Goal: Information Seeking & Learning: Learn about a topic

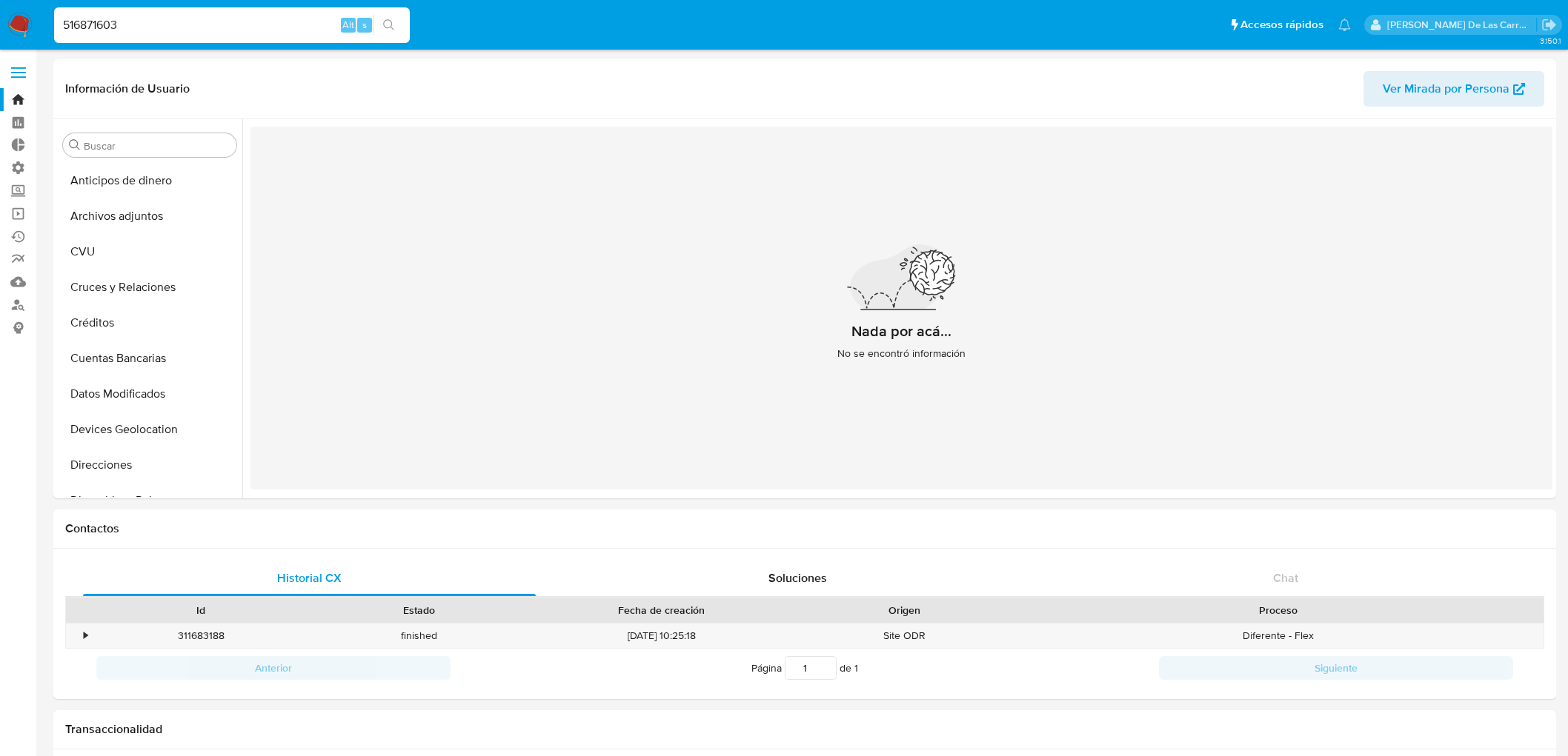
select select "10"
drag, startPoint x: 219, startPoint y: 15, endPoint x: 0, endPoint y: -26, distance: 222.8
type input "1514259100"
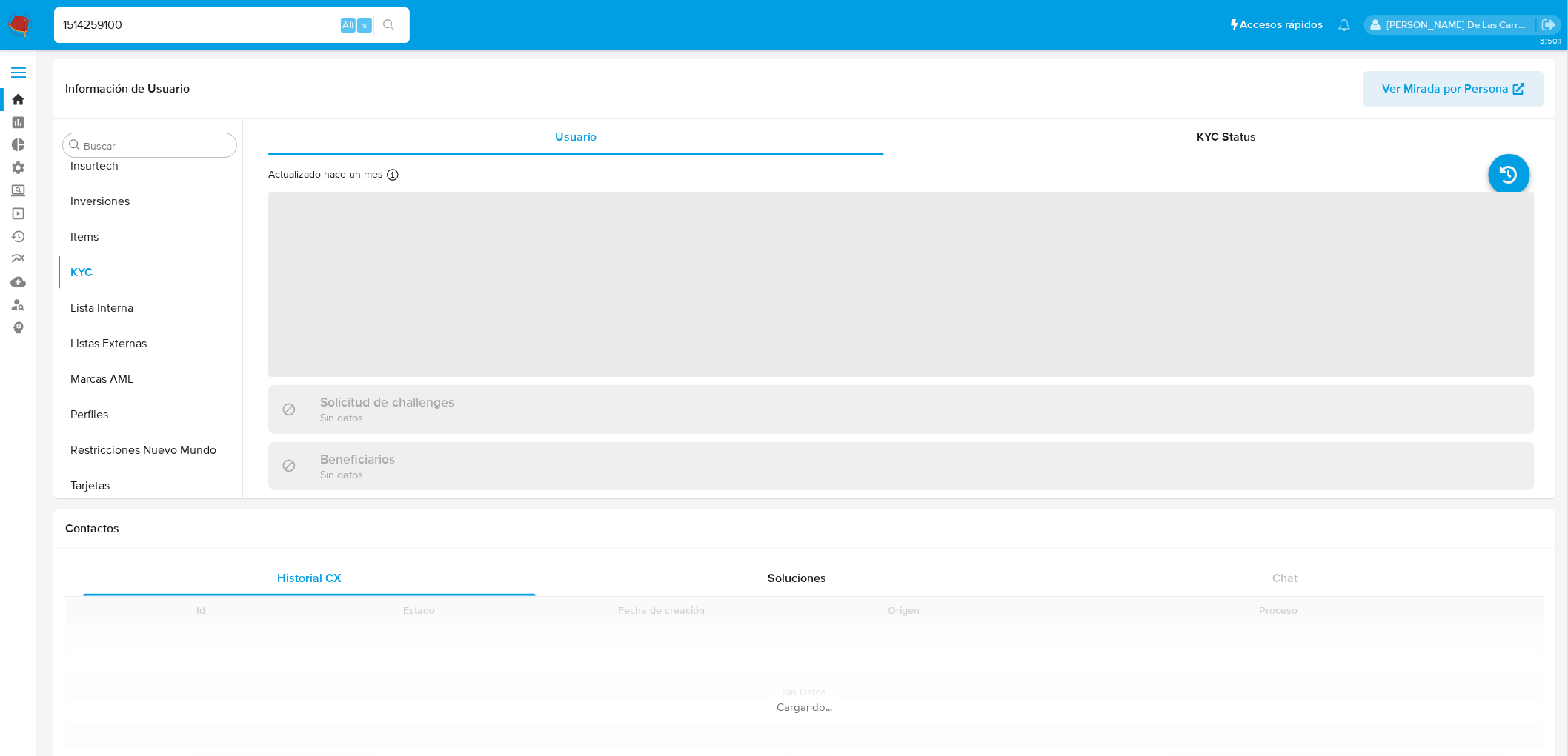
scroll to position [661, 0]
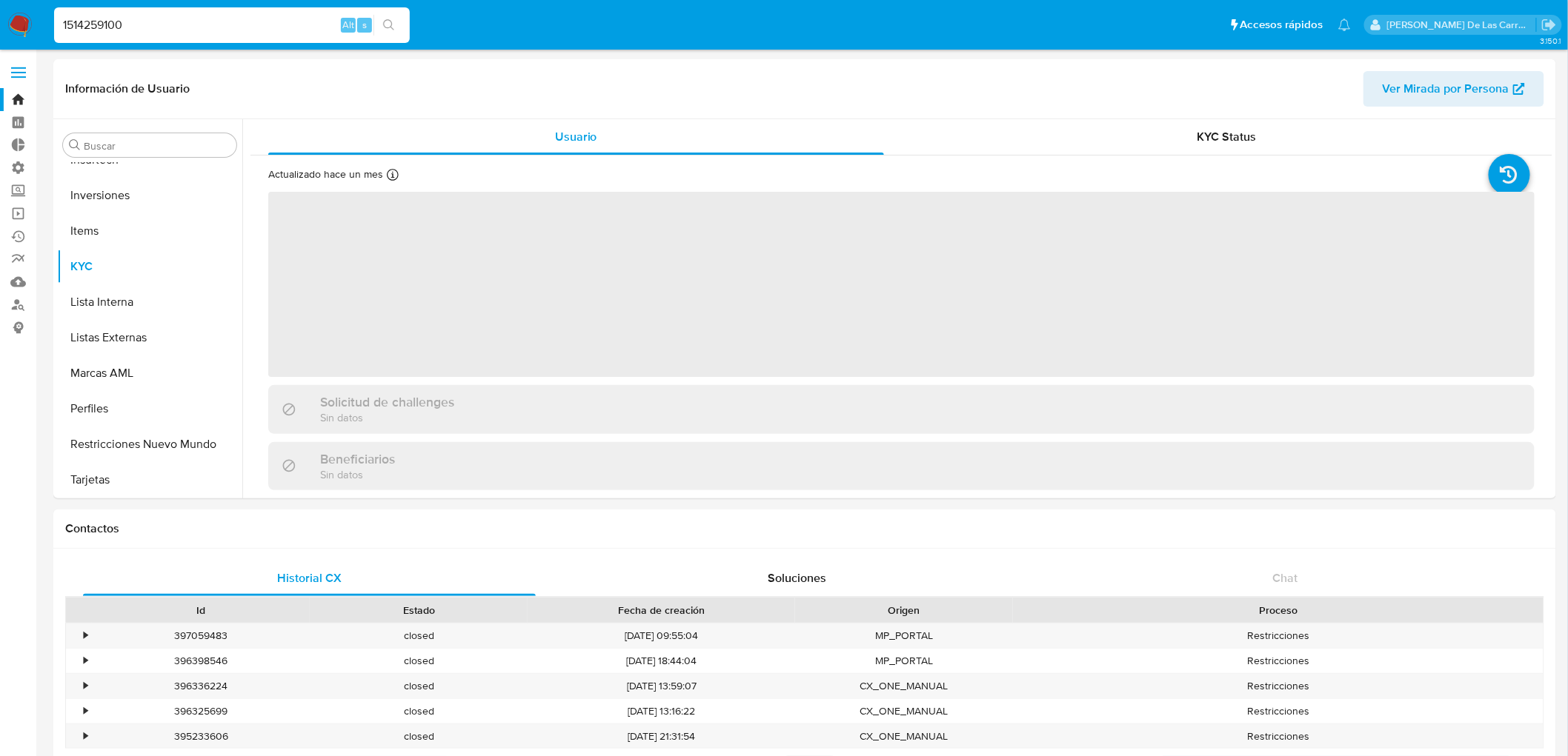
select select "10"
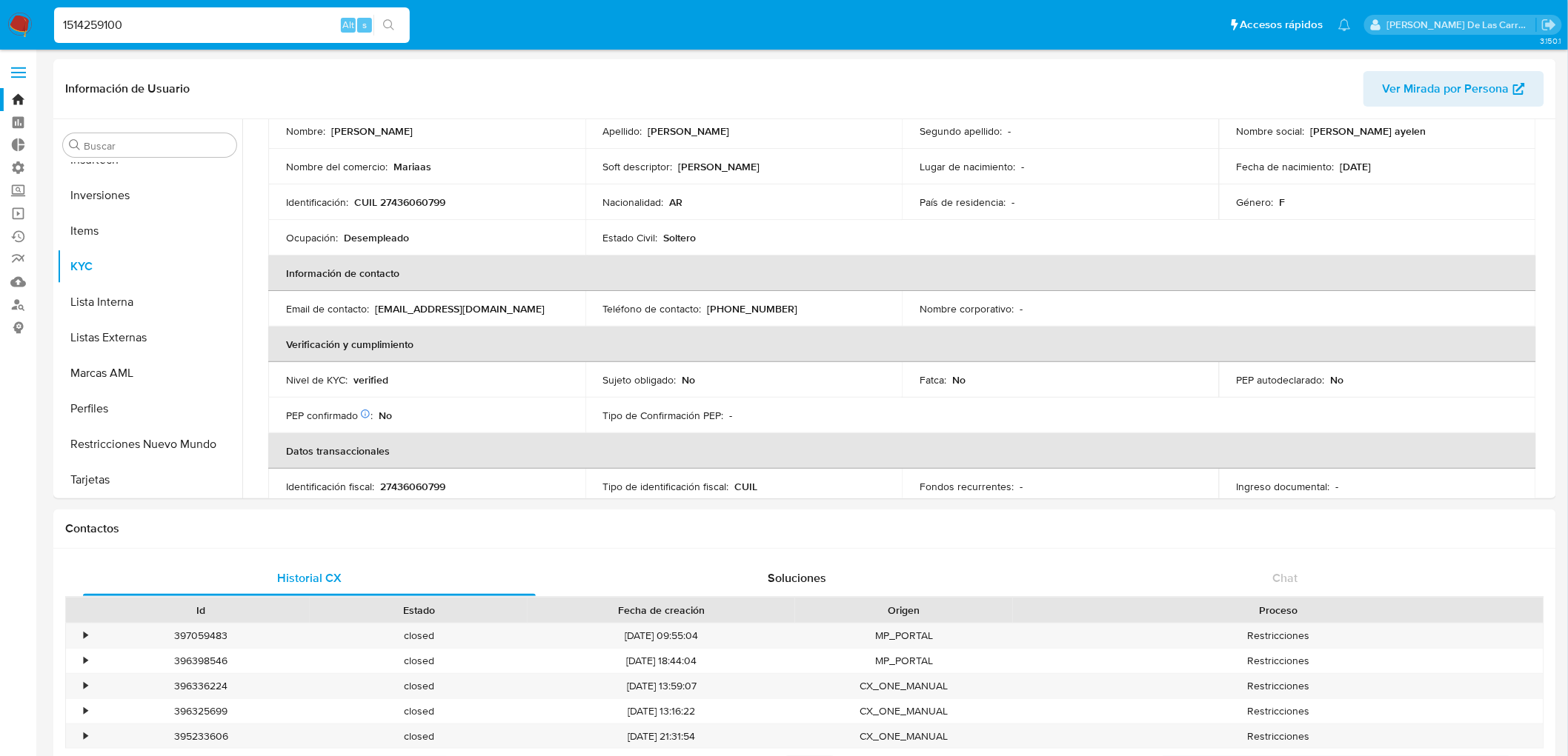
scroll to position [164, 0]
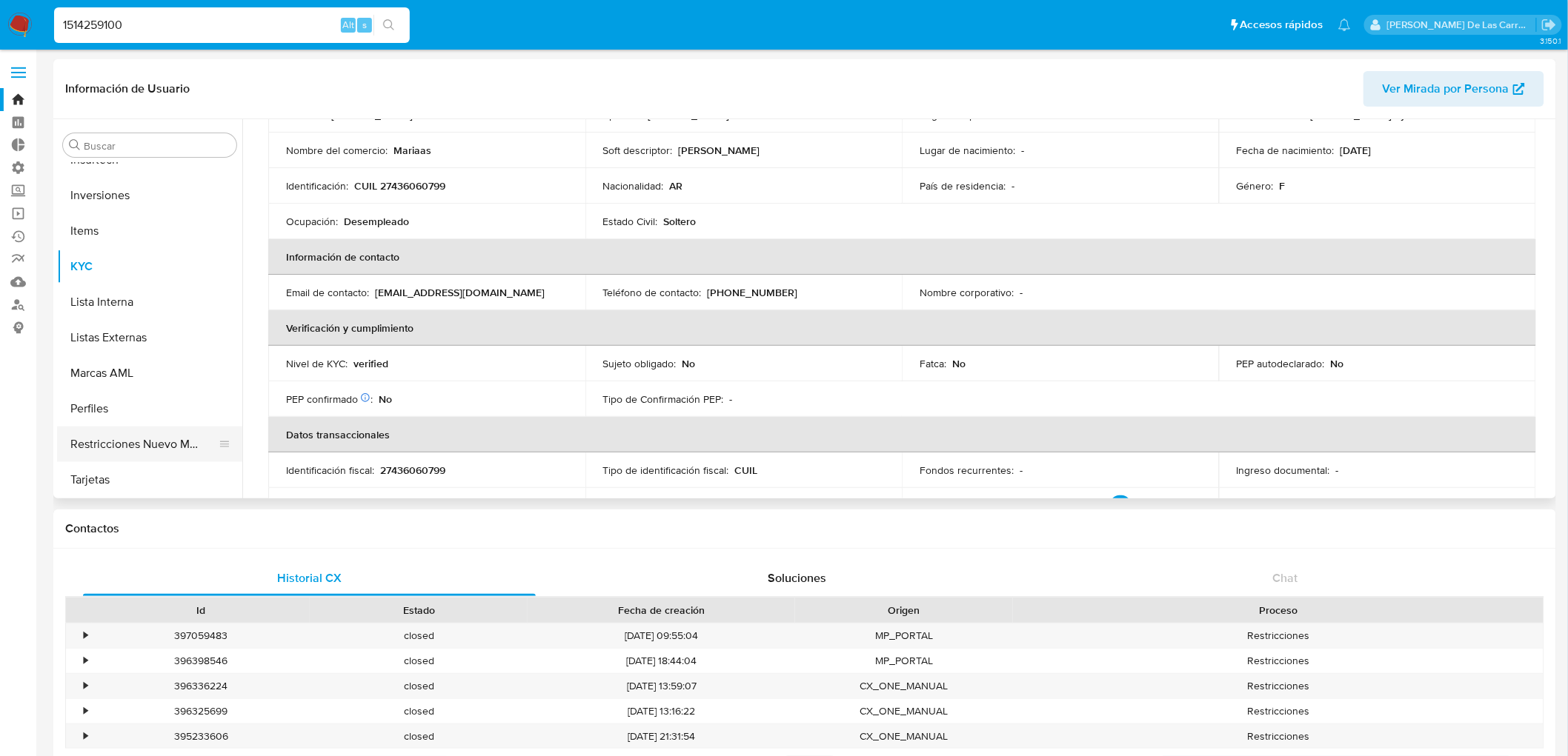
click at [104, 456] on button "Restricciones Nuevo Mundo" at bounding box center [143, 444] width 173 height 35
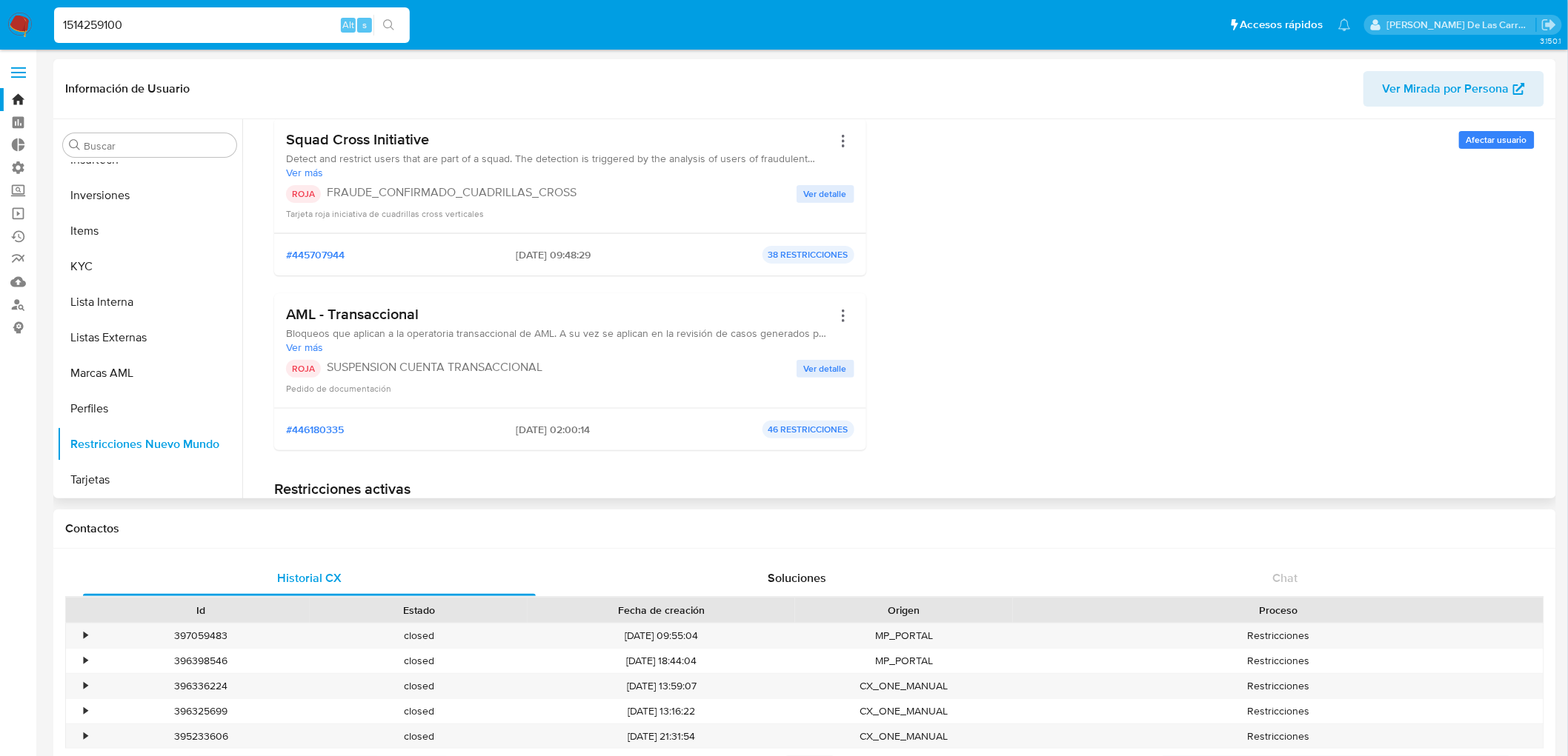
scroll to position [247, 0]
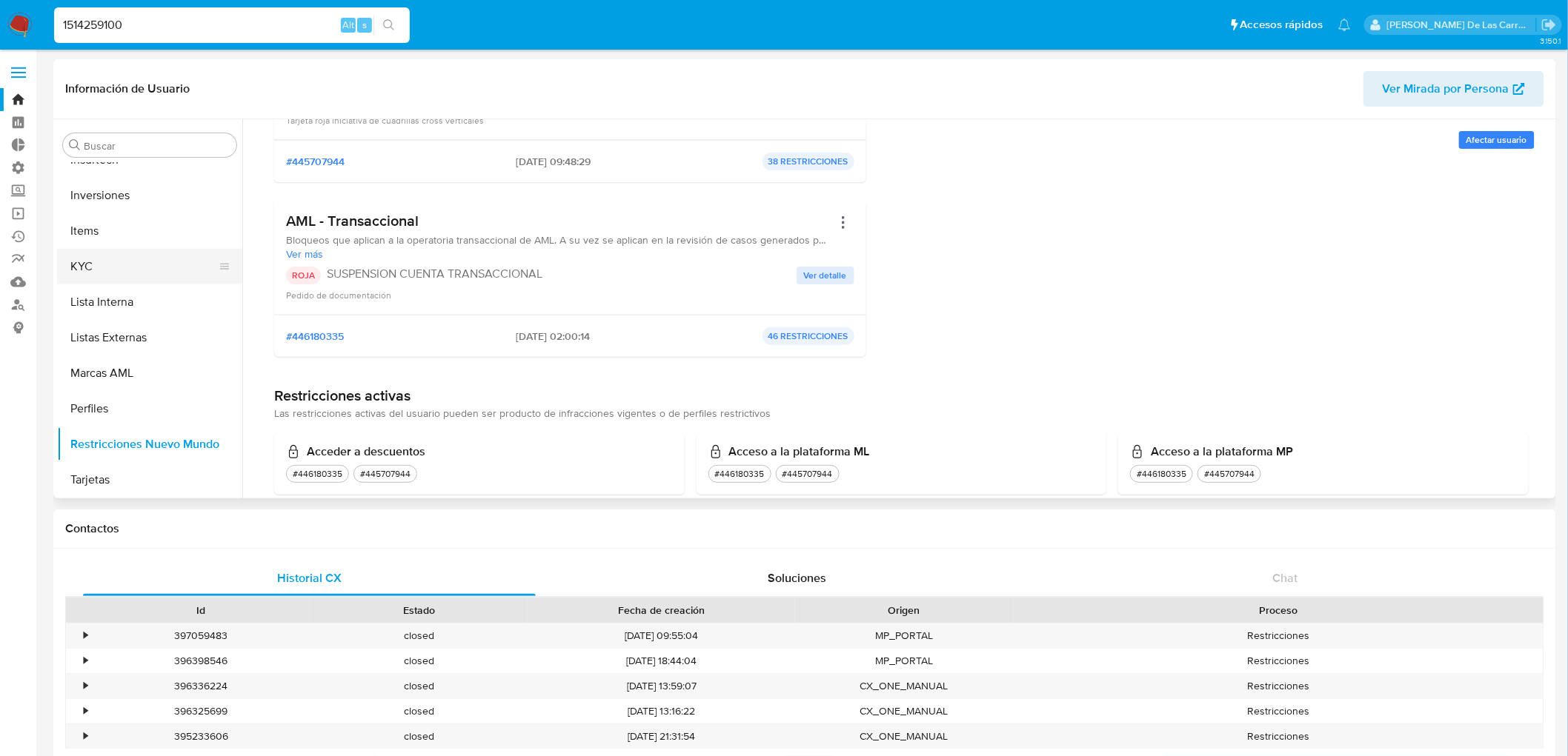
click at [109, 266] on button "KYC" at bounding box center [143, 266] width 173 height 35
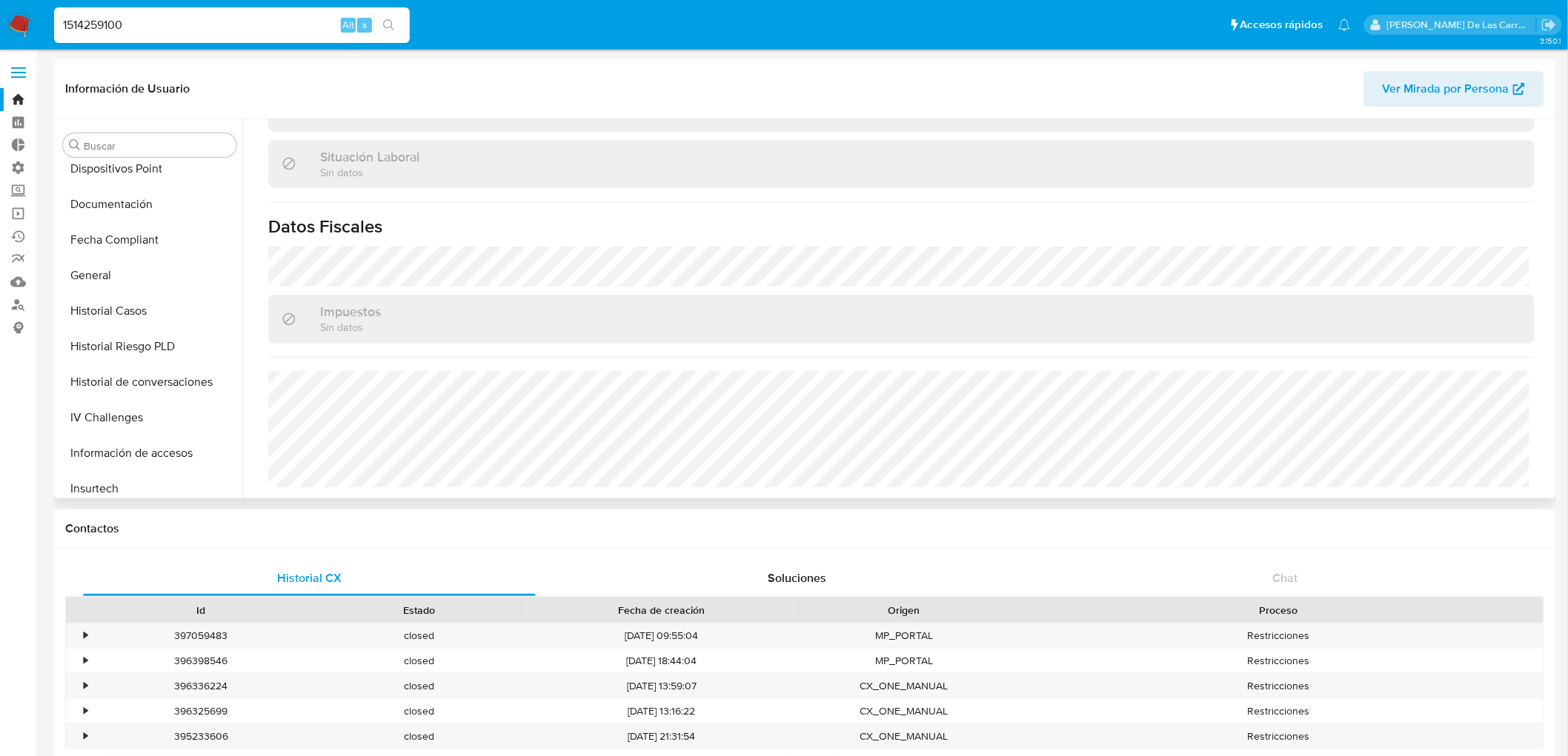
scroll to position [331, 0]
click at [84, 212] on button "Documentación" at bounding box center [143, 205] width 173 height 35
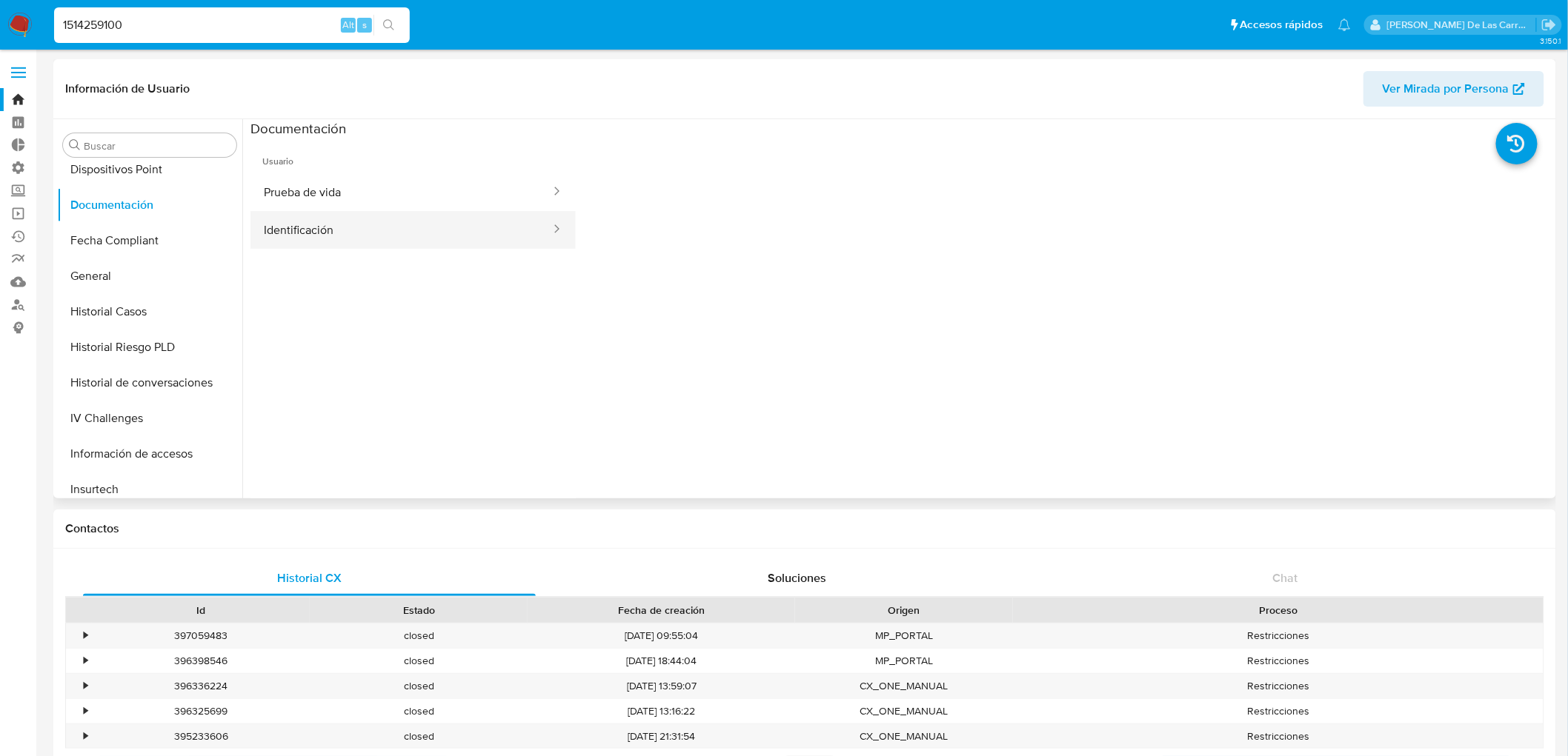
click at [349, 224] on button "Identificación" at bounding box center [401, 230] width 302 height 38
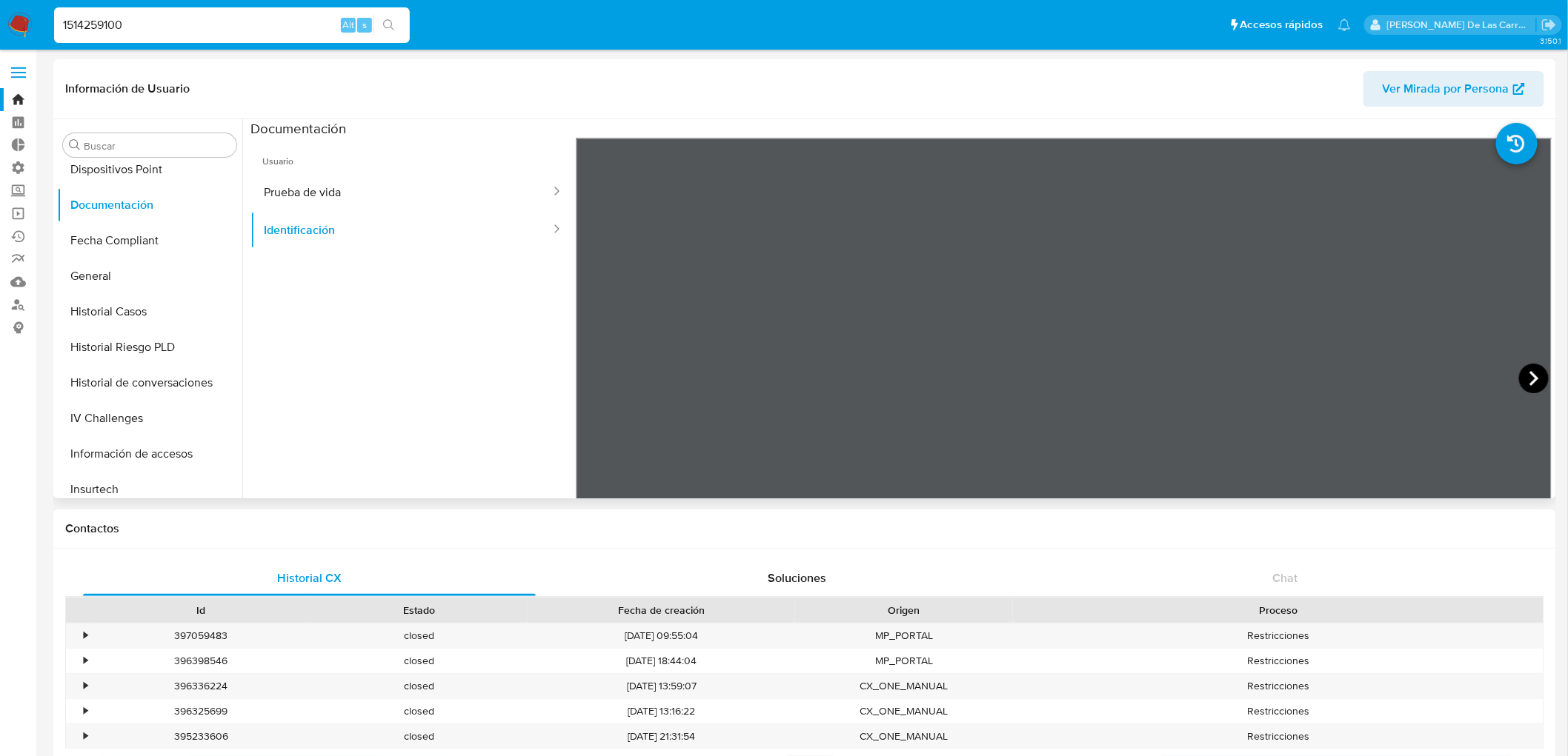
click at [1522, 374] on icon at bounding box center [1533, 378] width 30 height 30
drag, startPoint x: 186, startPoint y: 25, endPoint x: 0, endPoint y: 22, distance: 186.0
click at [0, 24] on nav "Pausado Ver notificaciones 1514259100 Alt s Accesos rápidos Presiona las siguie…" at bounding box center [784, 25] width 1568 height 49
paste input "645948767"
type input "645948767"
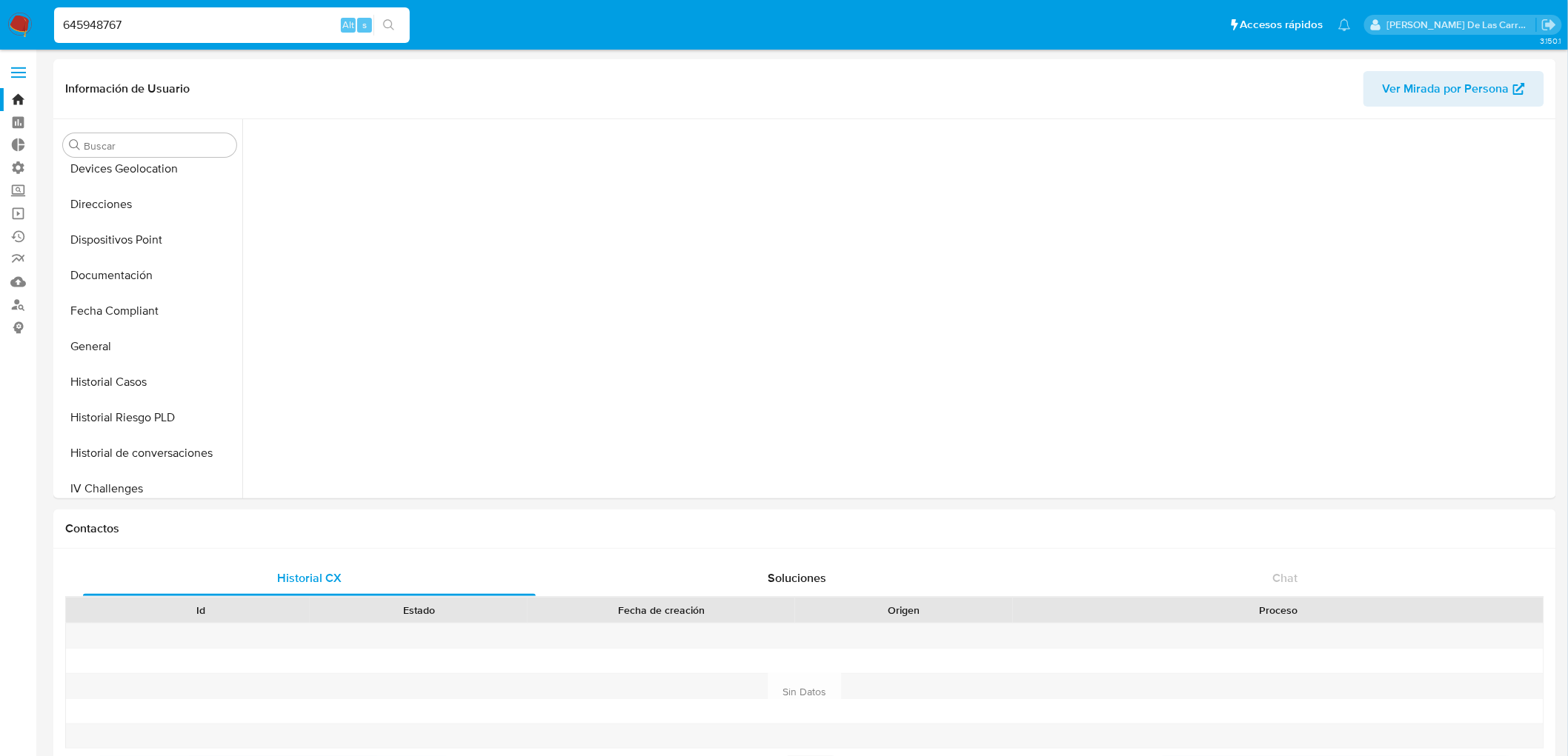
scroll to position [642, 0]
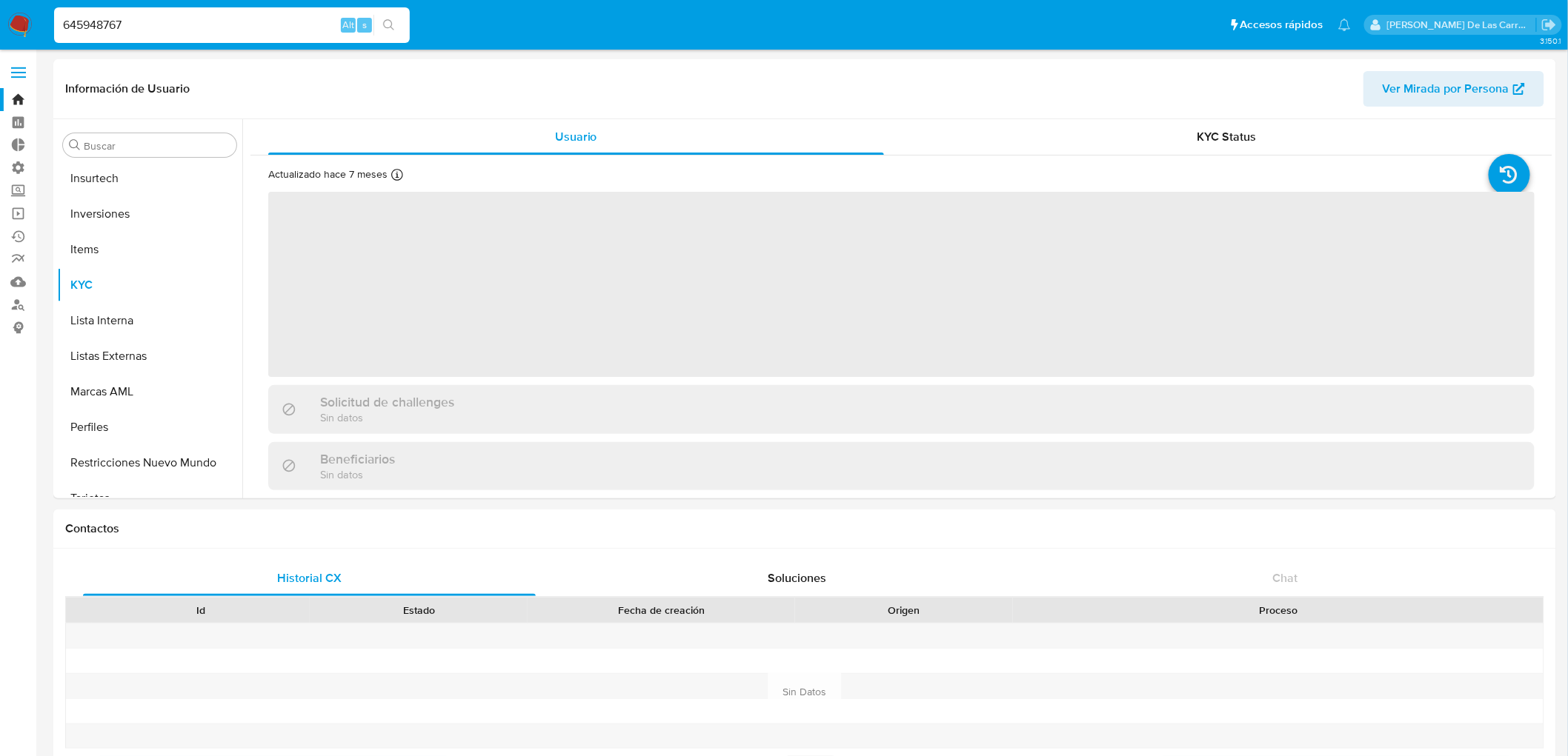
select select "10"
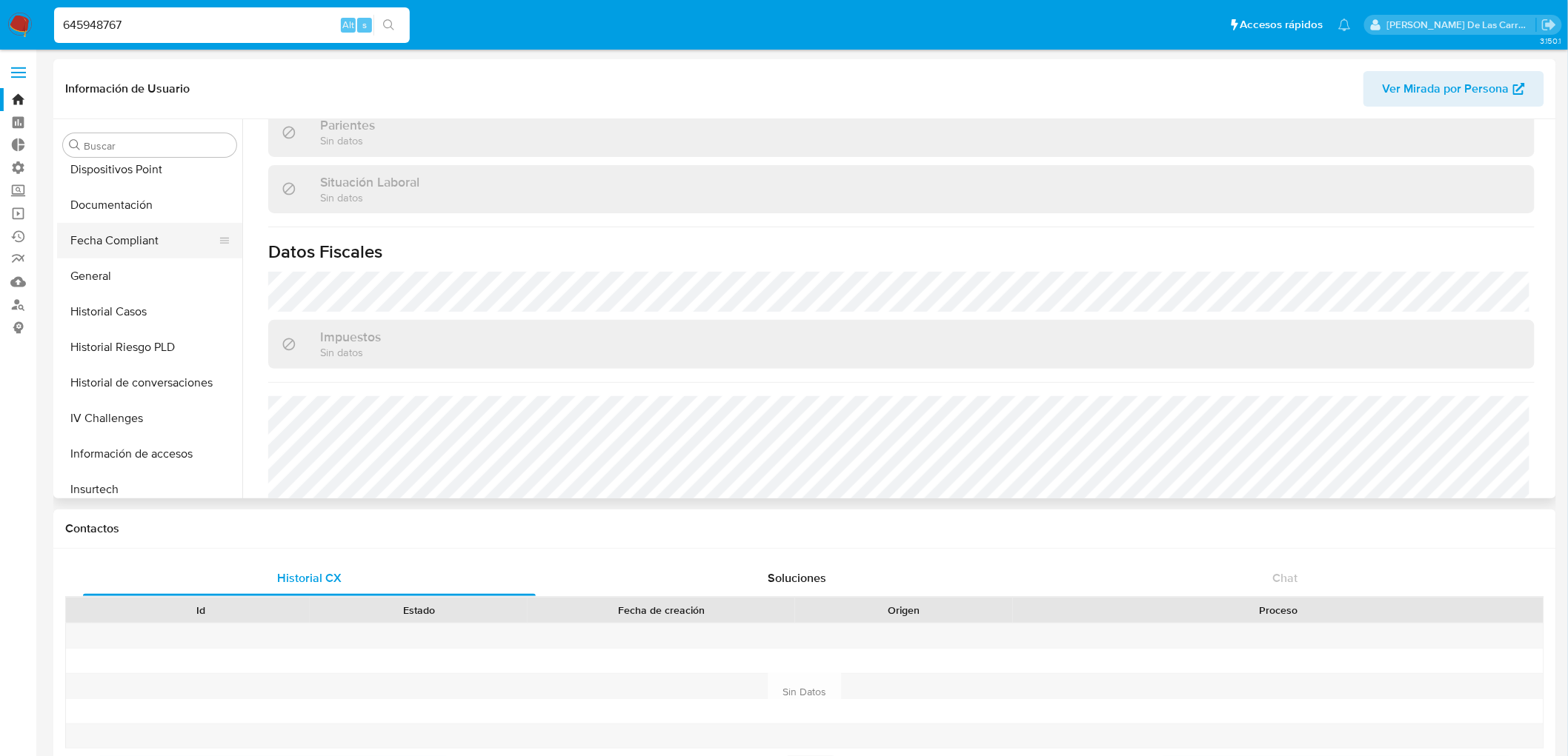
scroll to position [249, 0]
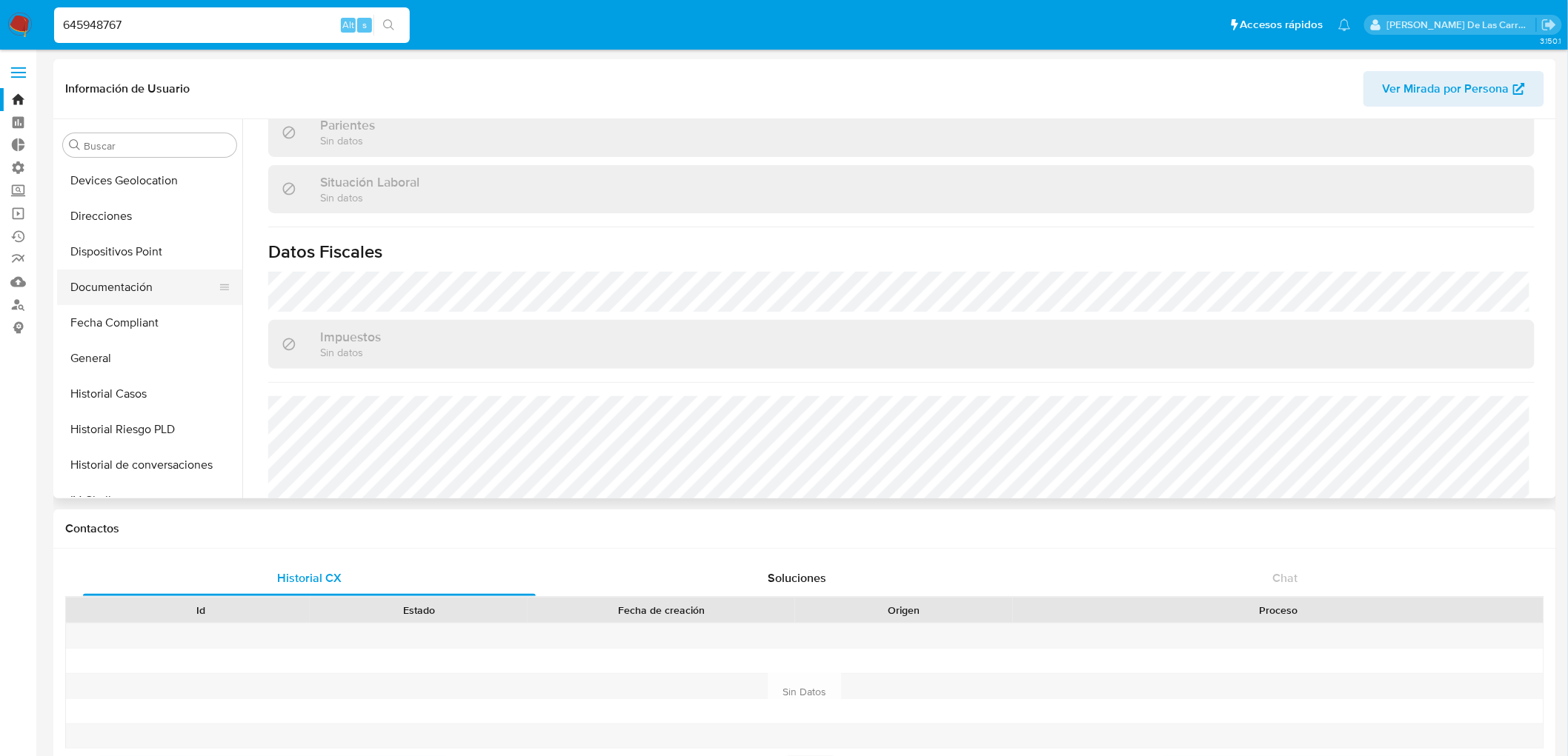
click at [111, 293] on button "Documentación" at bounding box center [143, 287] width 173 height 35
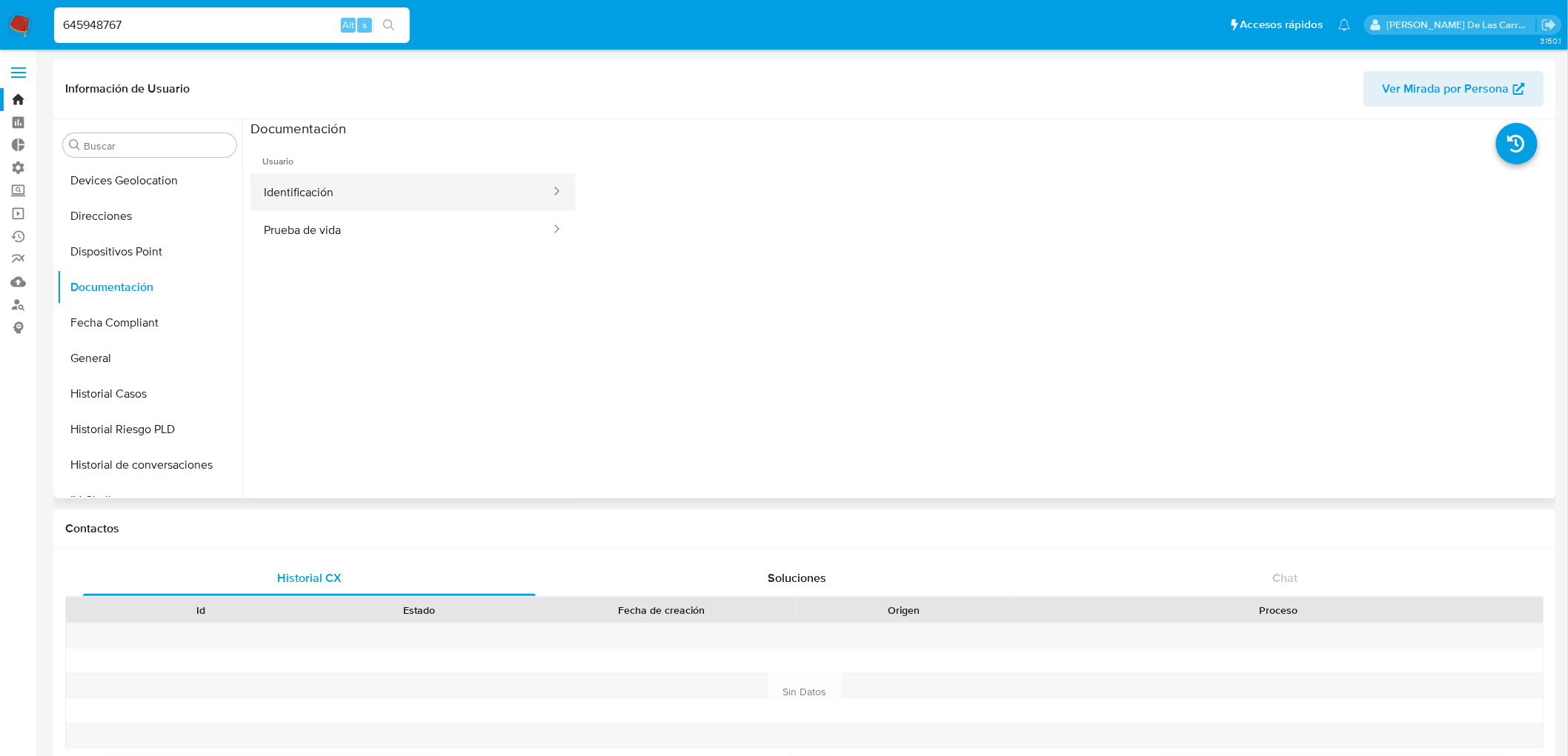
click at [326, 195] on button "Identificación" at bounding box center [401, 192] width 302 height 38
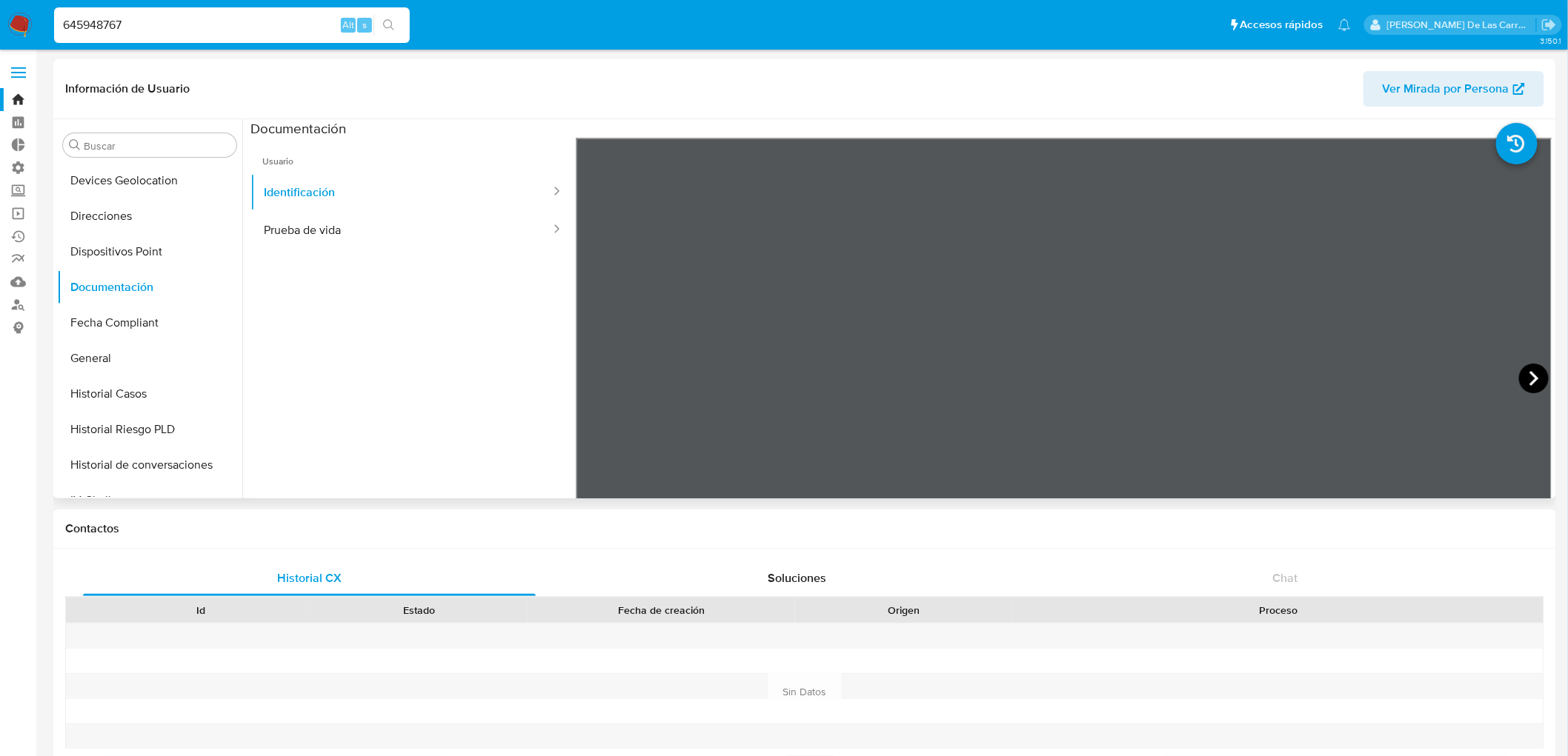
click at [1526, 380] on icon at bounding box center [1533, 378] width 30 height 30
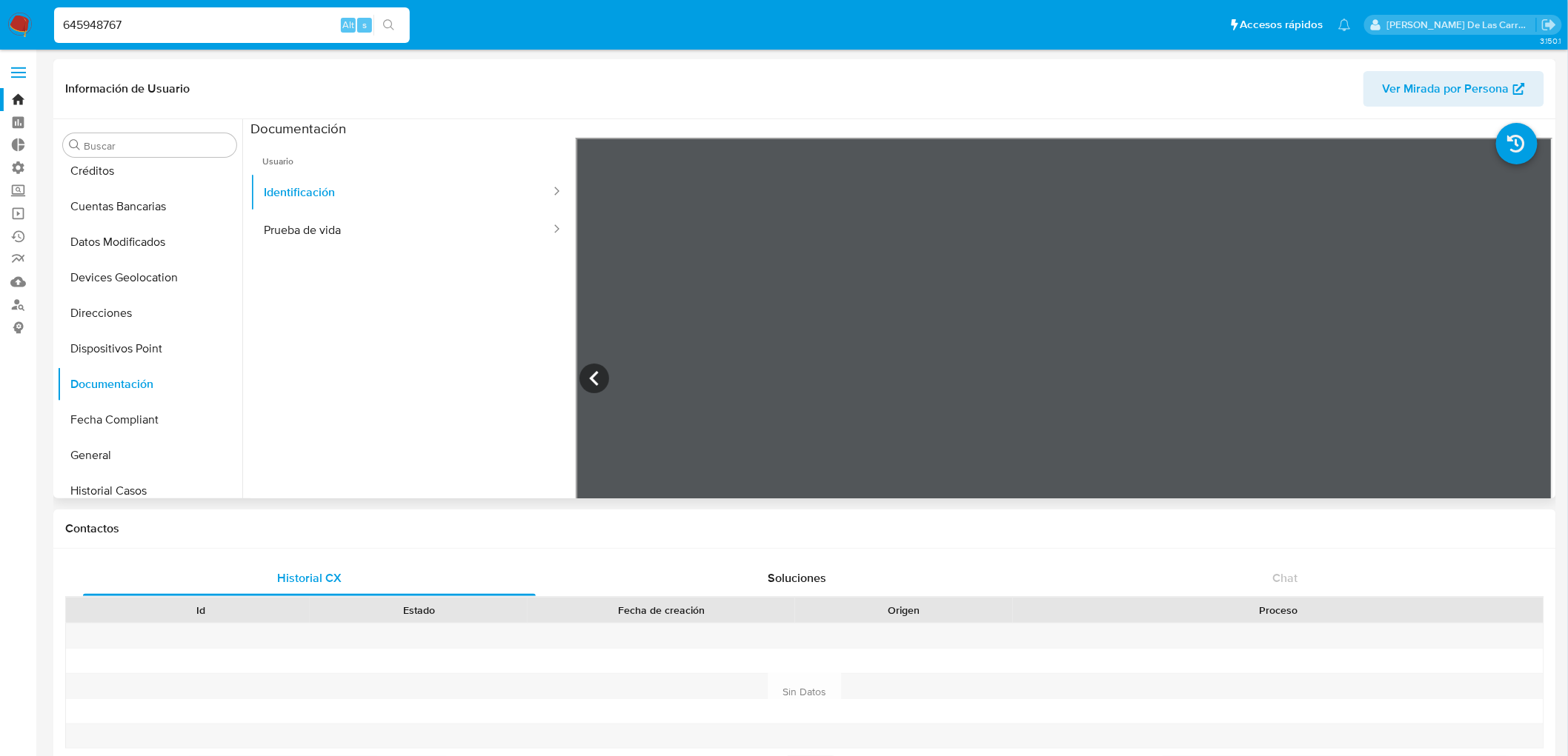
scroll to position [2, 0]
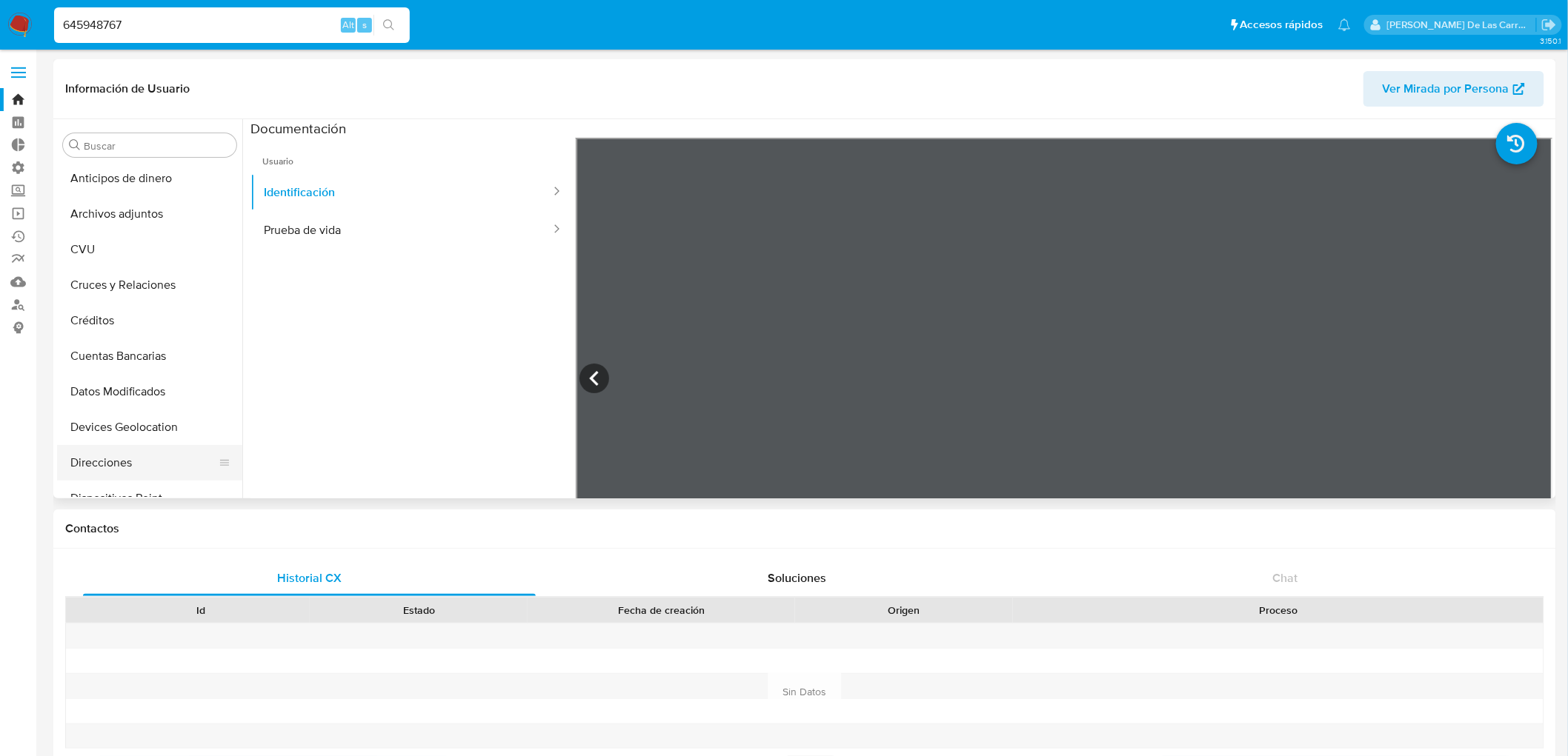
click at [104, 472] on button "Direcciones" at bounding box center [143, 463] width 173 height 35
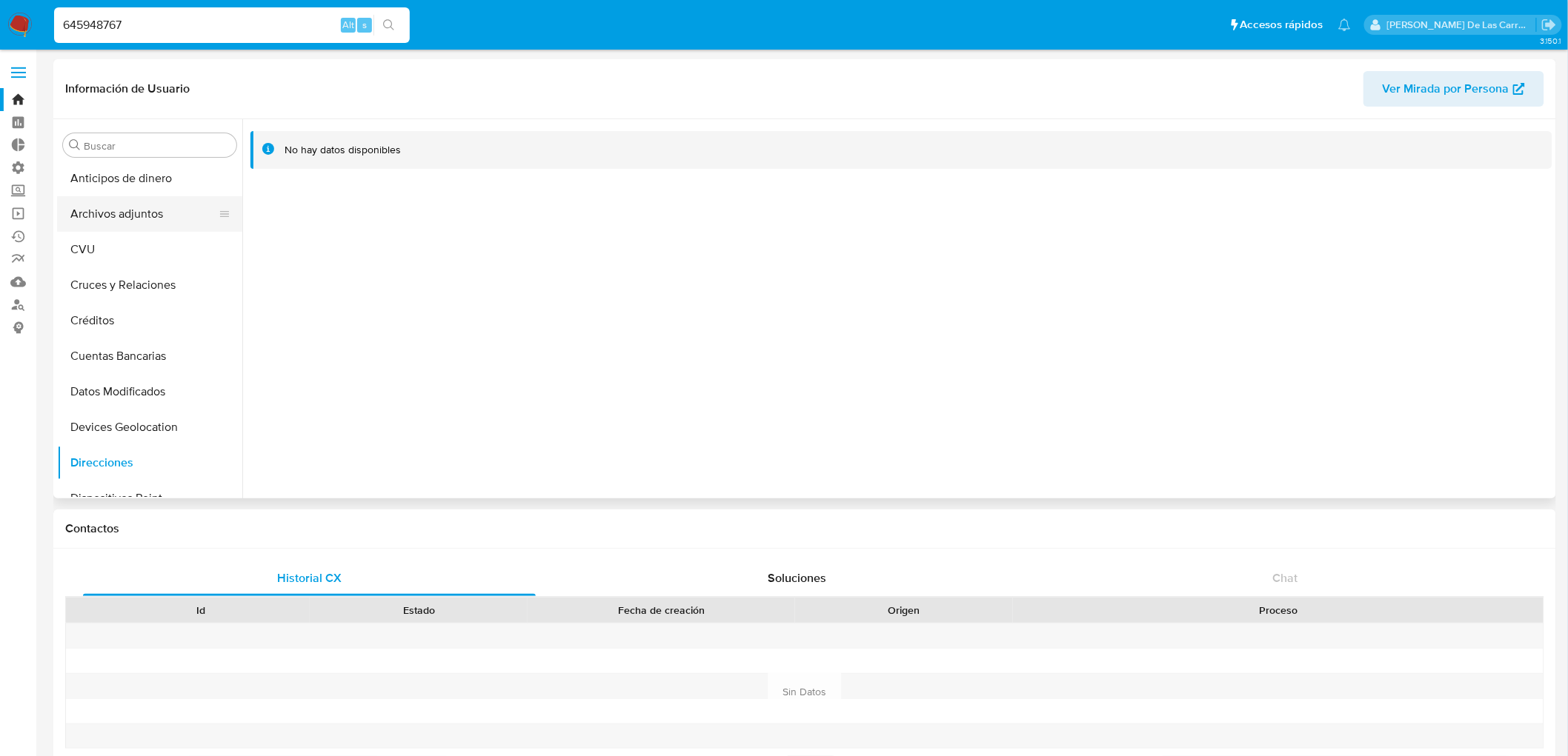
click at [100, 219] on button "Archivos adjuntos" at bounding box center [143, 214] width 173 height 35
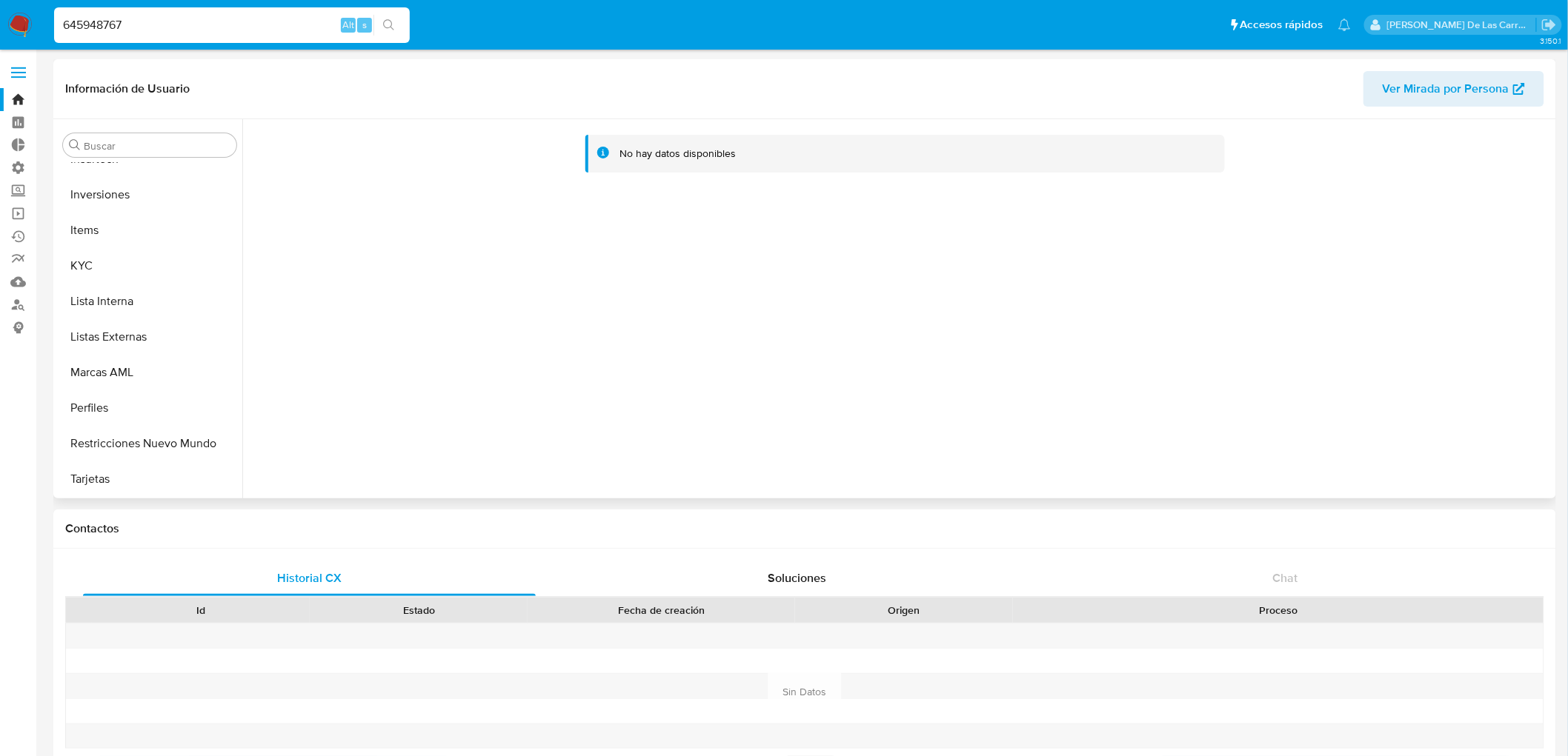
scroll to position [662, 0]
click at [100, 270] on button "KYC" at bounding box center [143, 265] width 173 height 35
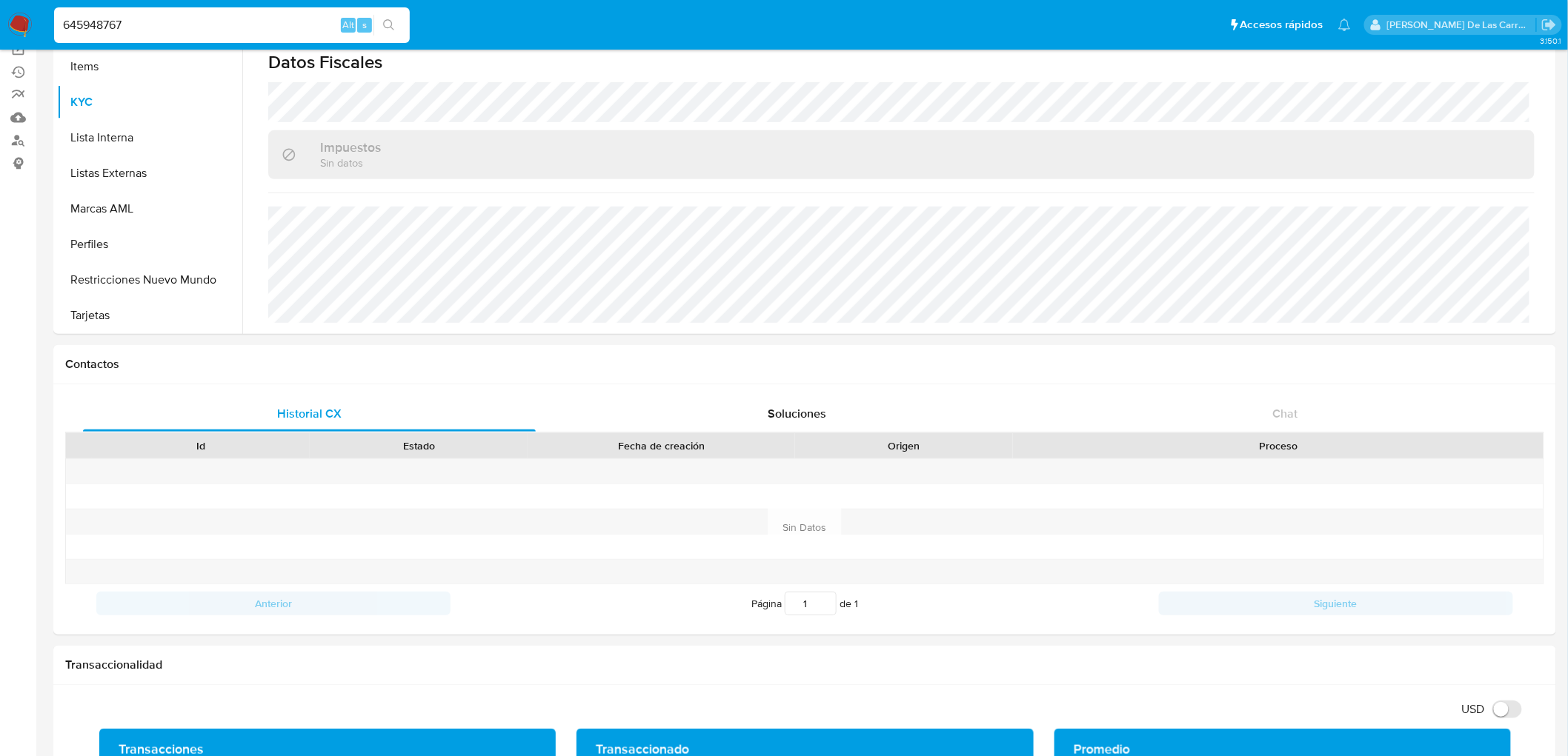
scroll to position [661, 0]
drag, startPoint x: 187, startPoint y: 9, endPoint x: 166, endPoint y: 15, distance: 21.8
click at [166, 13] on div "645948767 Alt s" at bounding box center [232, 25] width 356 height 35
drag, startPoint x: 161, startPoint y: 24, endPoint x: 0, endPoint y: 0, distance: 162.8
click at [0, 0] on nav "Pausado Ver notificaciones 645948767 Alt s Accesos rápidos Presiona las siguien…" at bounding box center [784, 25] width 1568 height 49
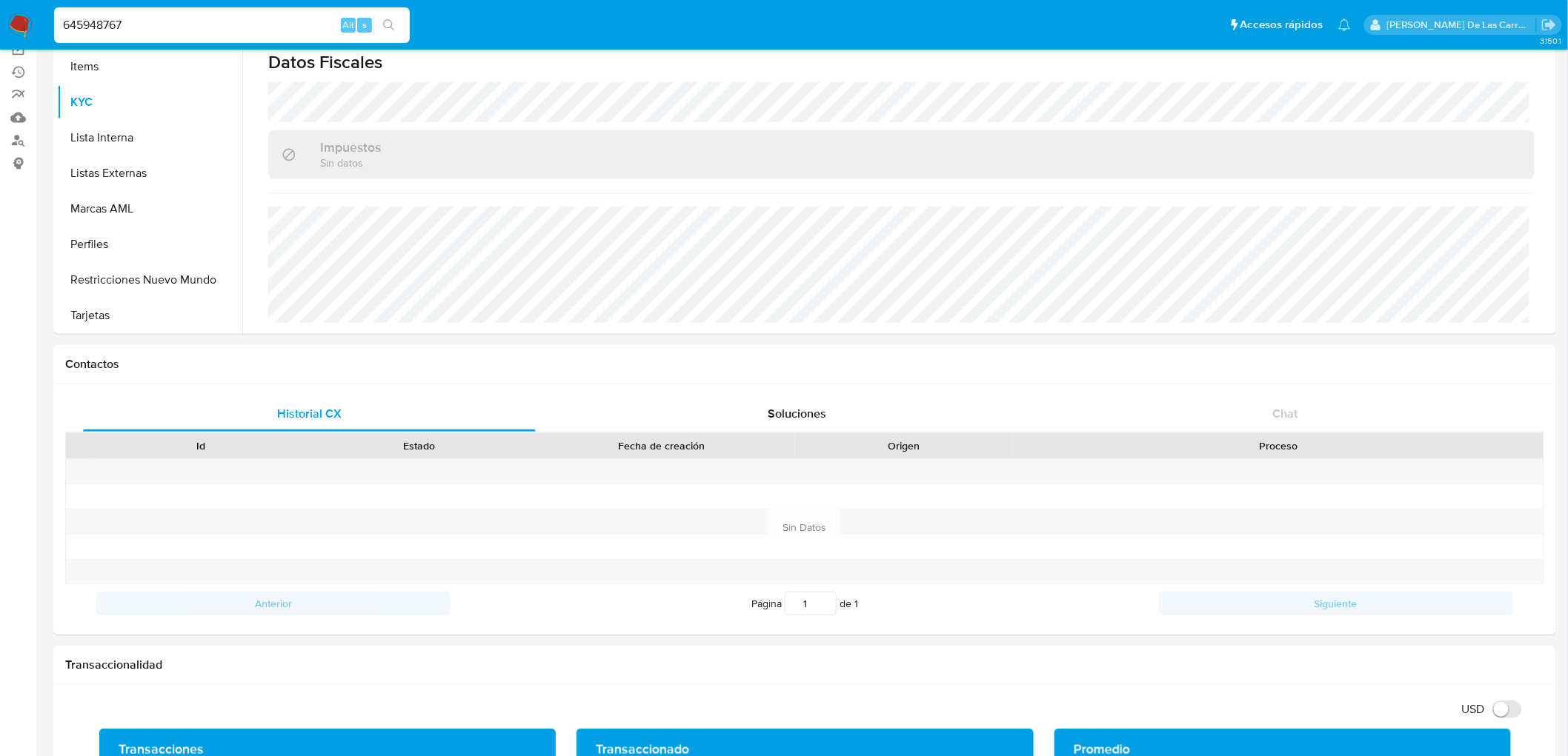
paste input "255668551"
type input "255668551"
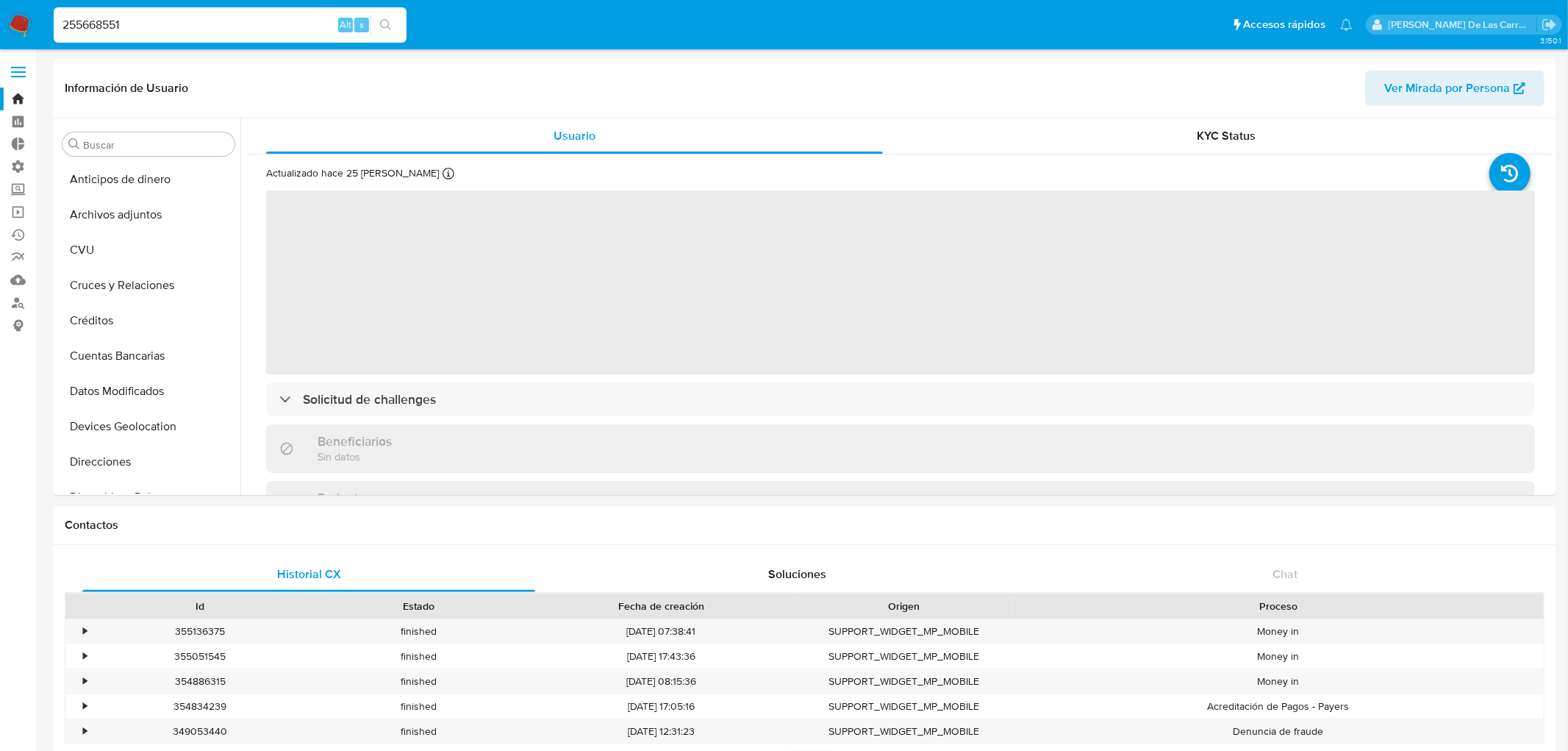
select select "10"
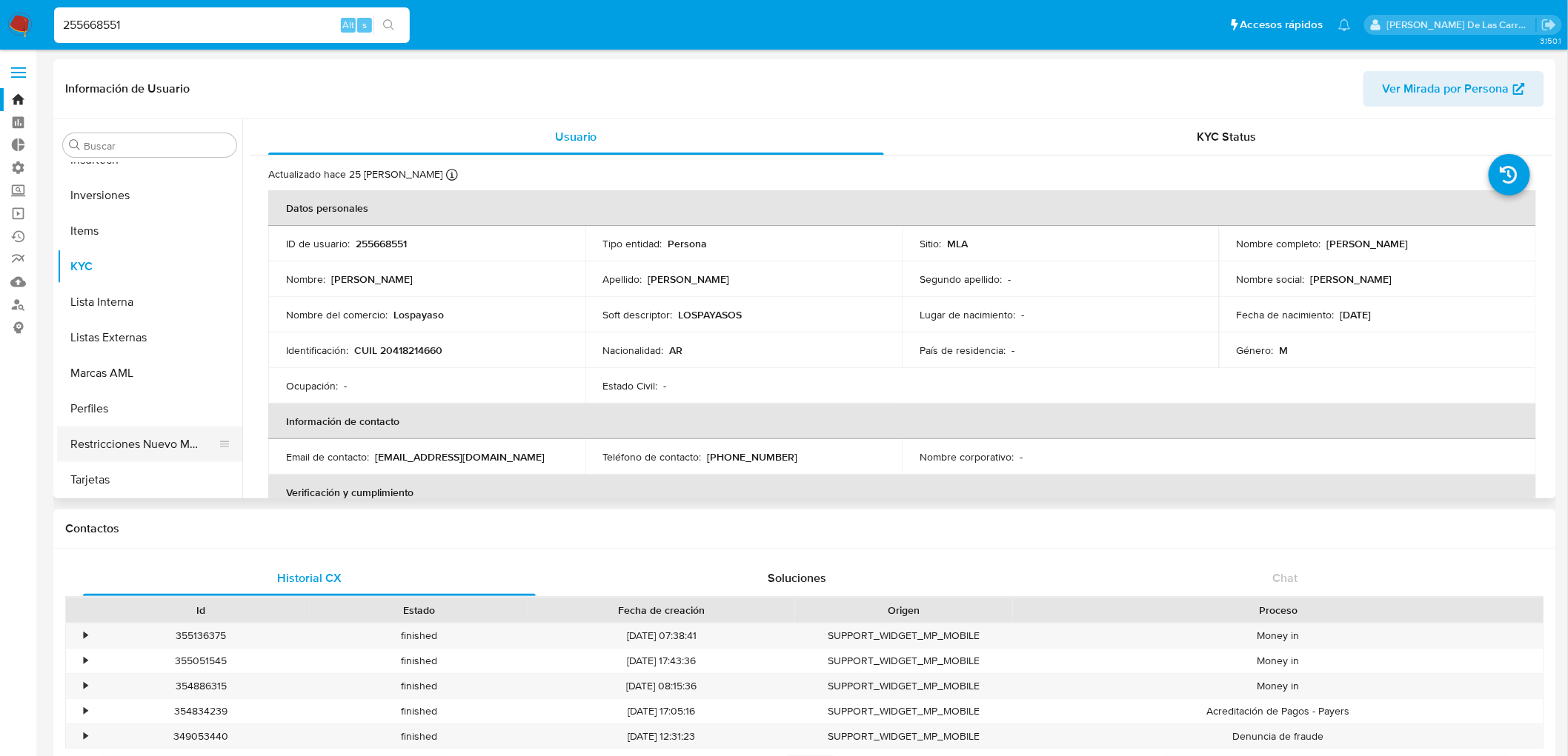
scroll to position [662, 0]
click at [134, 454] on button "Restricciones Nuevo Mundo" at bounding box center [143, 443] width 173 height 35
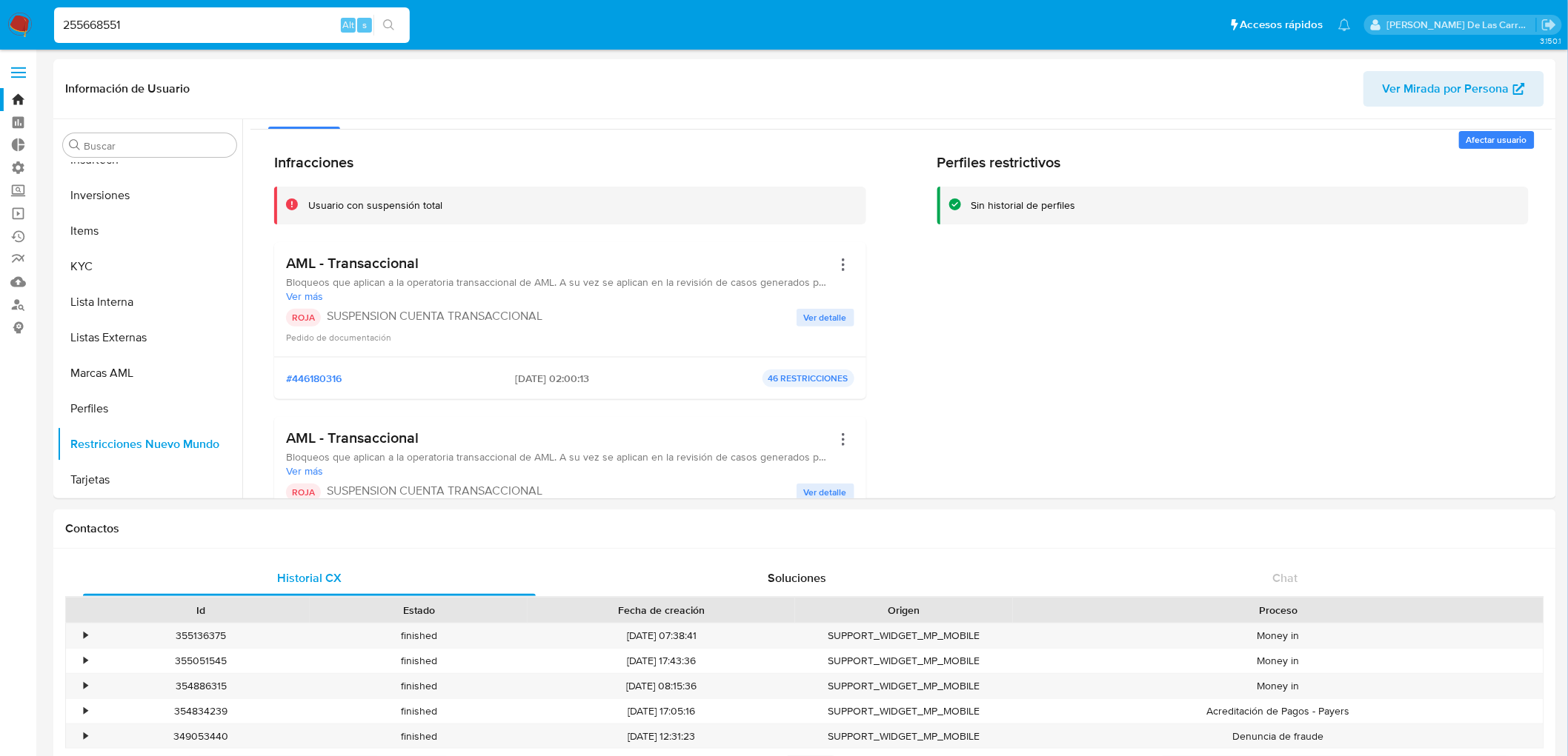
scroll to position [0, 0]
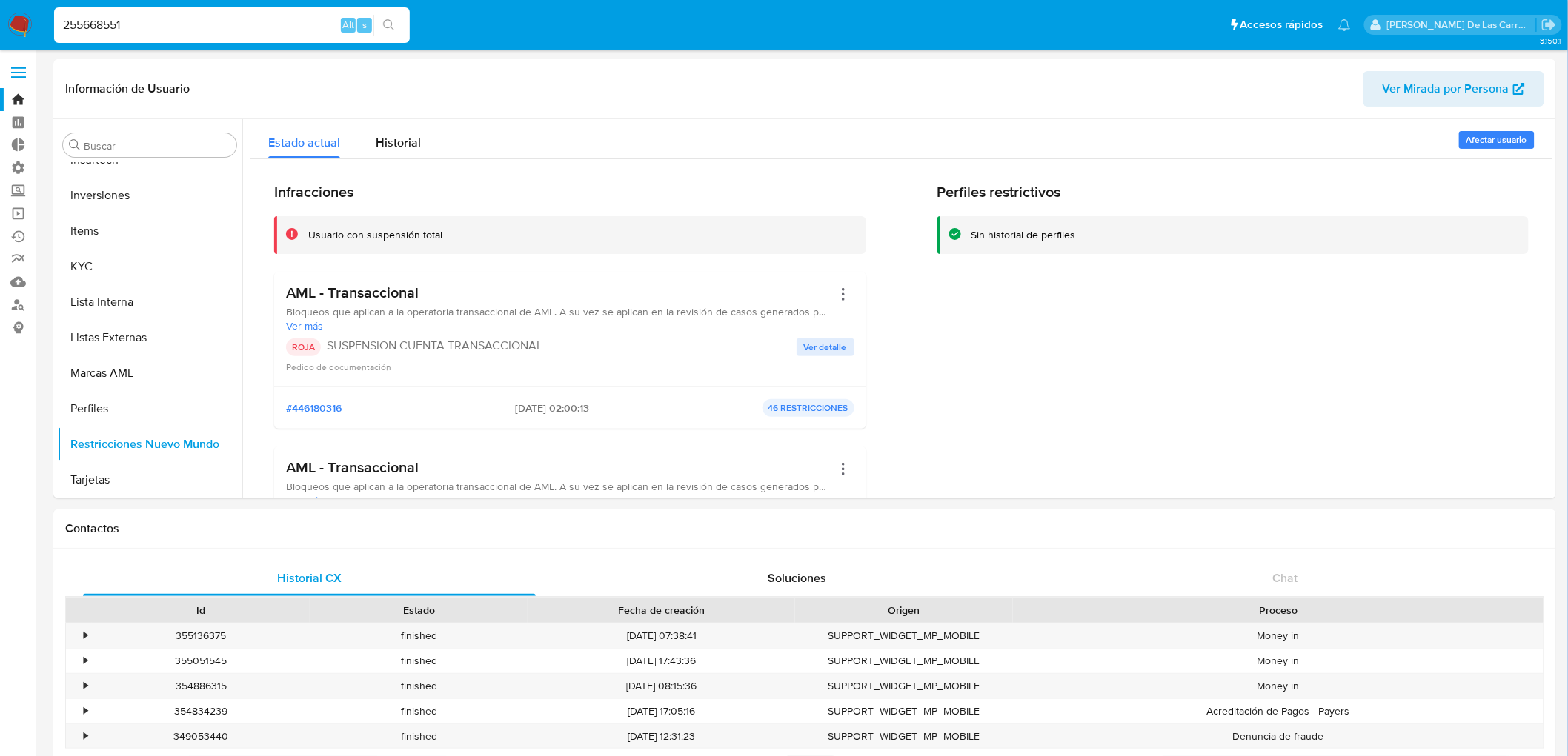
click at [109, 16] on input "255668551" at bounding box center [232, 25] width 356 height 19
paste input "586549740"
type input "586549740"
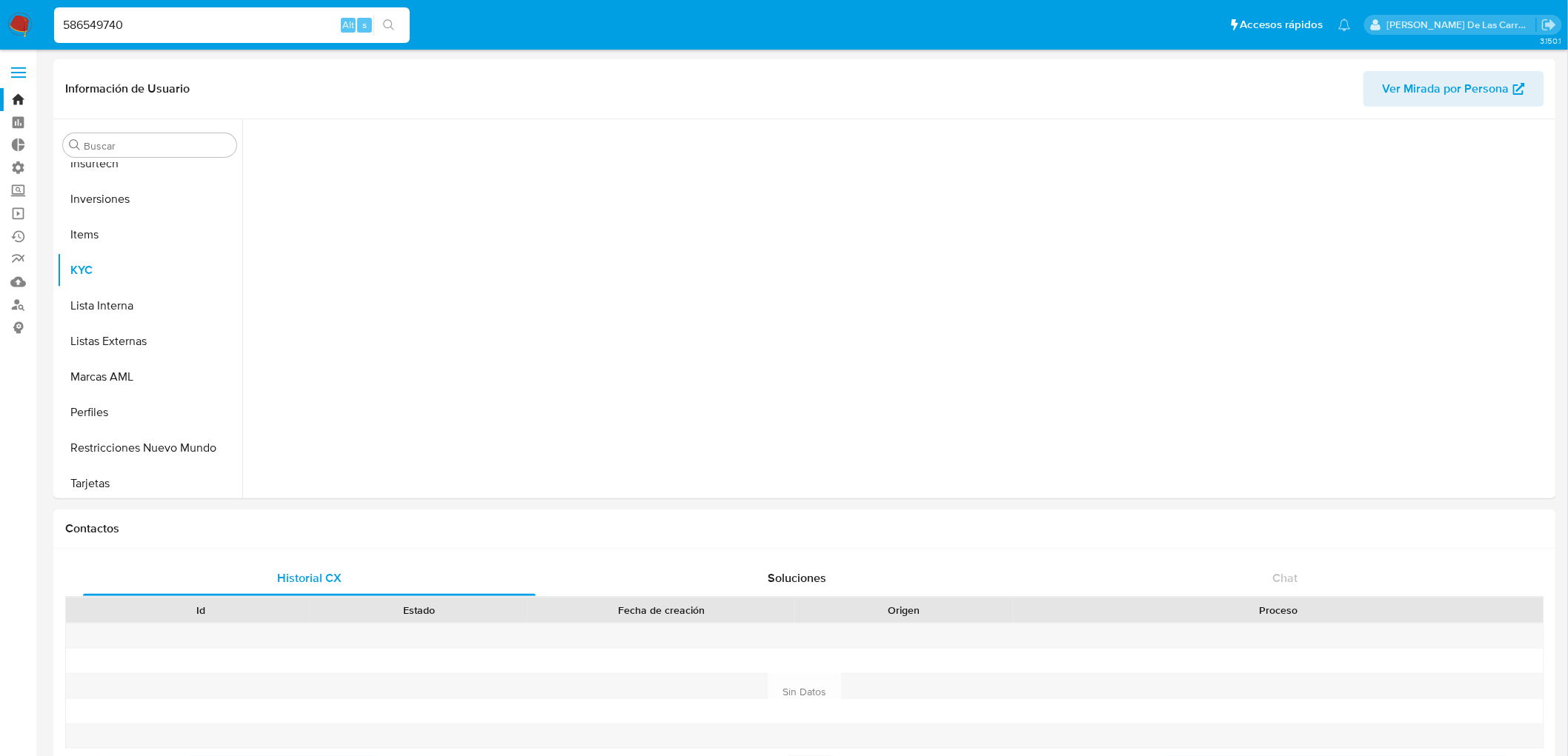
scroll to position [661, 0]
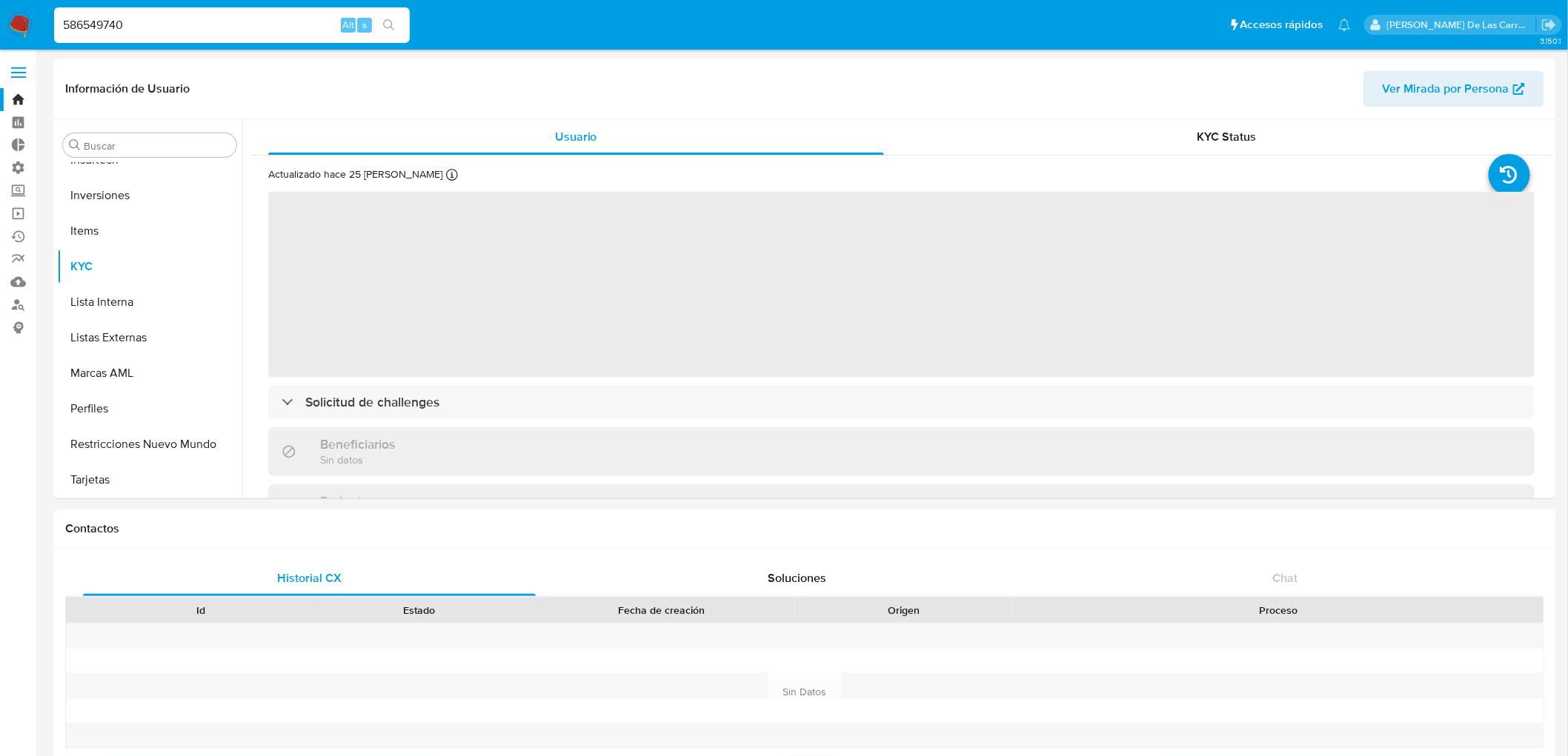
select select "10"
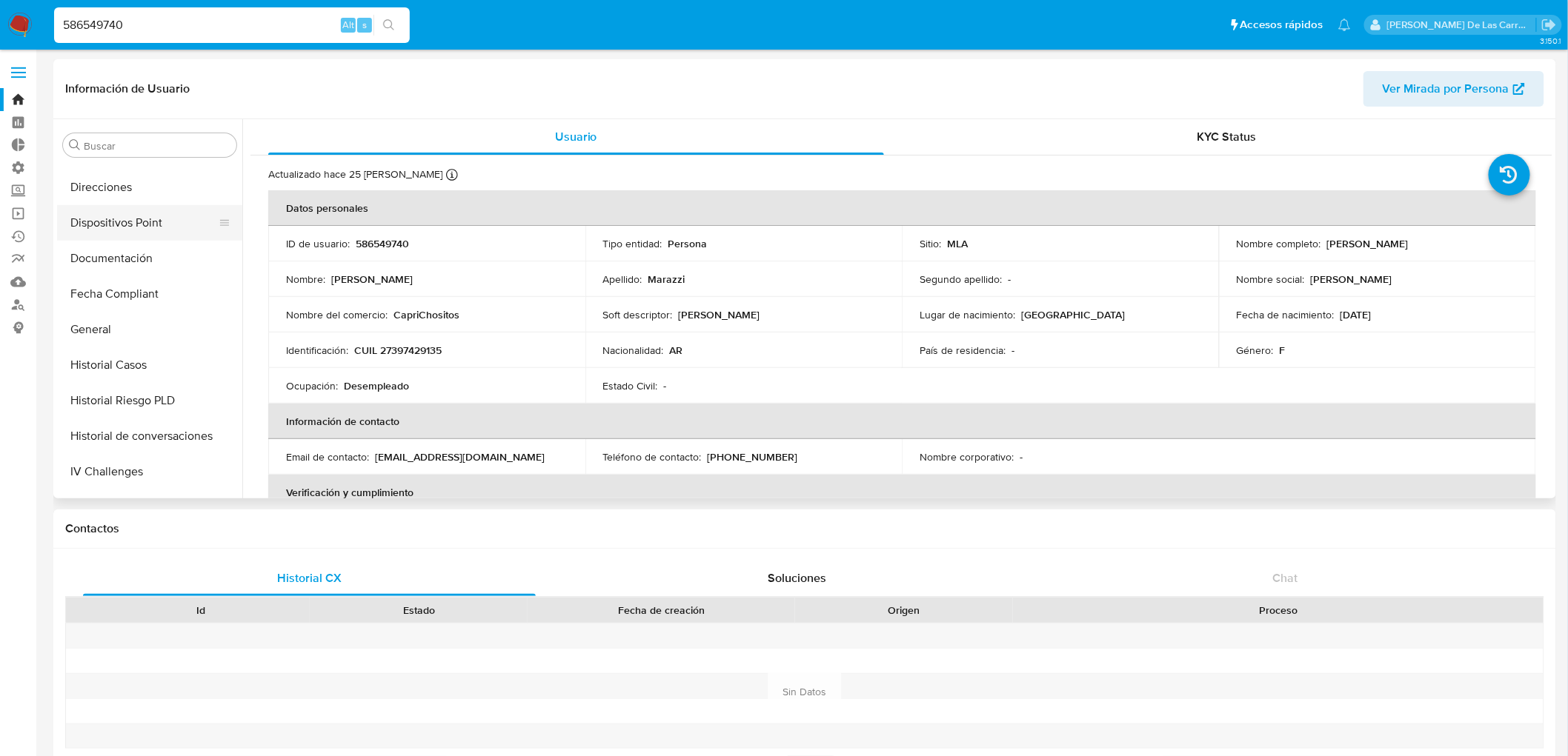
scroll to position [249, 0]
click at [123, 297] on button "Documentación" at bounding box center [143, 287] width 173 height 35
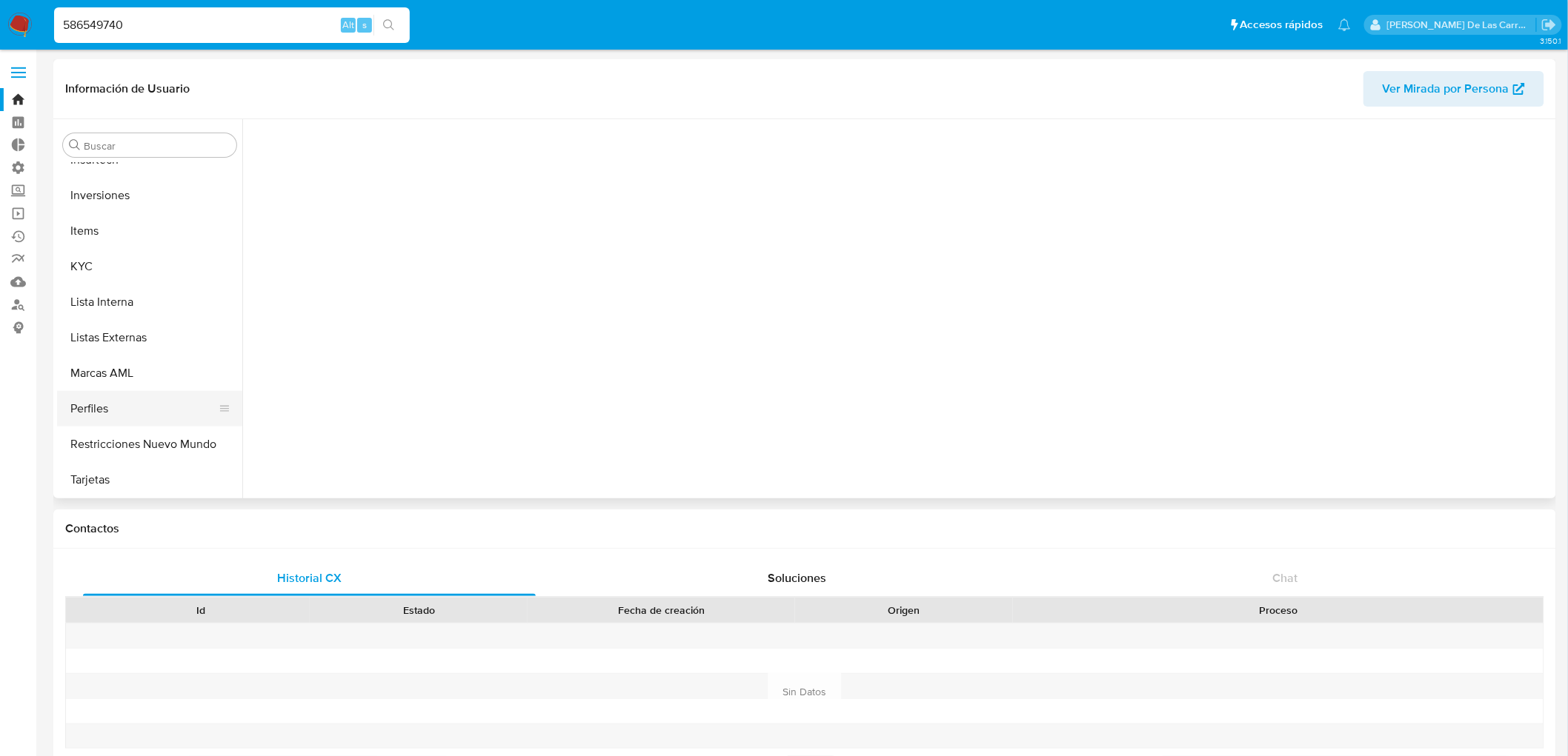
scroll to position [662, 0]
click at [119, 443] on button "Restricciones Nuevo Mundo" at bounding box center [143, 443] width 173 height 35
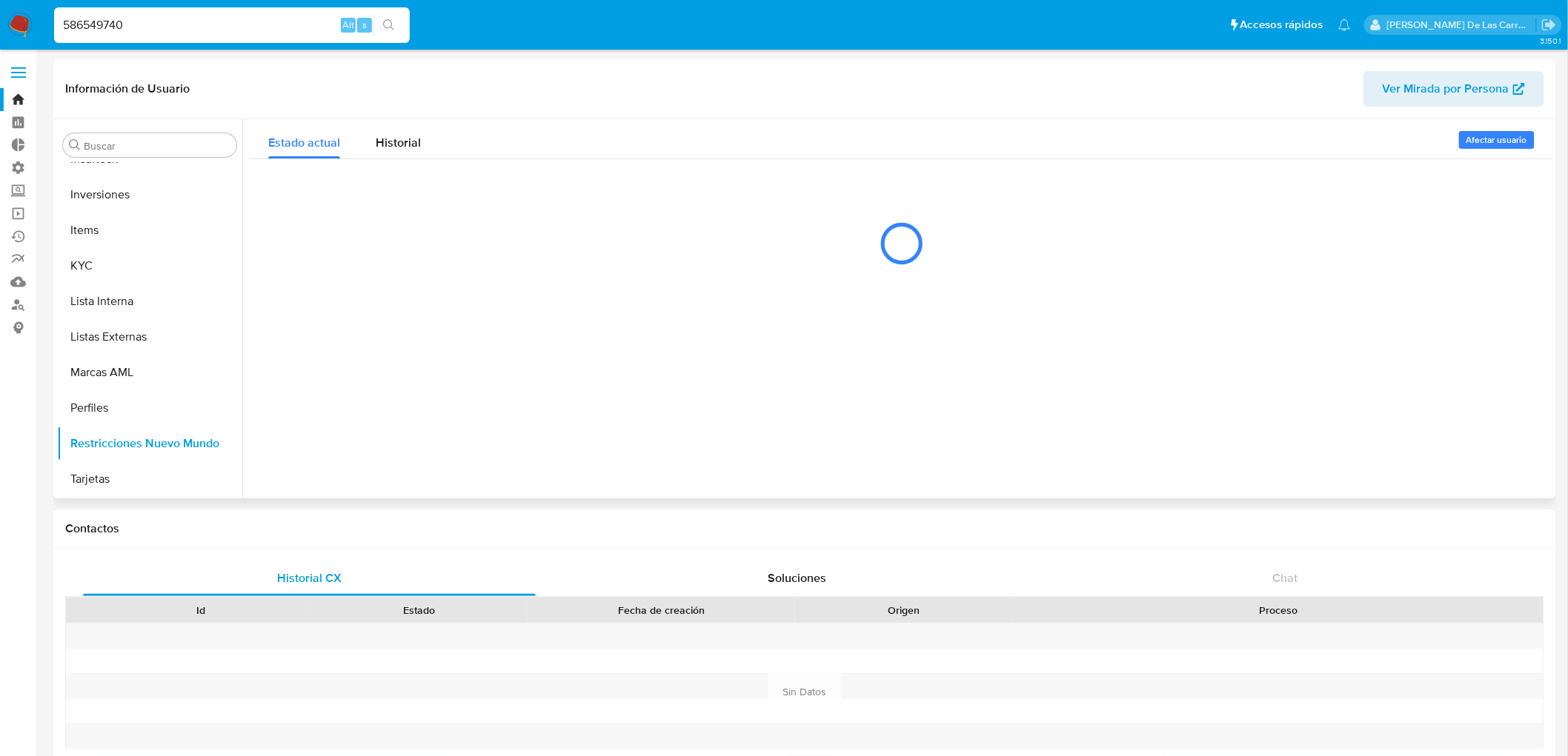
scroll to position [661, 0]
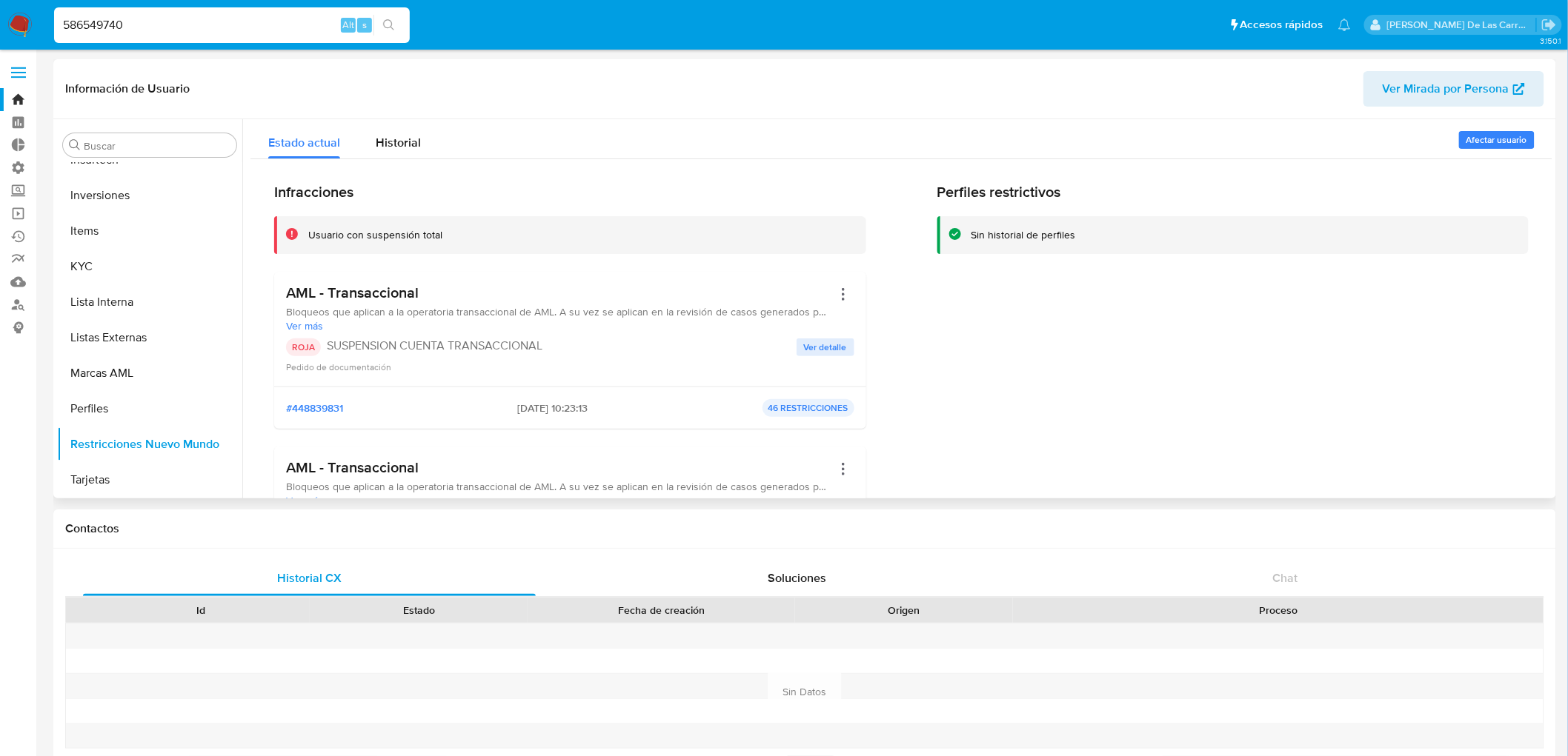
drag, startPoint x: 174, startPoint y: 16, endPoint x: 0, endPoint y: 35, distance: 175.0
click at [0, 35] on nav "Pausado Ver notificaciones 586549740 Alt s Accesos rápidos Presiona las siguien…" at bounding box center [784, 25] width 1568 height 49
paste input "1325489486"
type input "1325489486"
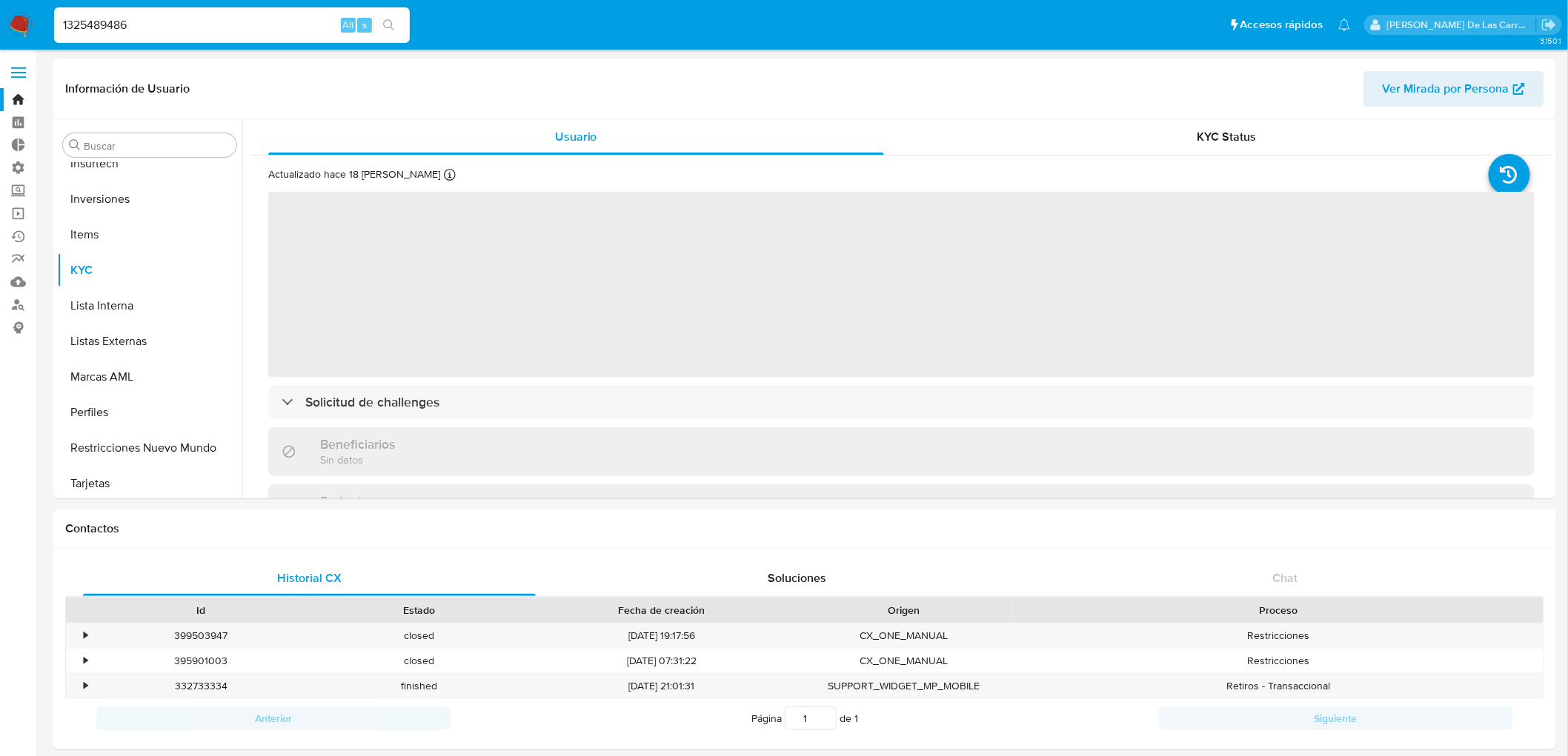
scroll to position [661, 0]
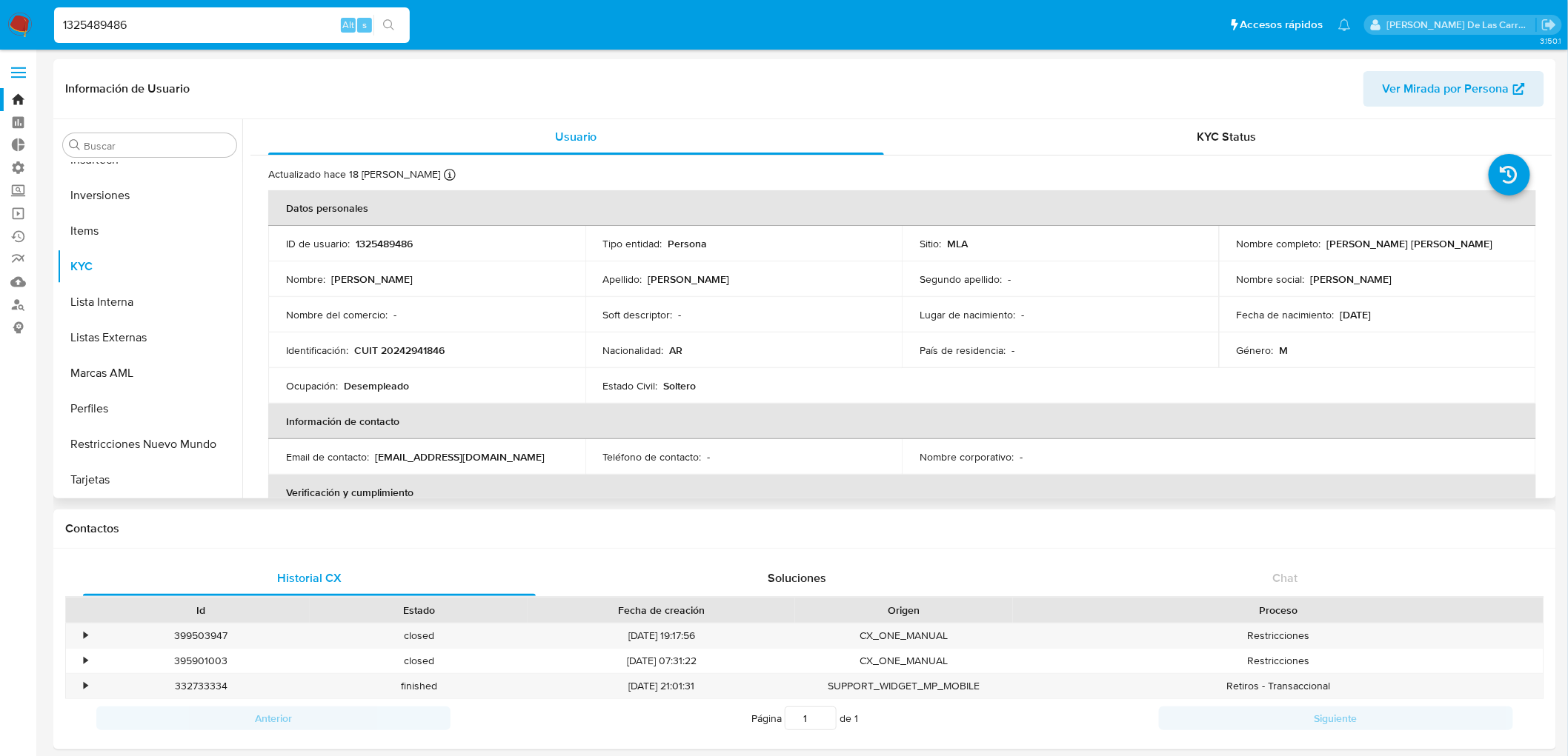
select select "10"
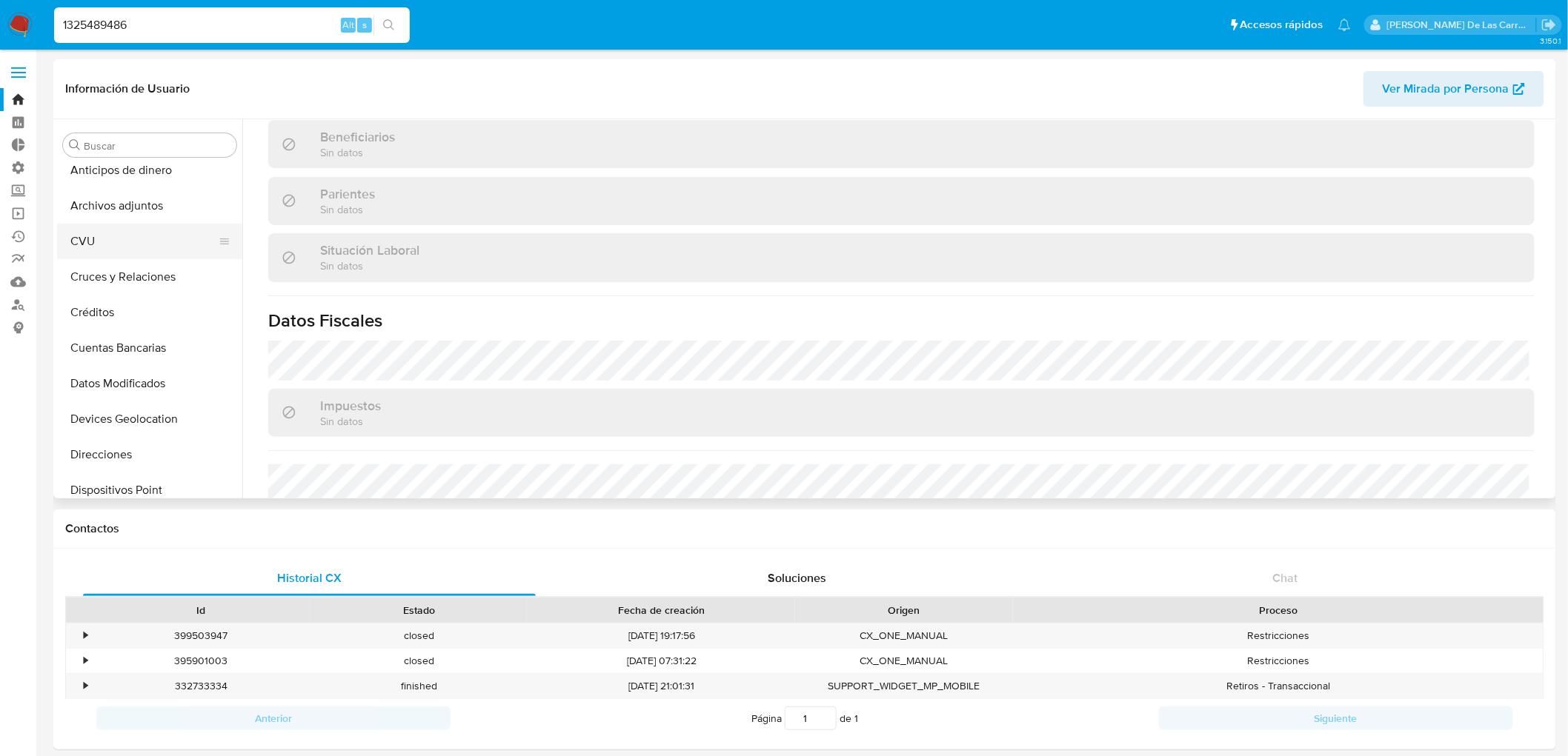
scroll to position [2, 0]
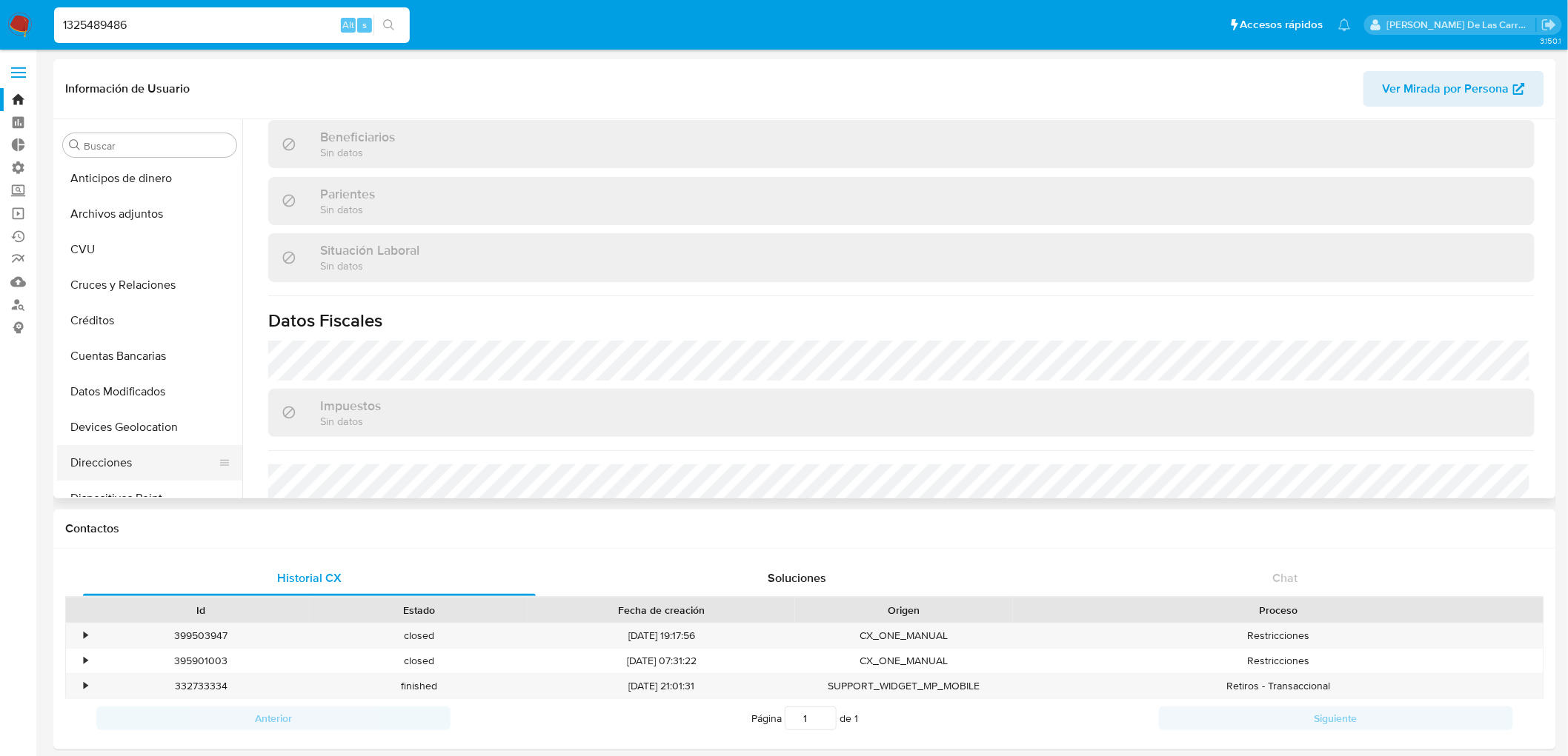
click at [118, 469] on button "Direcciones" at bounding box center [143, 463] width 173 height 35
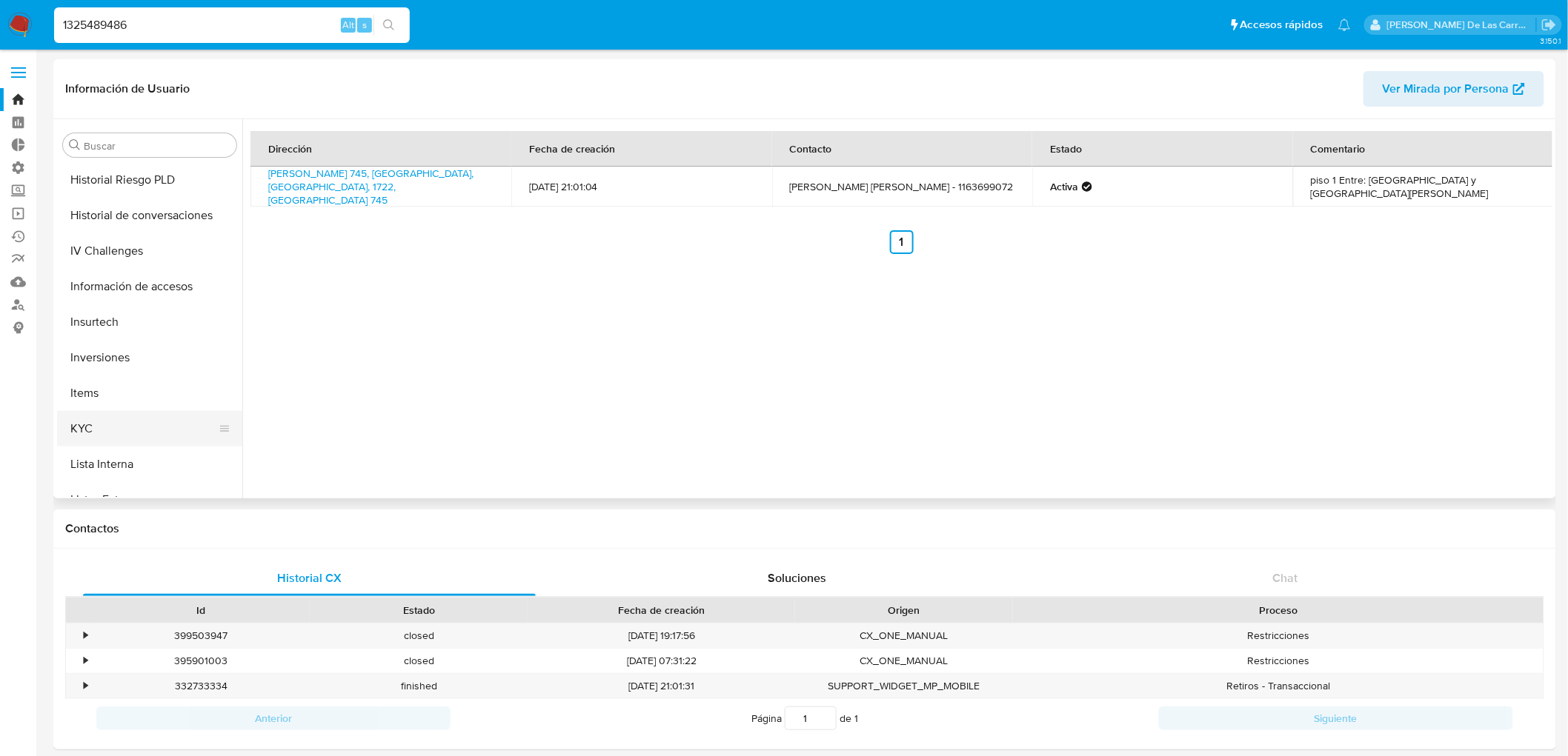
scroll to position [662, 0]
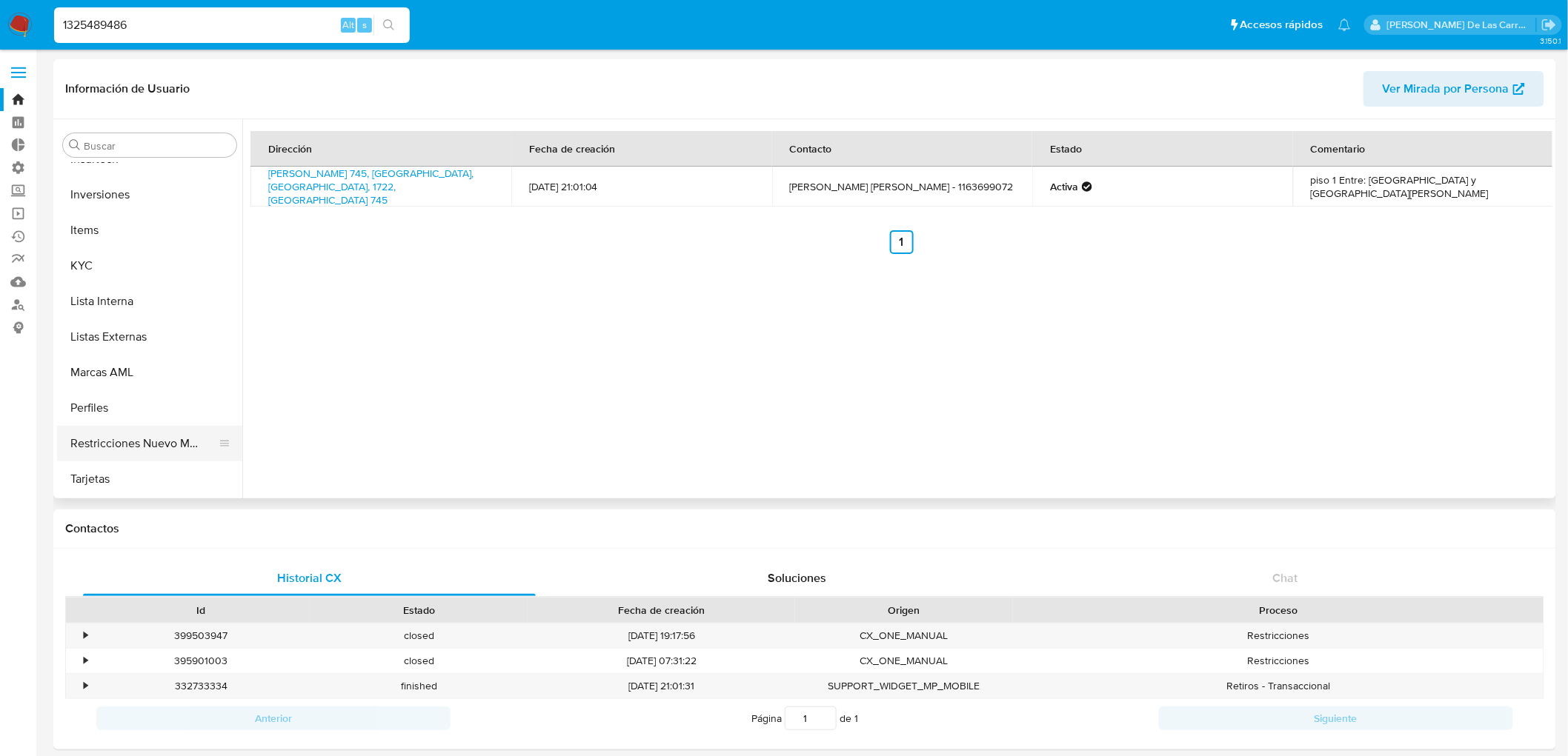
click at [122, 439] on button "Restricciones Nuevo Mundo" at bounding box center [143, 443] width 173 height 35
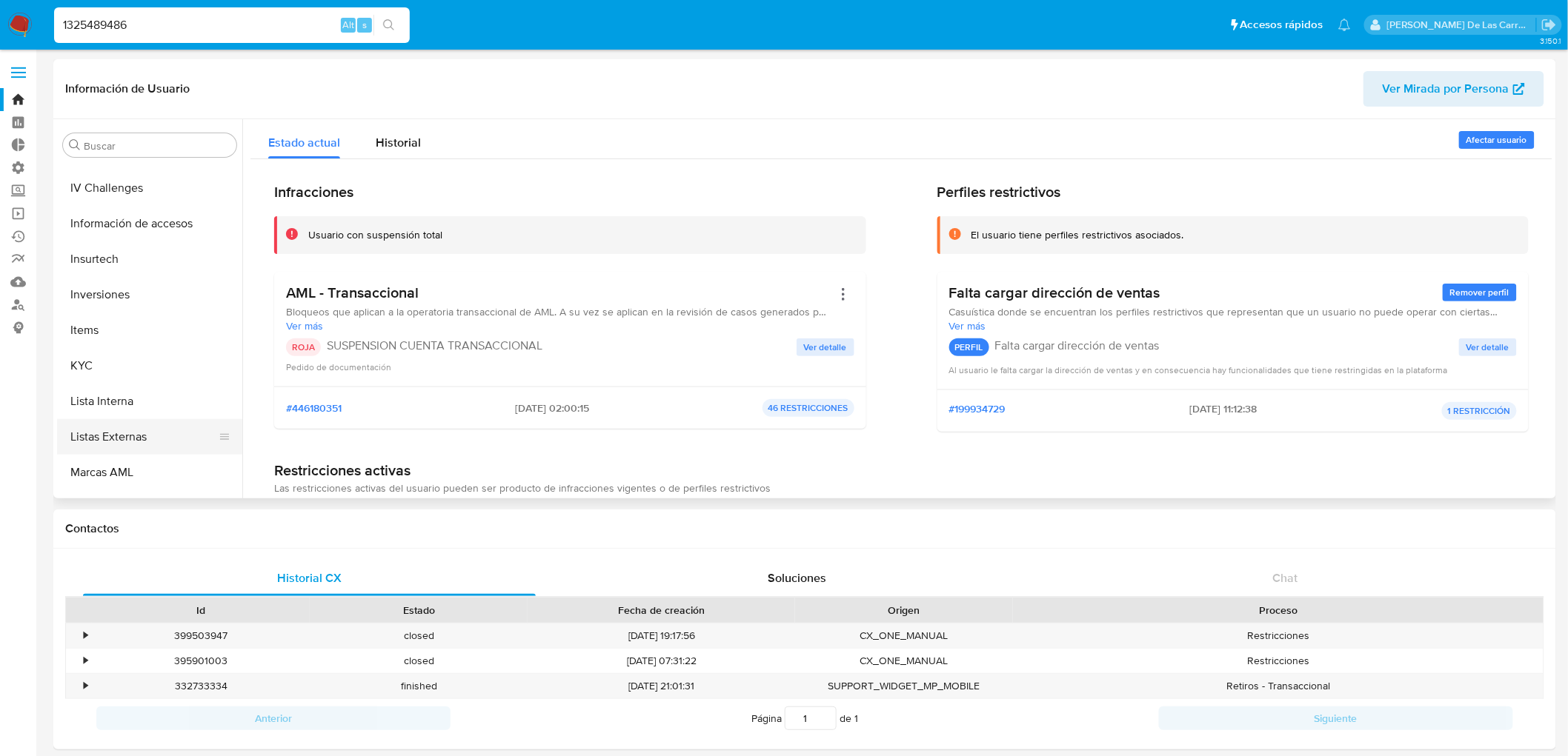
scroll to position [415, 0]
click at [153, 215] on button "Historial Casos" at bounding box center [143, 228] width 173 height 35
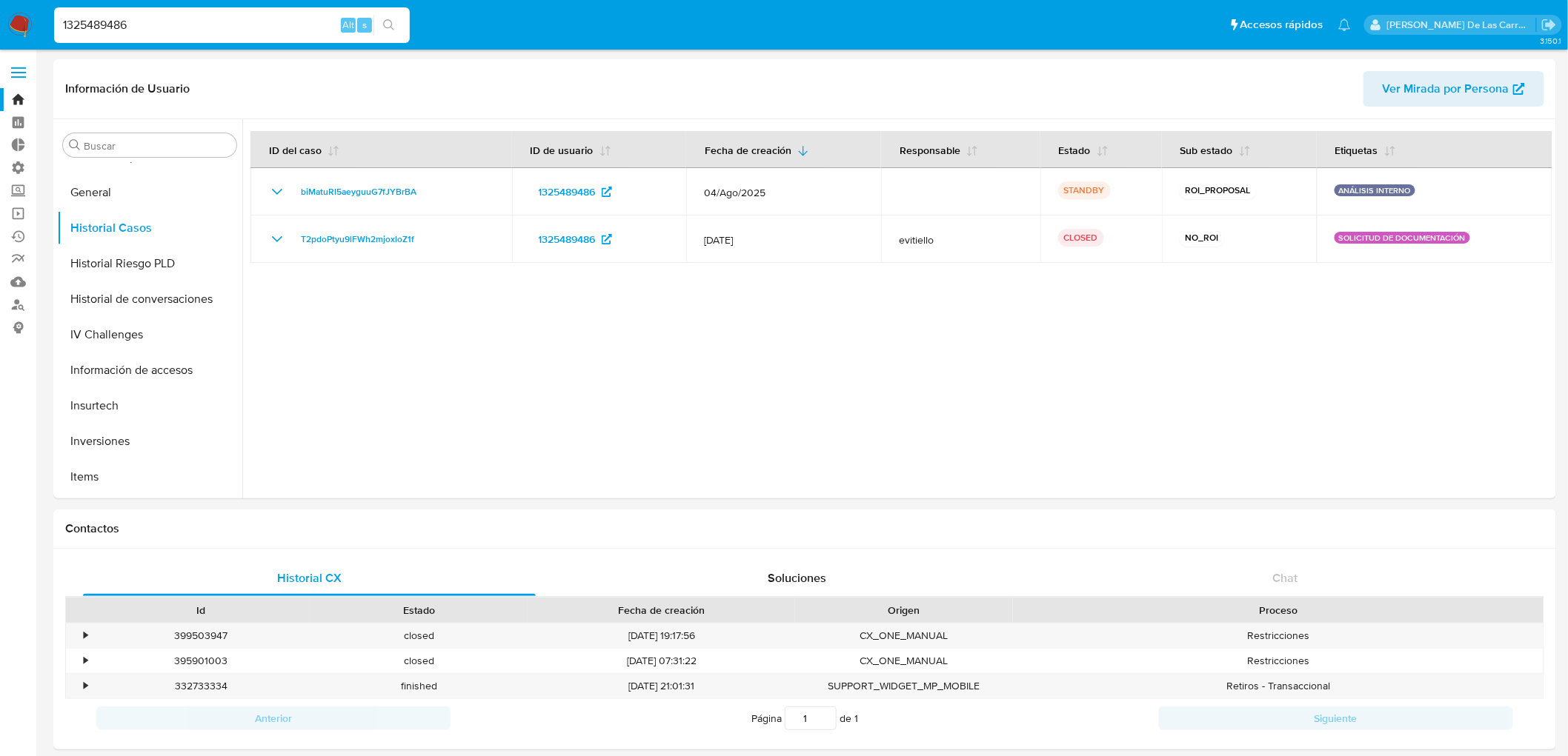
click at [109, 21] on input "1325489486" at bounding box center [232, 25] width 356 height 19
paste input "516871603"
type input "516871603"
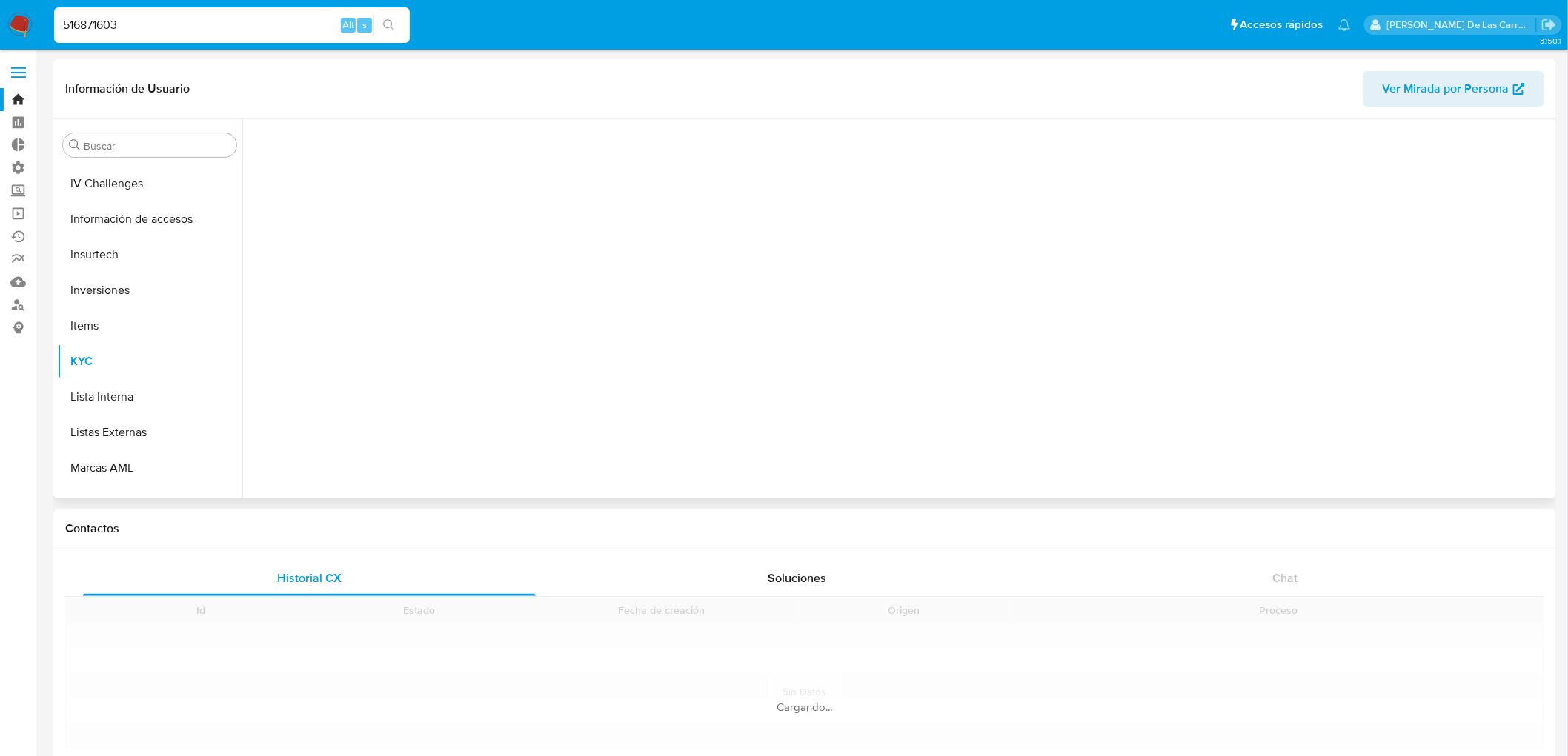
scroll to position [661, 0]
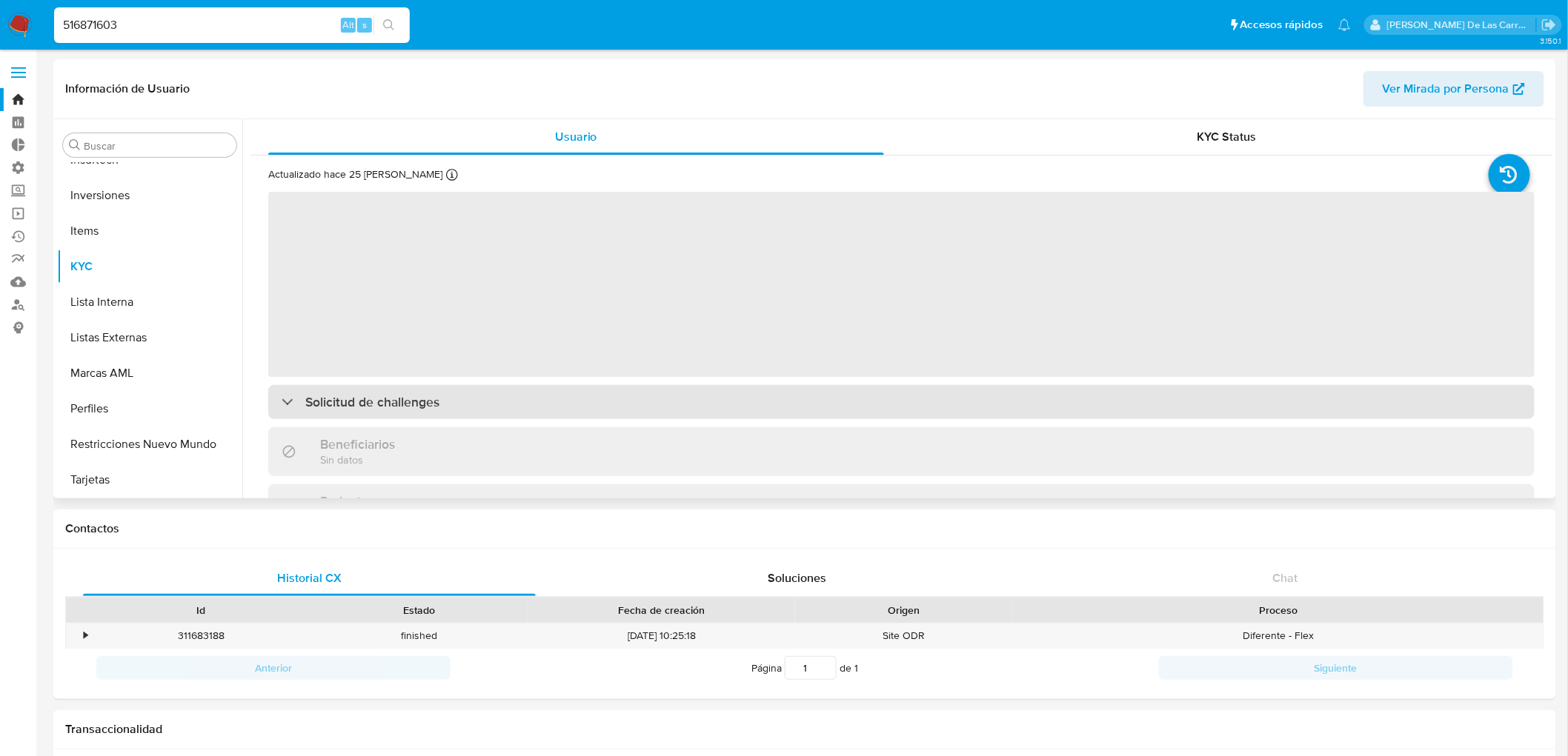
select select "10"
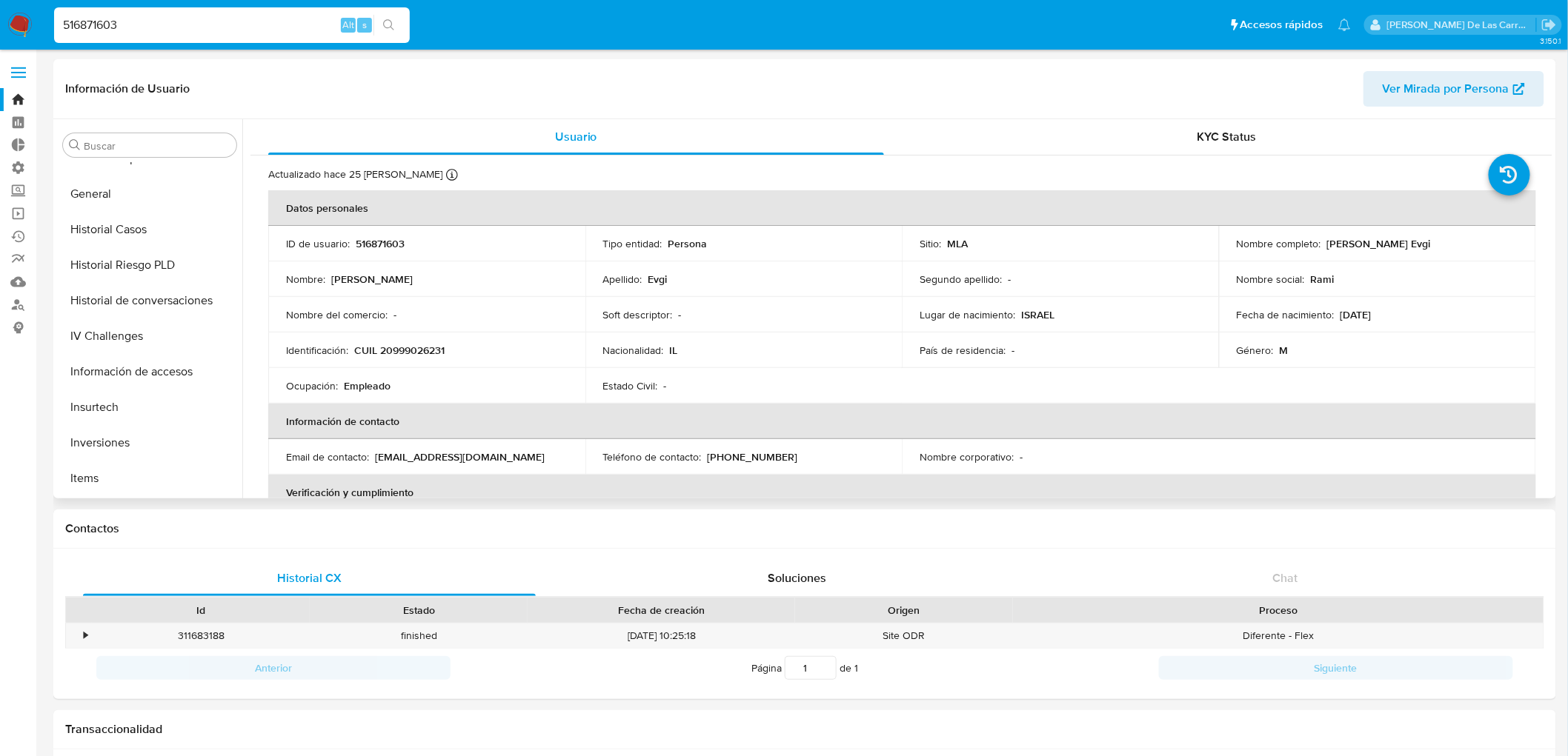
scroll to position [167, 0]
click at [132, 367] on button "Documentación" at bounding box center [143, 369] width 173 height 35
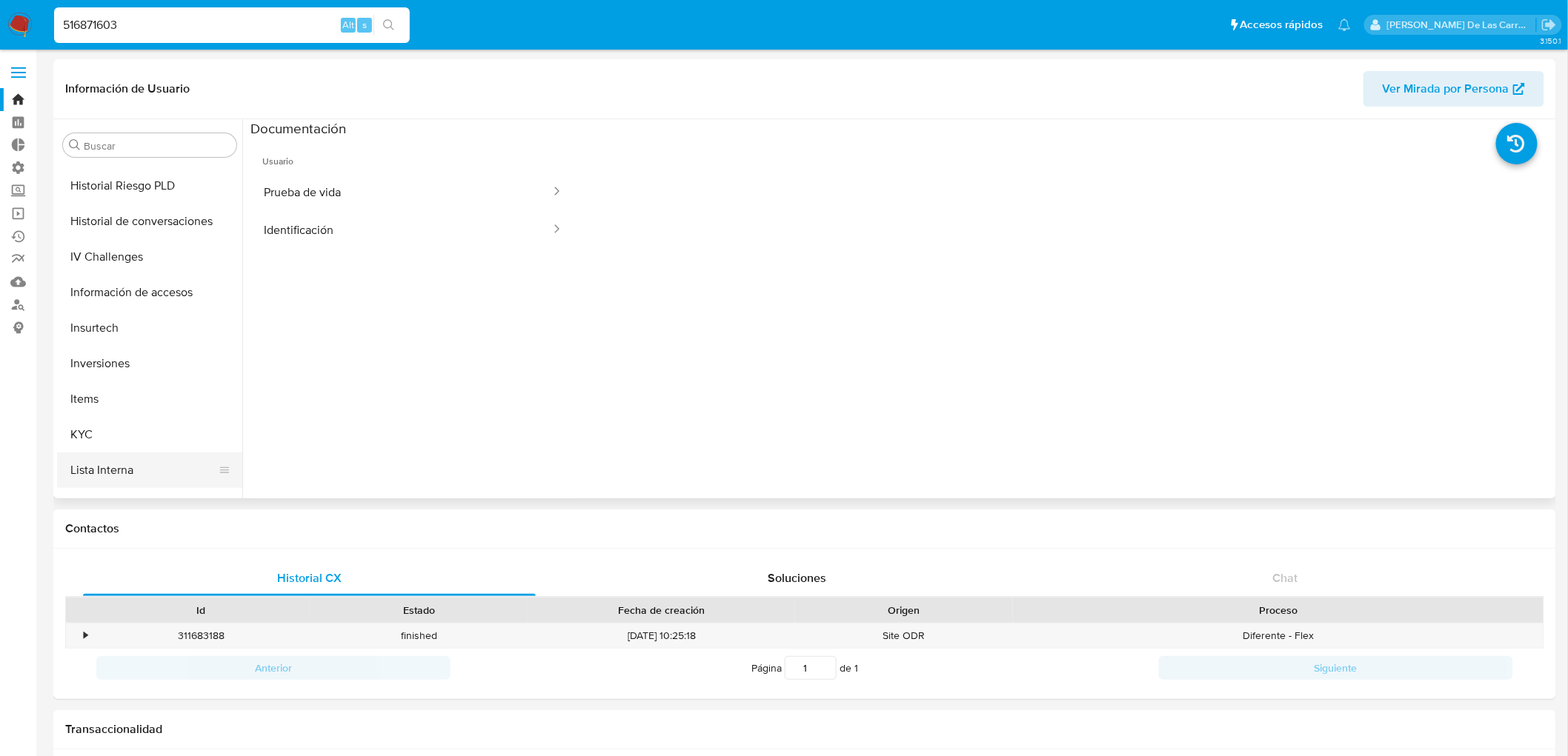
scroll to position [579, 0]
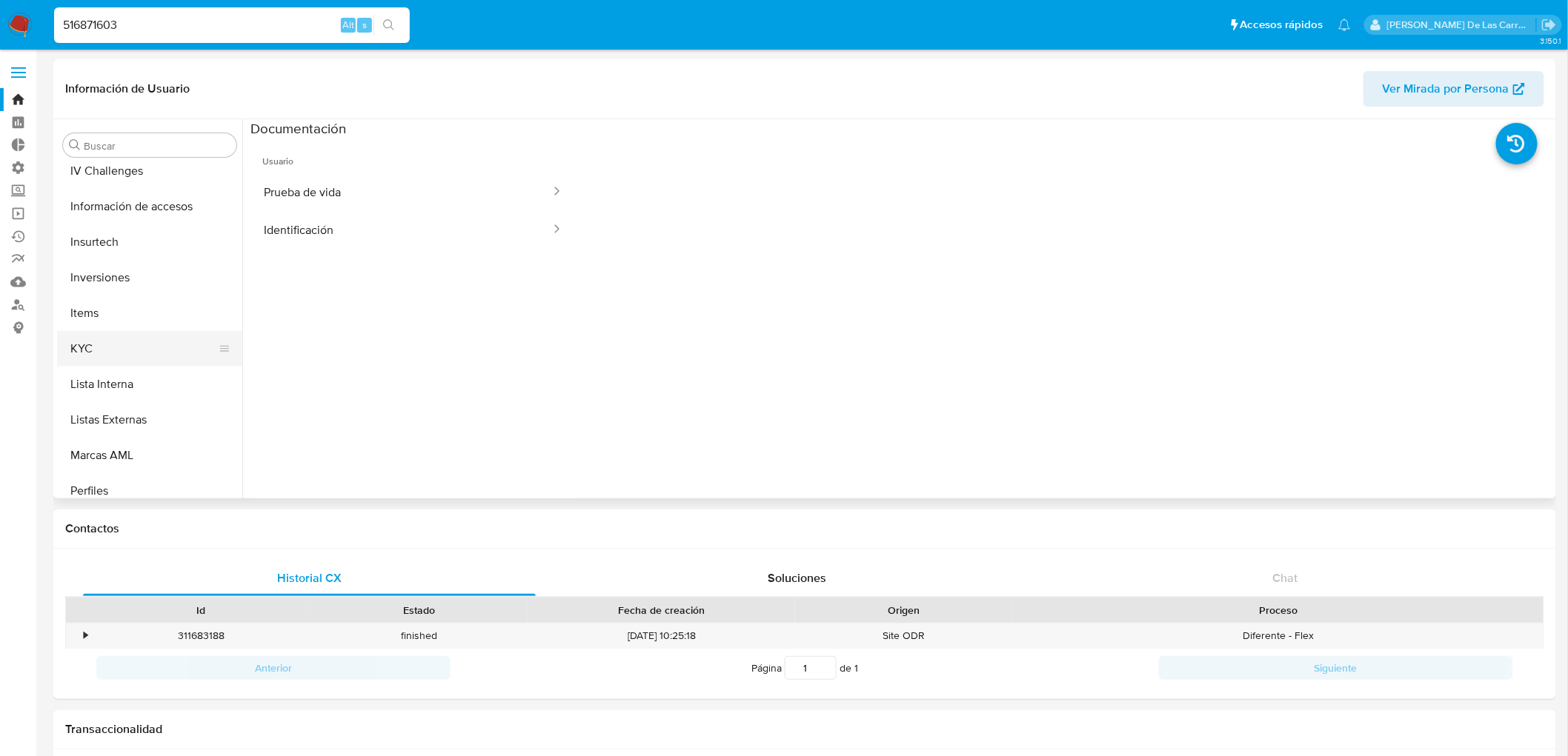
click at [127, 349] on button "KYC" at bounding box center [143, 348] width 173 height 35
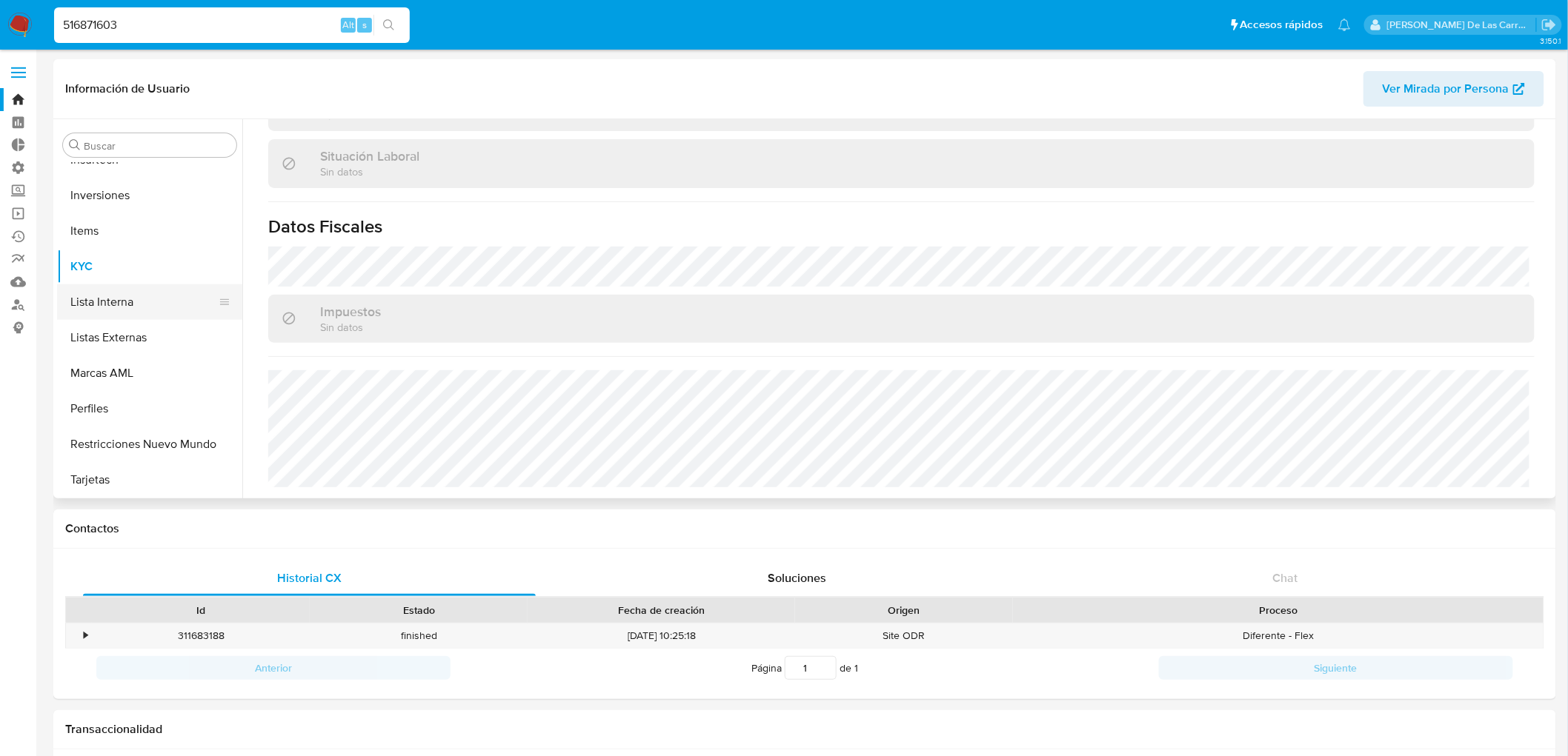
scroll to position [662, 0]
click at [116, 437] on button "Restricciones Nuevo Mundo" at bounding box center [143, 443] width 173 height 35
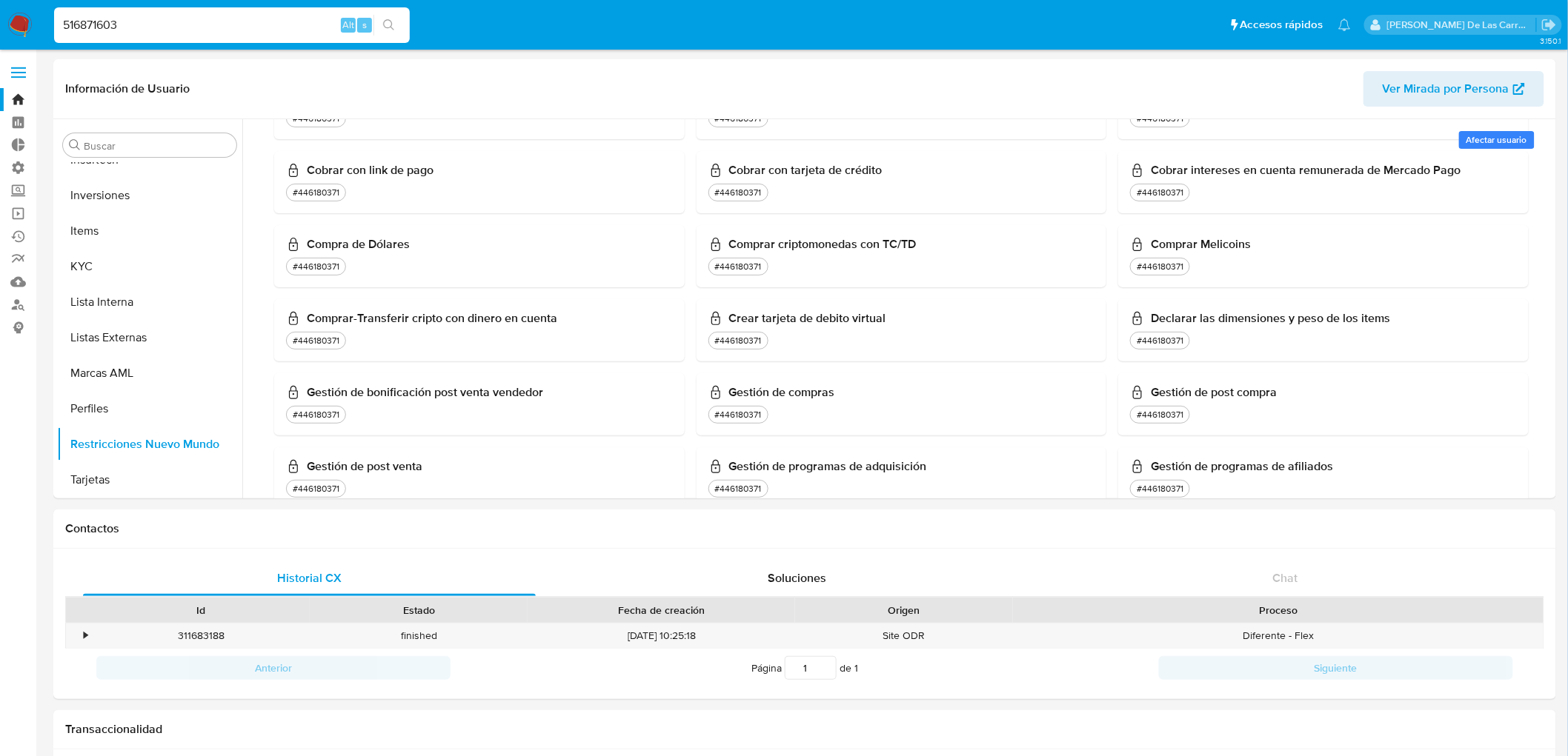
scroll to position [661, 0]
click at [90, 24] on input "516871603" at bounding box center [232, 25] width 356 height 19
paste input "0879219"
type input "50879219"
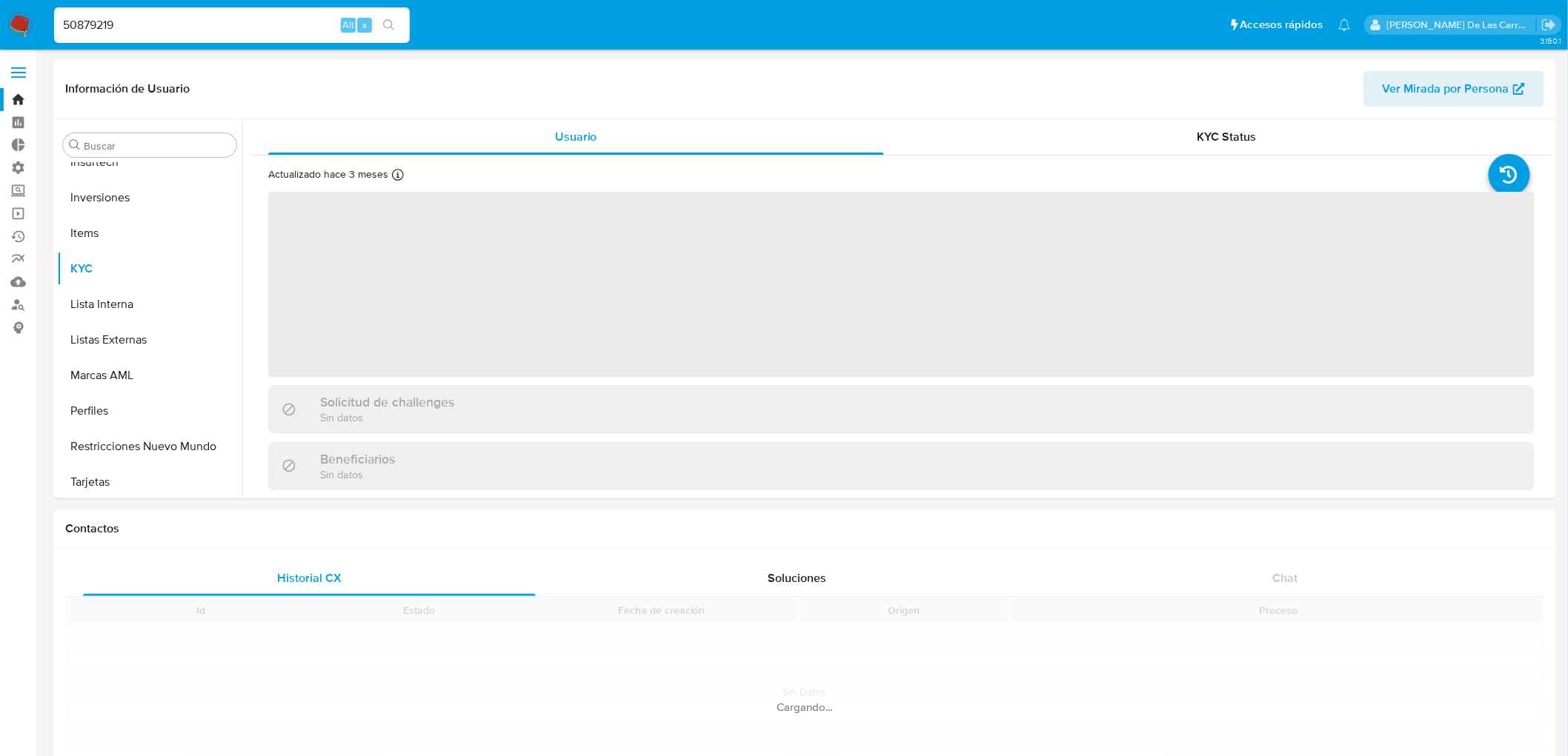
scroll to position [696, 0]
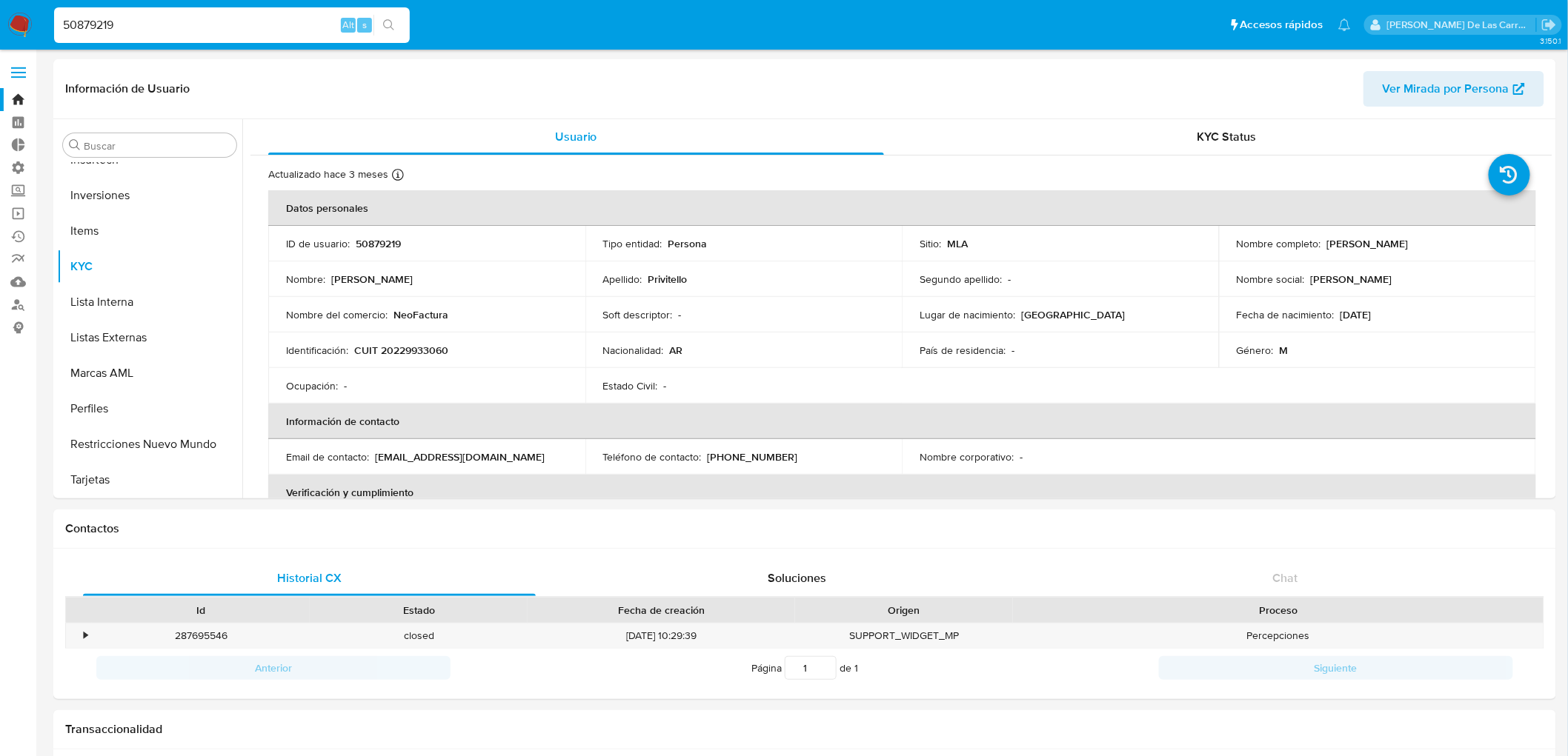
select select "10"
click at [152, 440] on button "Restricciones Nuevo Mundo" at bounding box center [143, 444] width 173 height 35
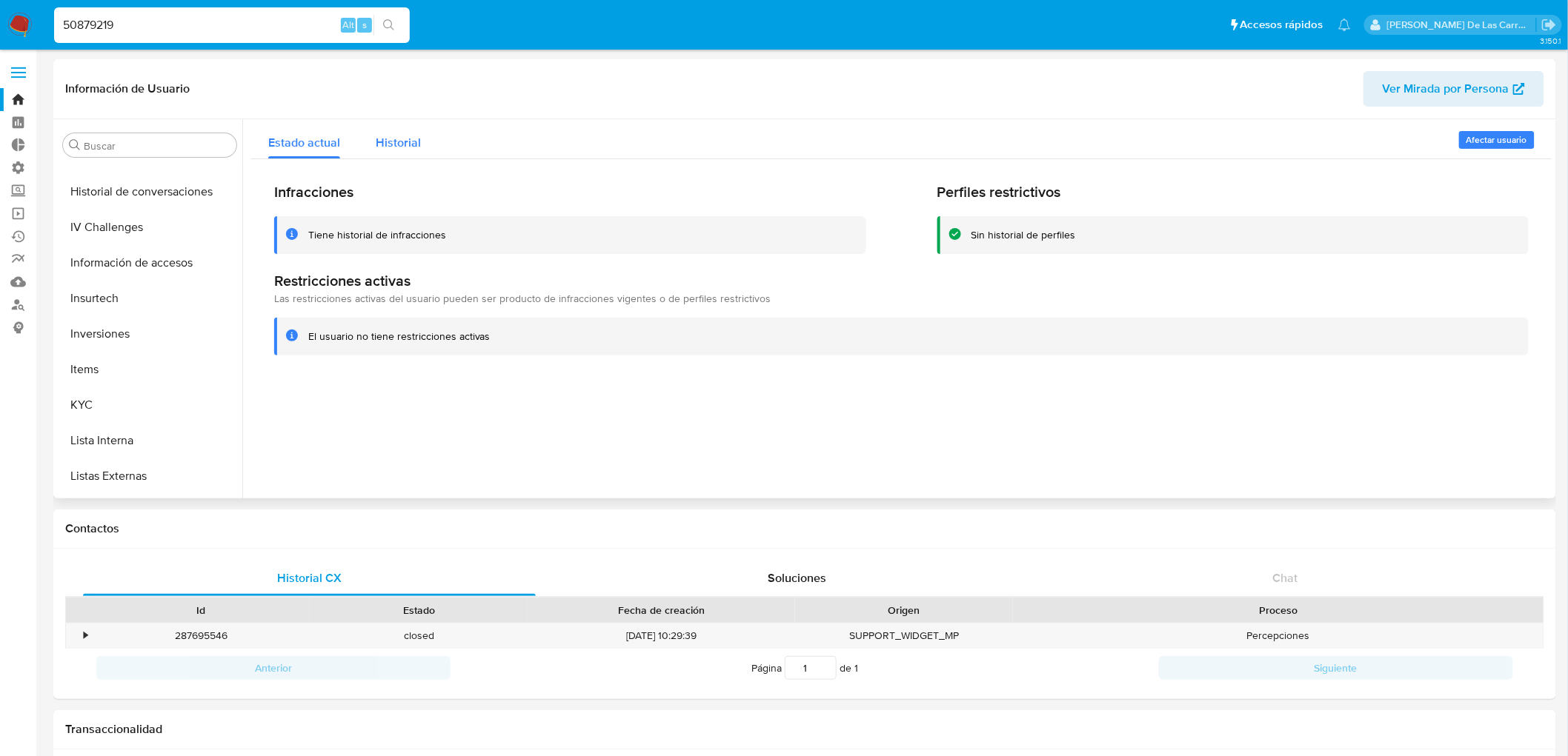
scroll to position [531, 0]
drag, startPoint x: 122, startPoint y: 18, endPoint x: 0, endPoint y: 3, distance: 122.9
click at [0, 3] on nav "Pausado Ver notificaciones 50879219 Alt s Accesos rápidos Presiona las siguient…" at bounding box center [784, 25] width 1568 height 49
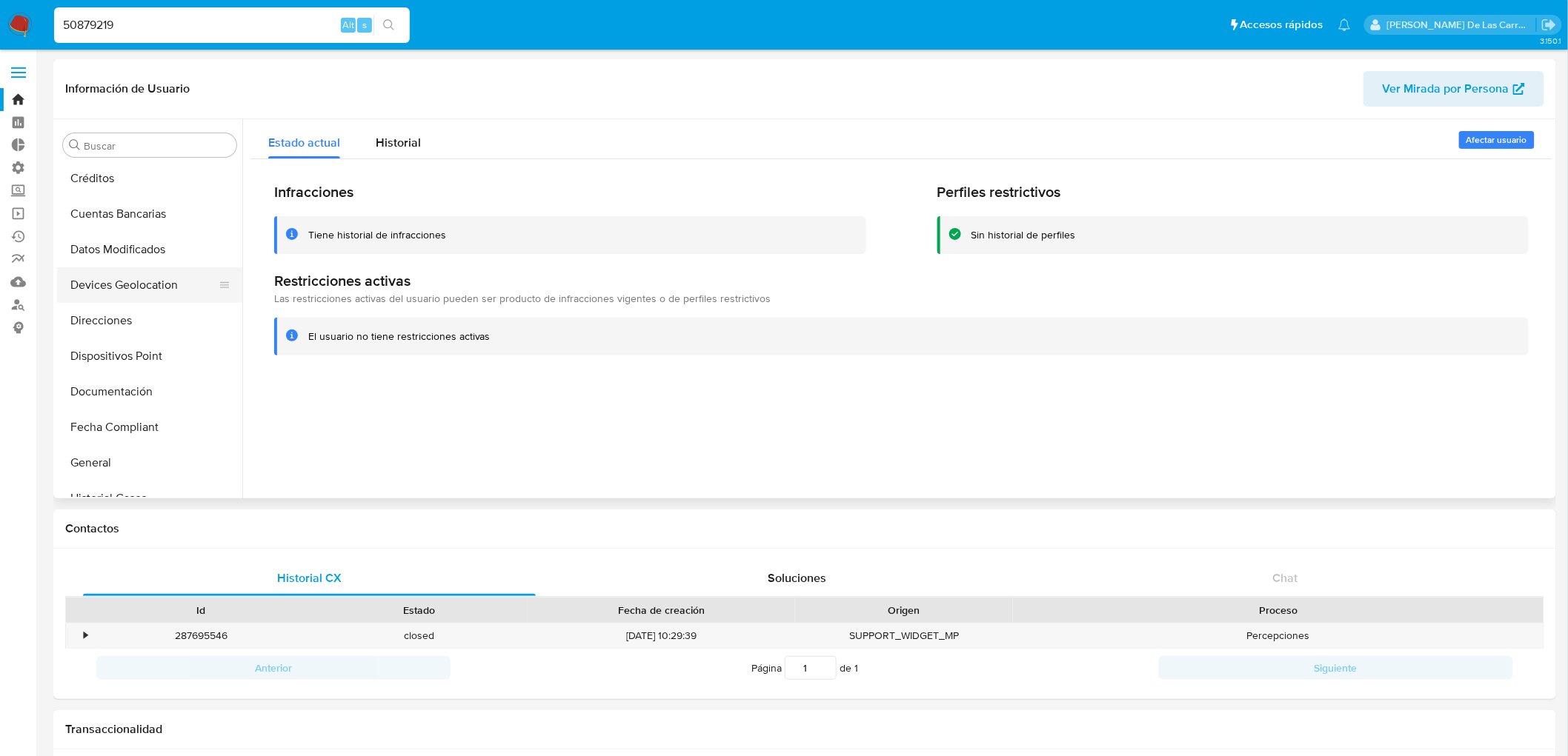
scroll to position [120, 0]
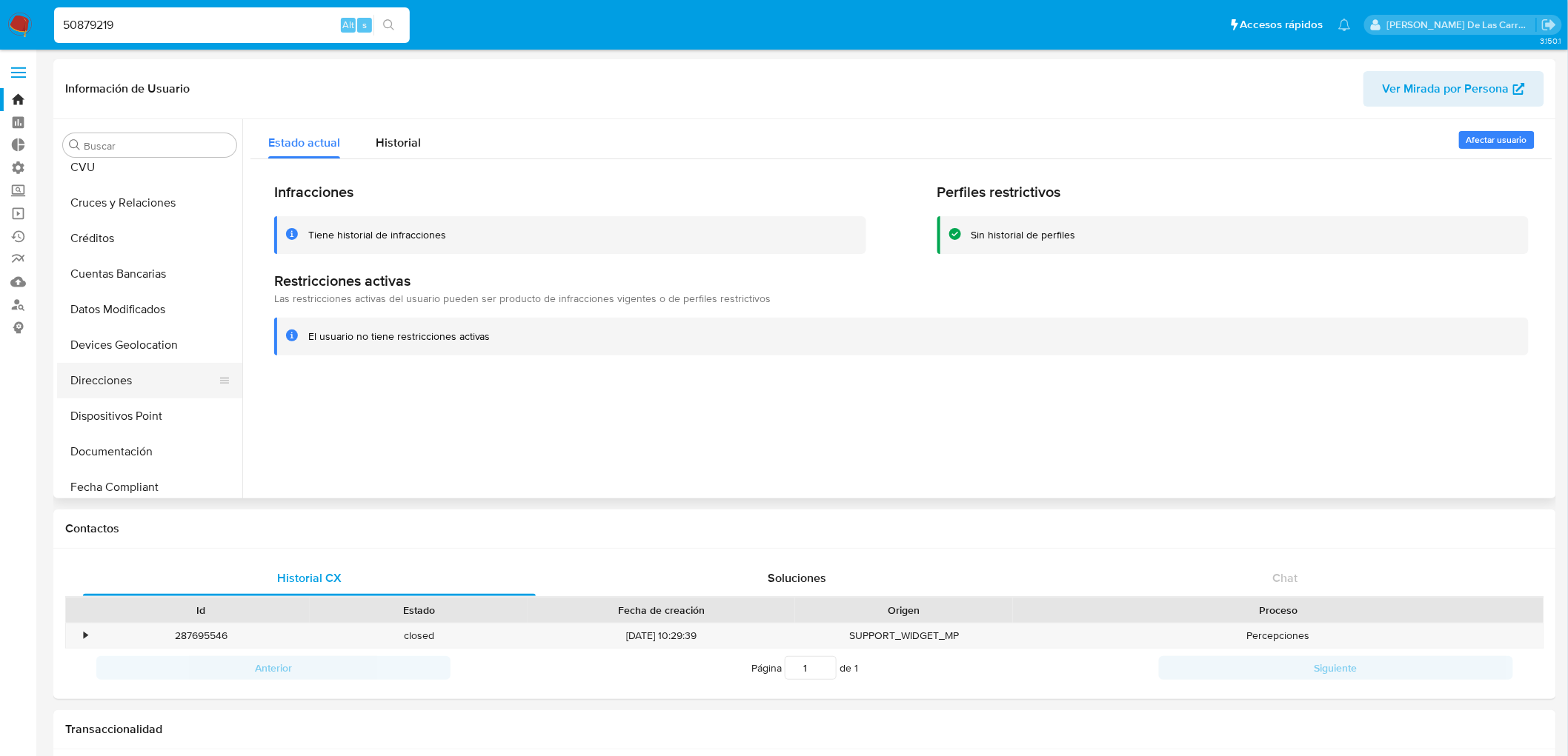
click at [104, 372] on button "Direcciones" at bounding box center [143, 380] width 173 height 35
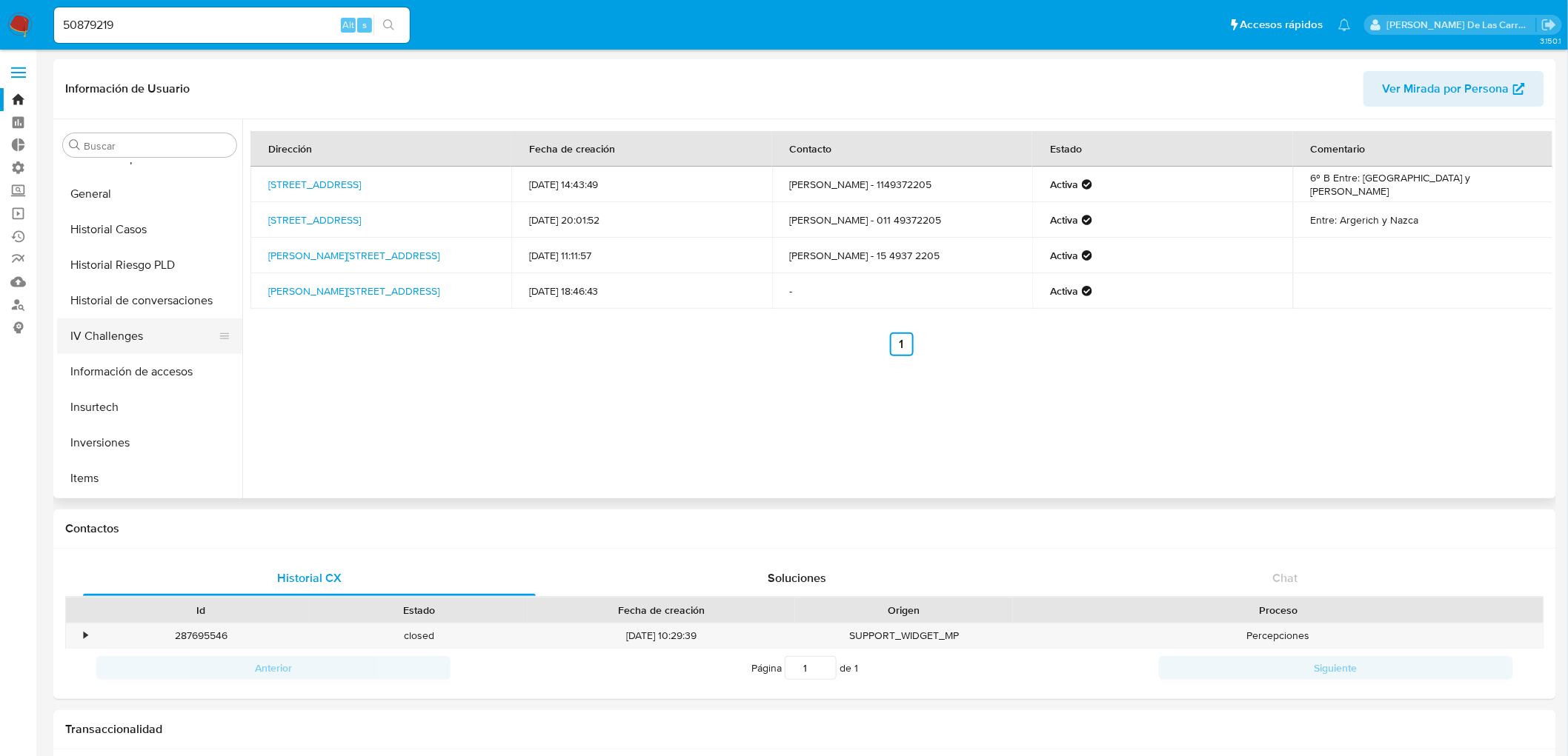
scroll to position [366, 0]
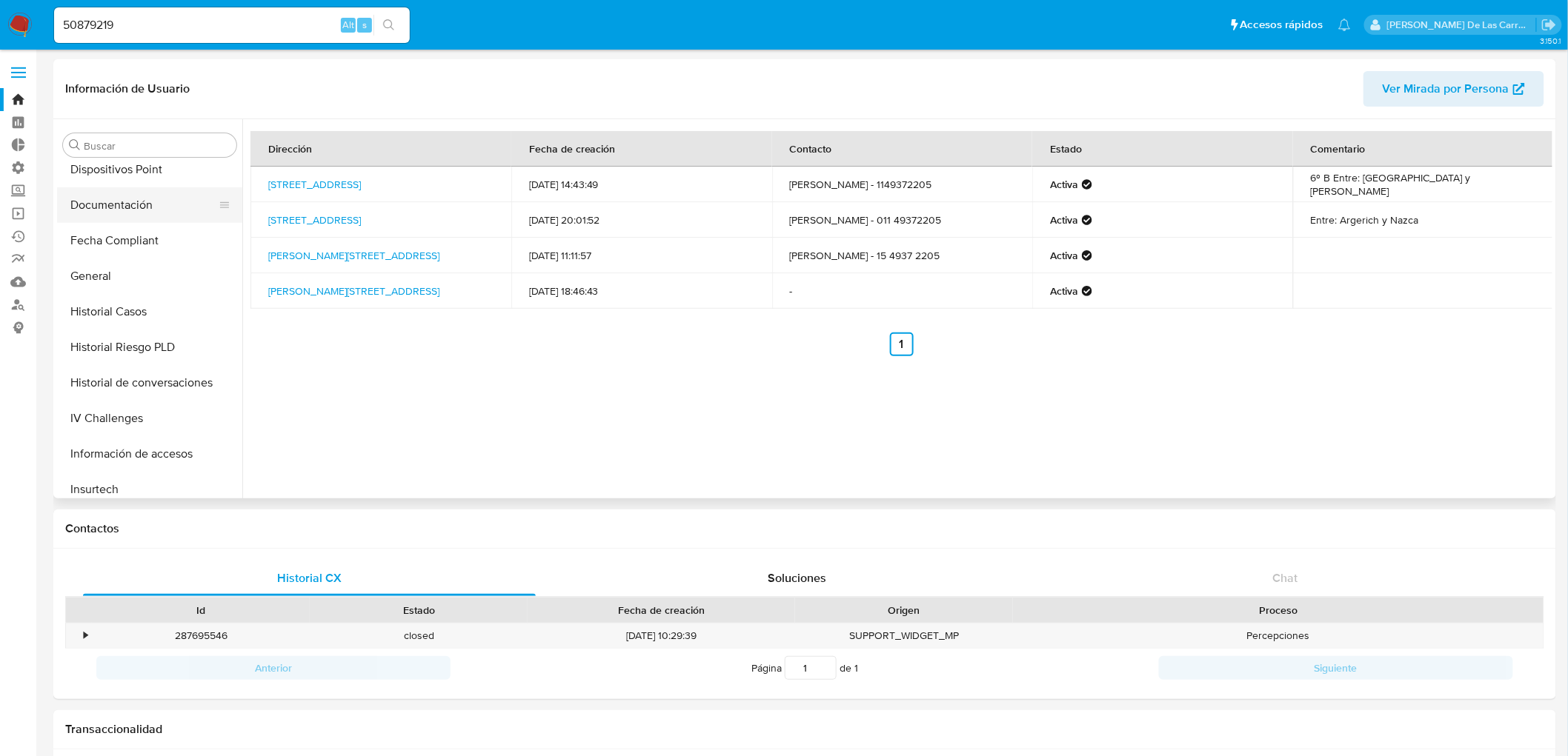
click at [129, 203] on button "Documentación" at bounding box center [143, 205] width 173 height 35
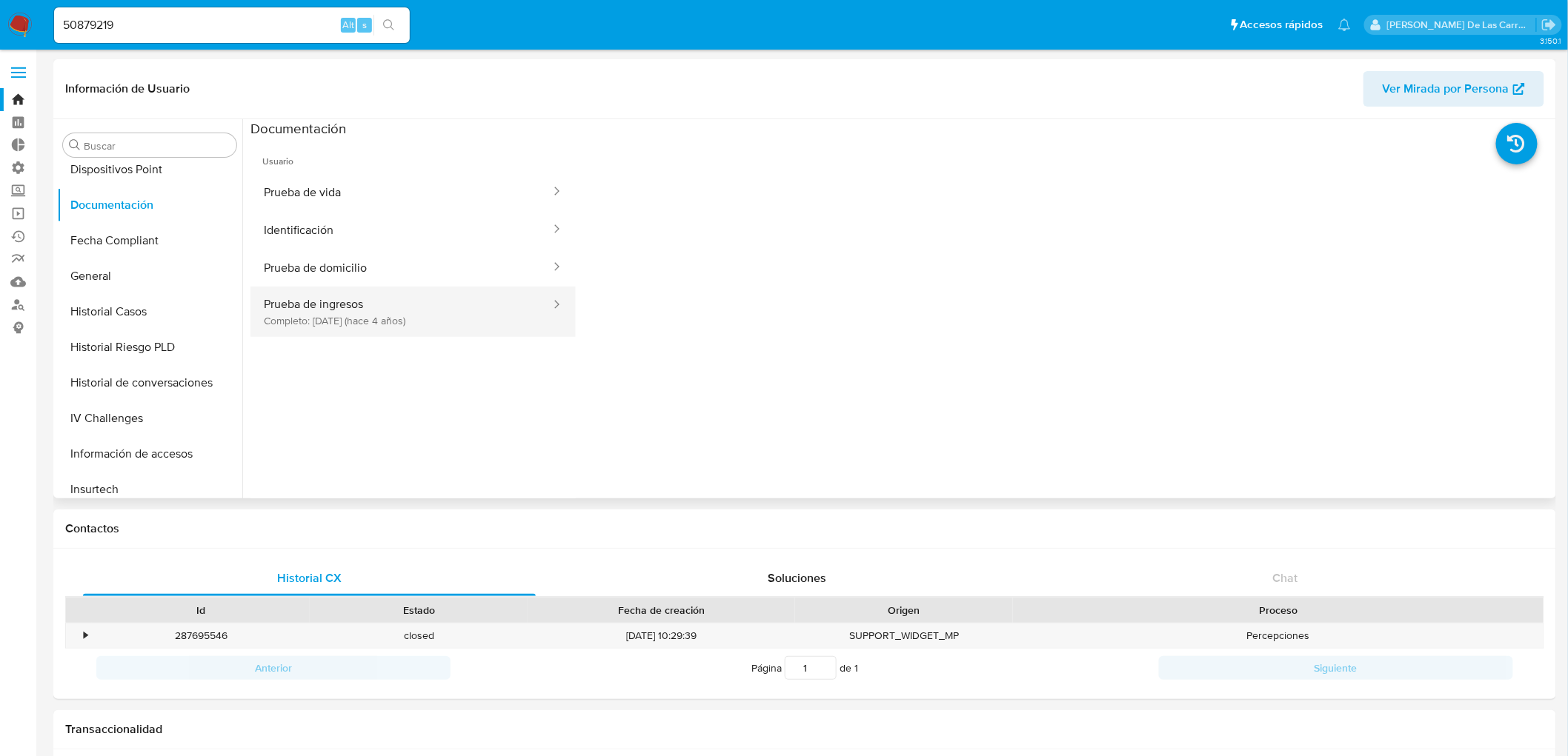
click at [332, 302] on button "Prueba de ingresos Completo: [DATE] (hace 4 años)" at bounding box center [401, 311] width 302 height 50
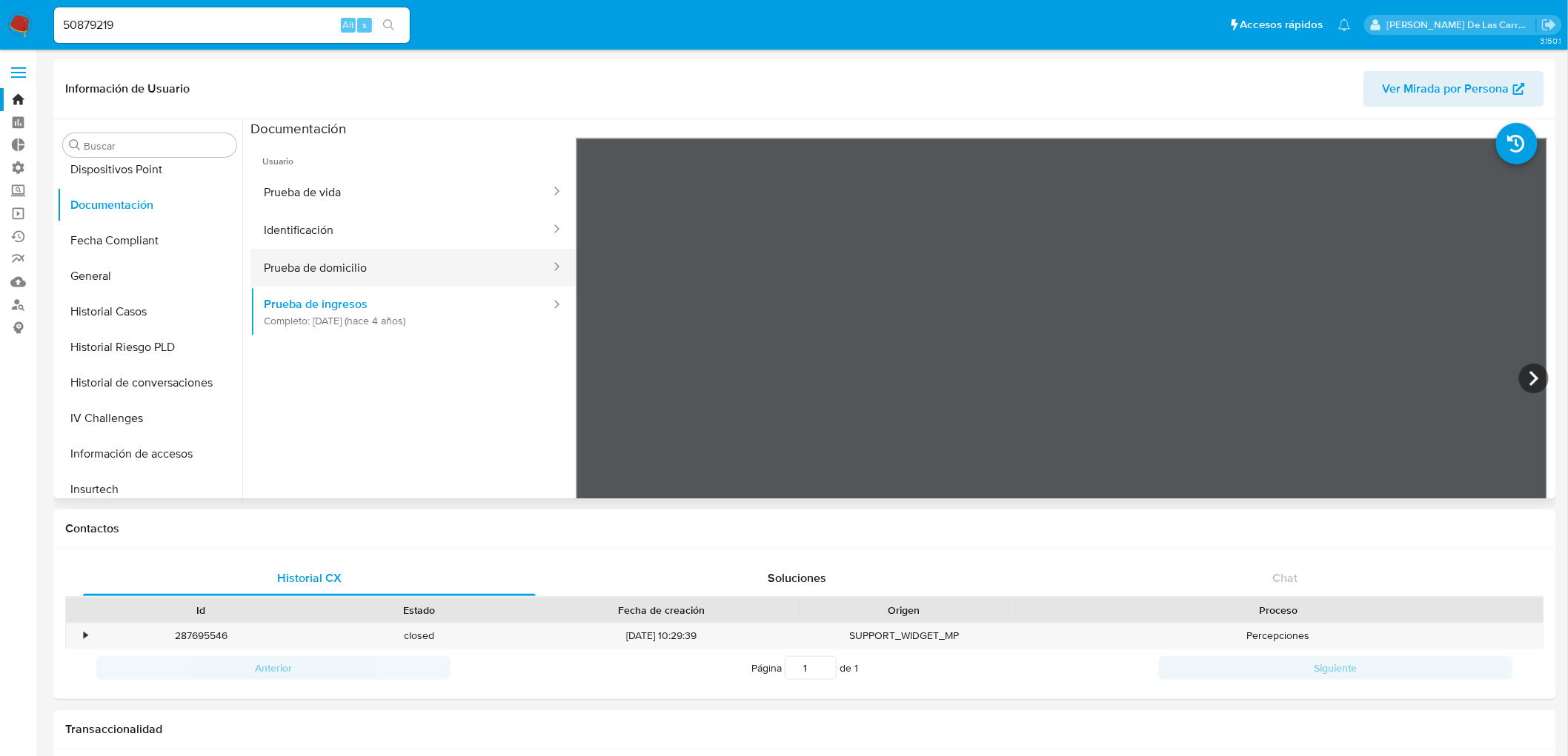
click at [349, 276] on button "Prueba de domicilio" at bounding box center [401, 268] width 302 height 38
click at [344, 230] on button "Identificación" at bounding box center [401, 230] width 302 height 38
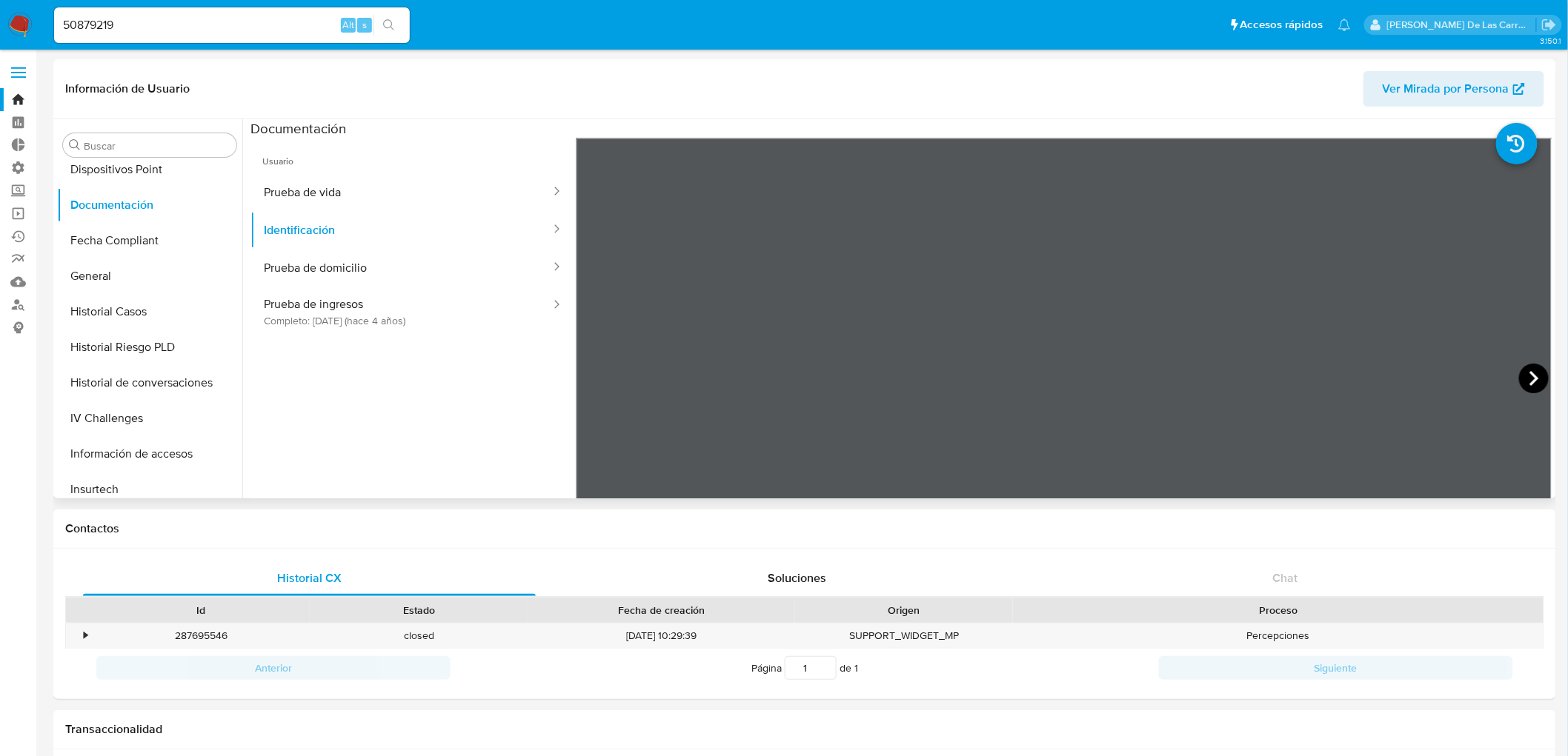
click at [1529, 380] on icon at bounding box center [1533, 378] width 9 height 15
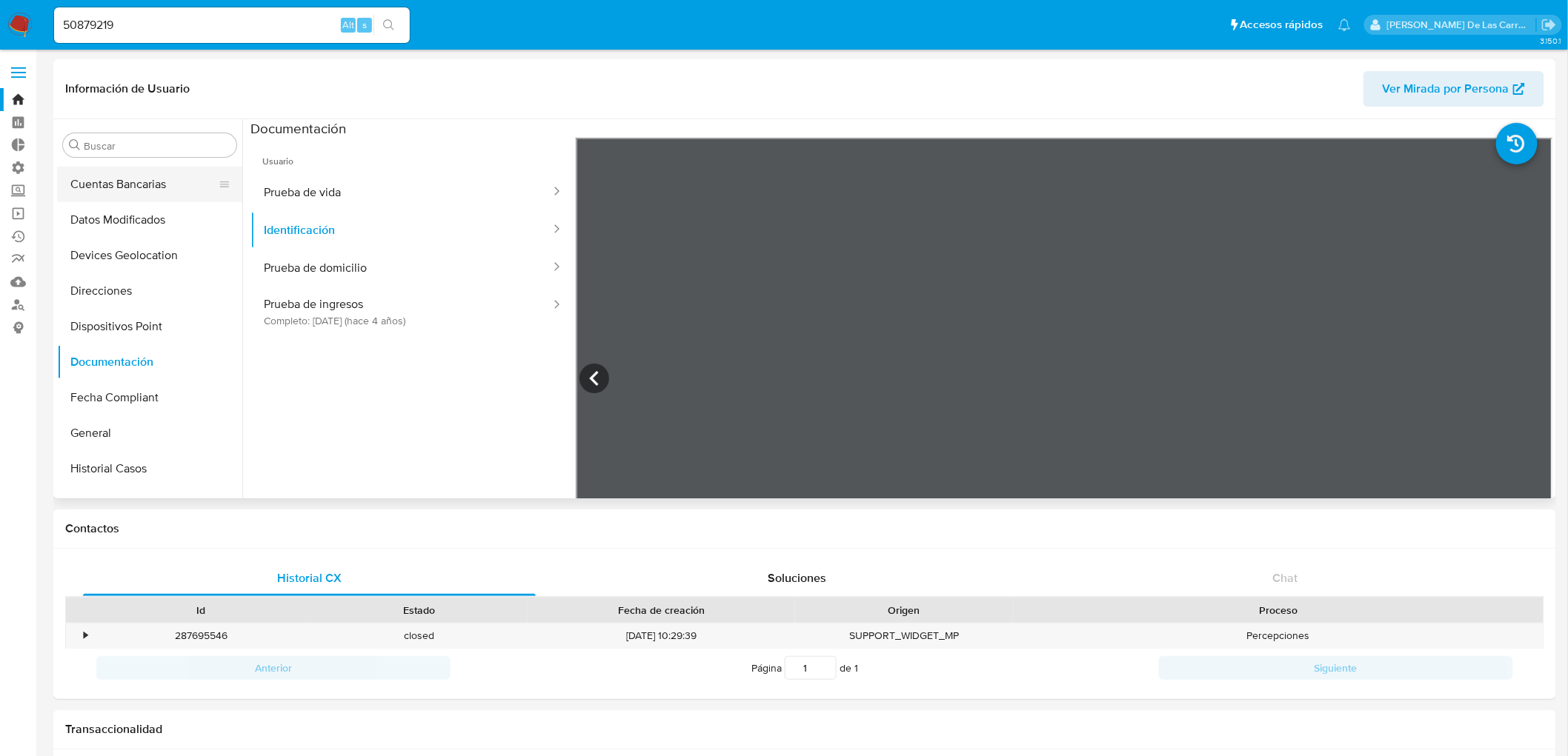
scroll to position [202, 0]
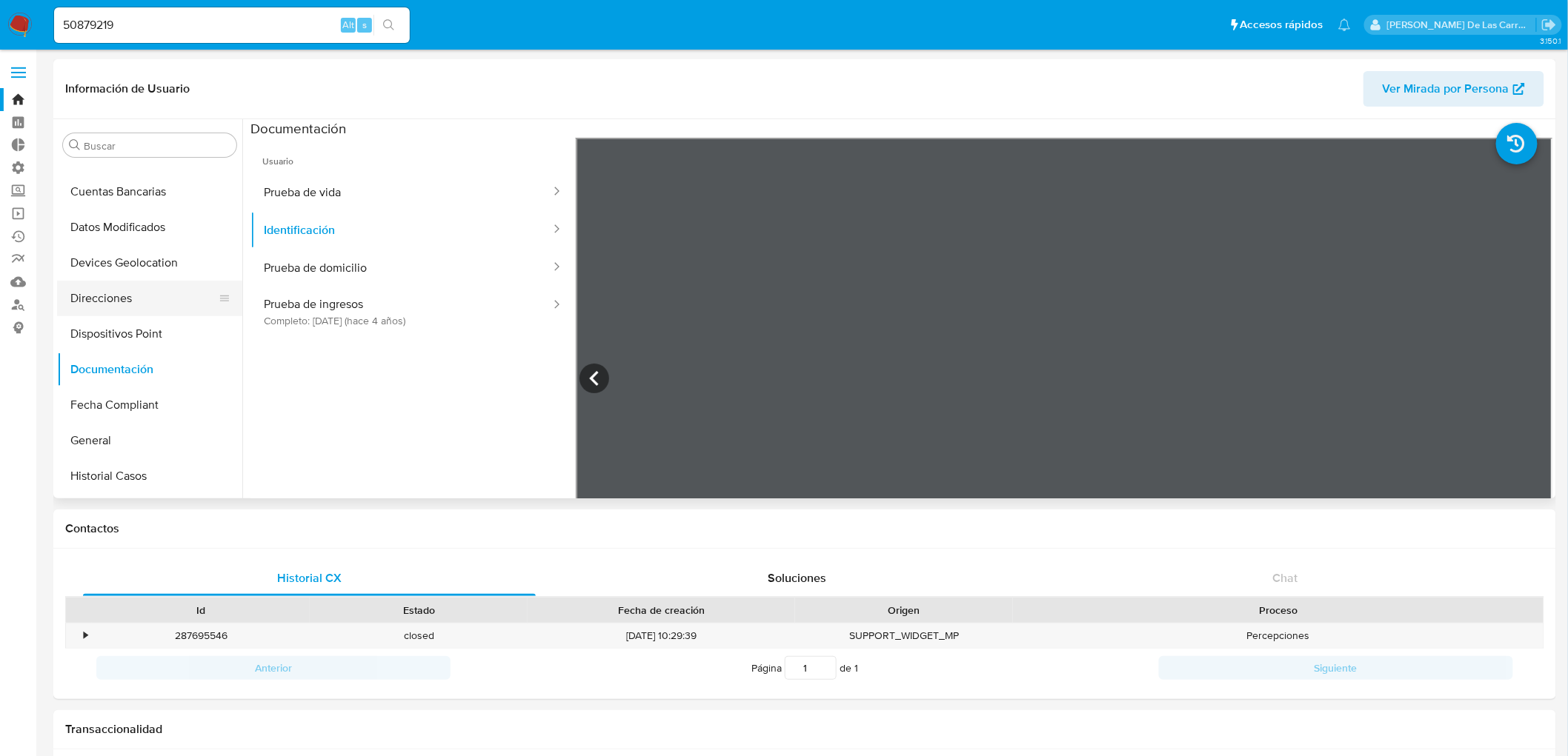
click at [127, 295] on button "Direcciones" at bounding box center [143, 298] width 173 height 35
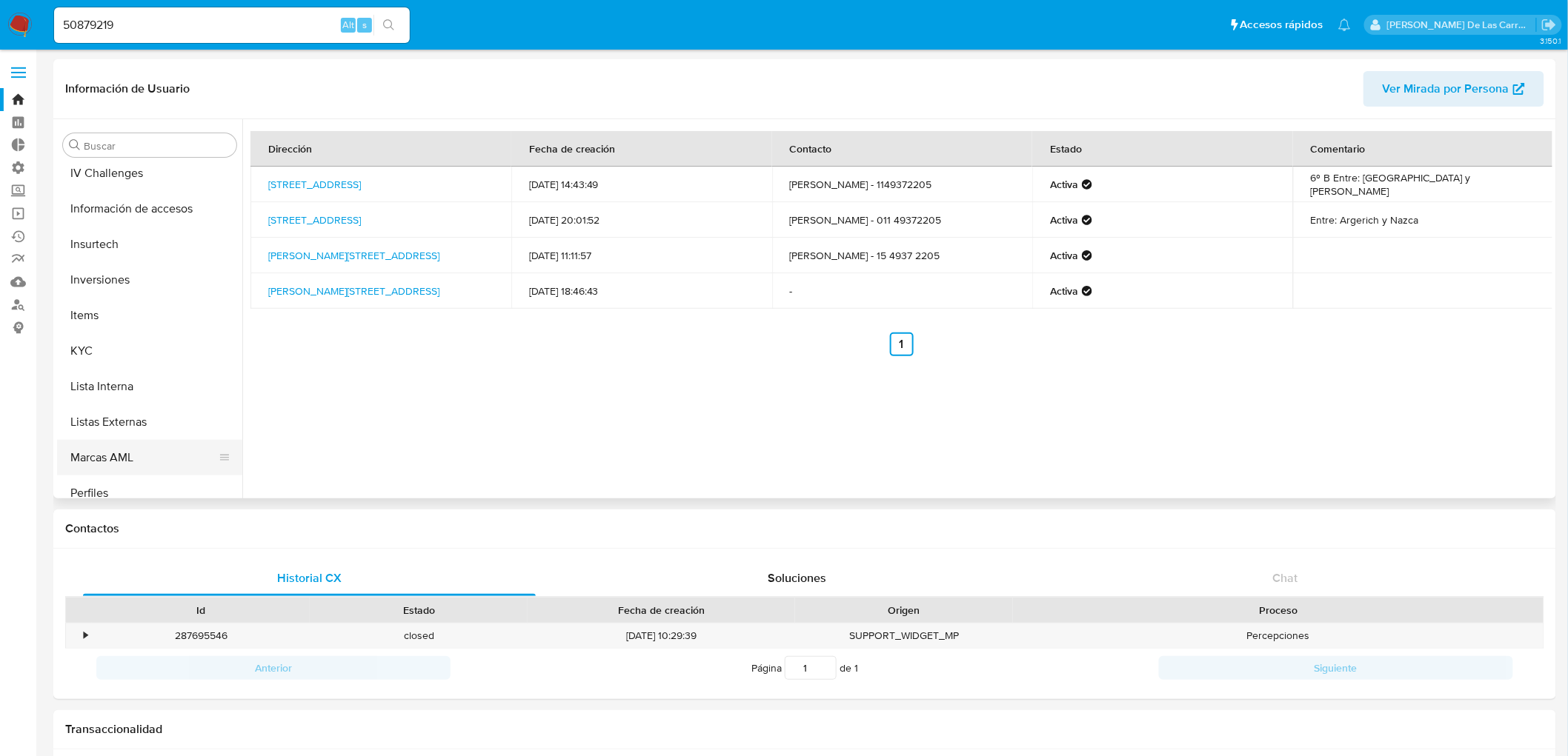
scroll to position [613, 0]
click at [99, 354] on button "KYC" at bounding box center [143, 349] width 173 height 35
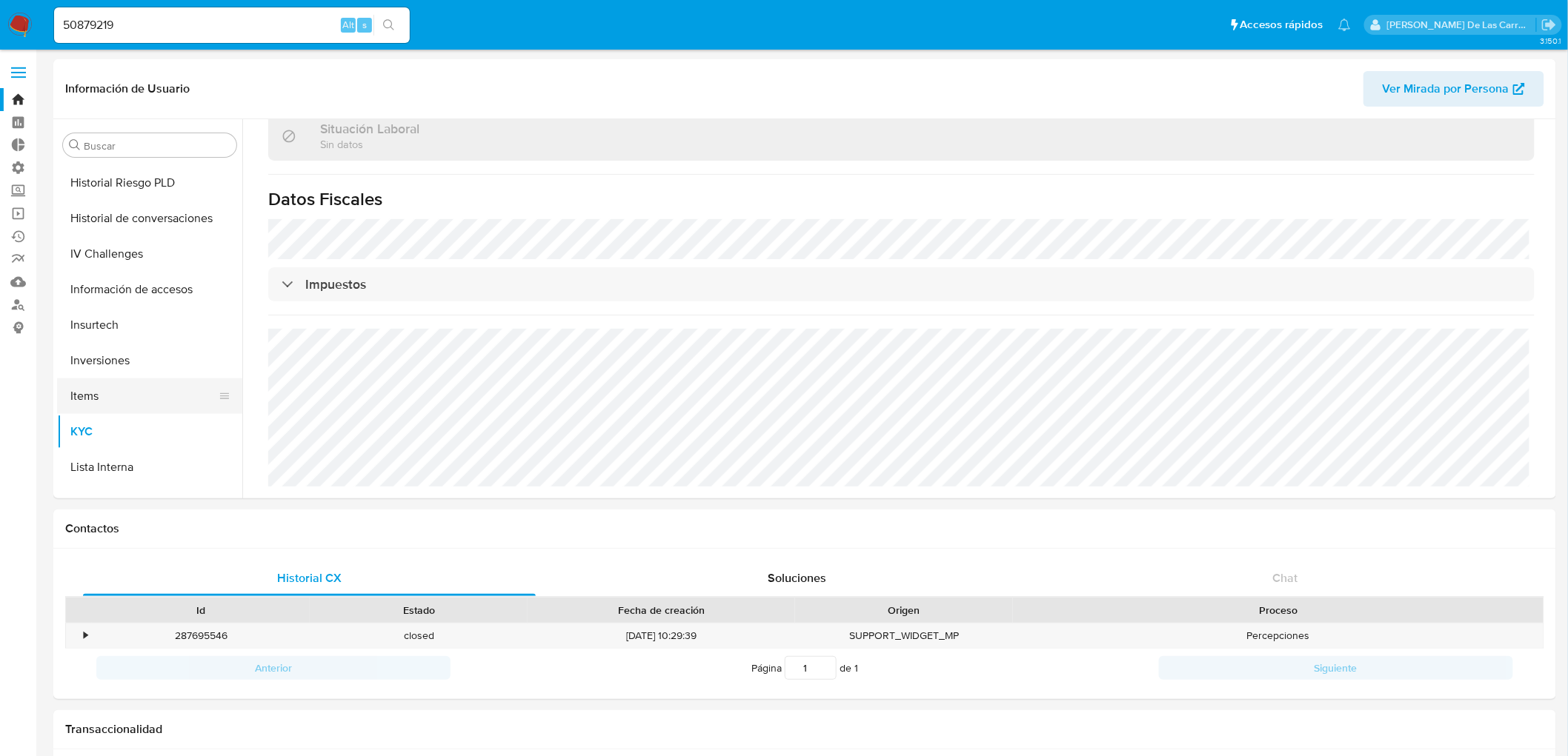
scroll to position [366, 0]
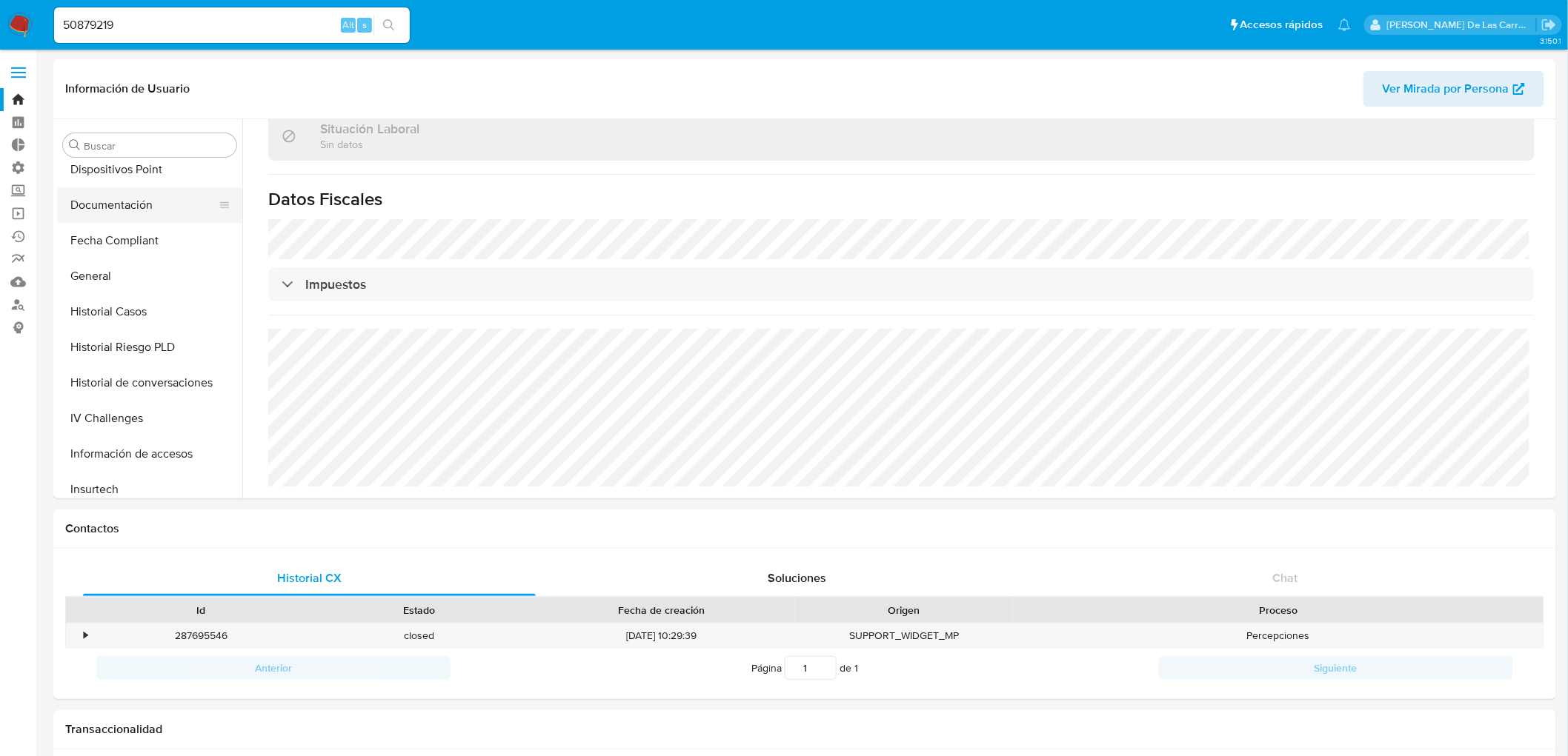
click at [107, 206] on button "Documentación" at bounding box center [143, 205] width 173 height 35
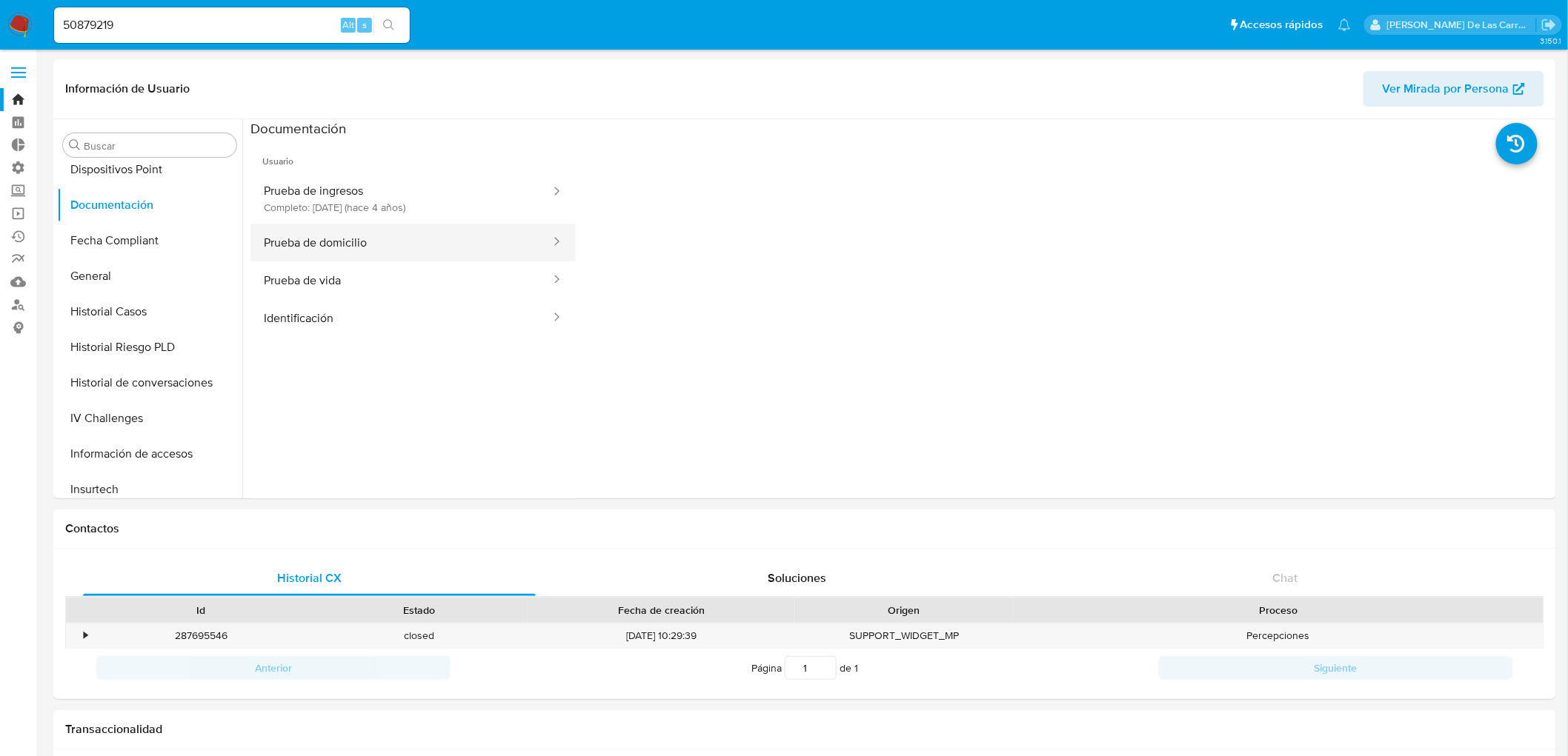
click at [343, 240] on button "Prueba de domicilio" at bounding box center [401, 242] width 302 height 38
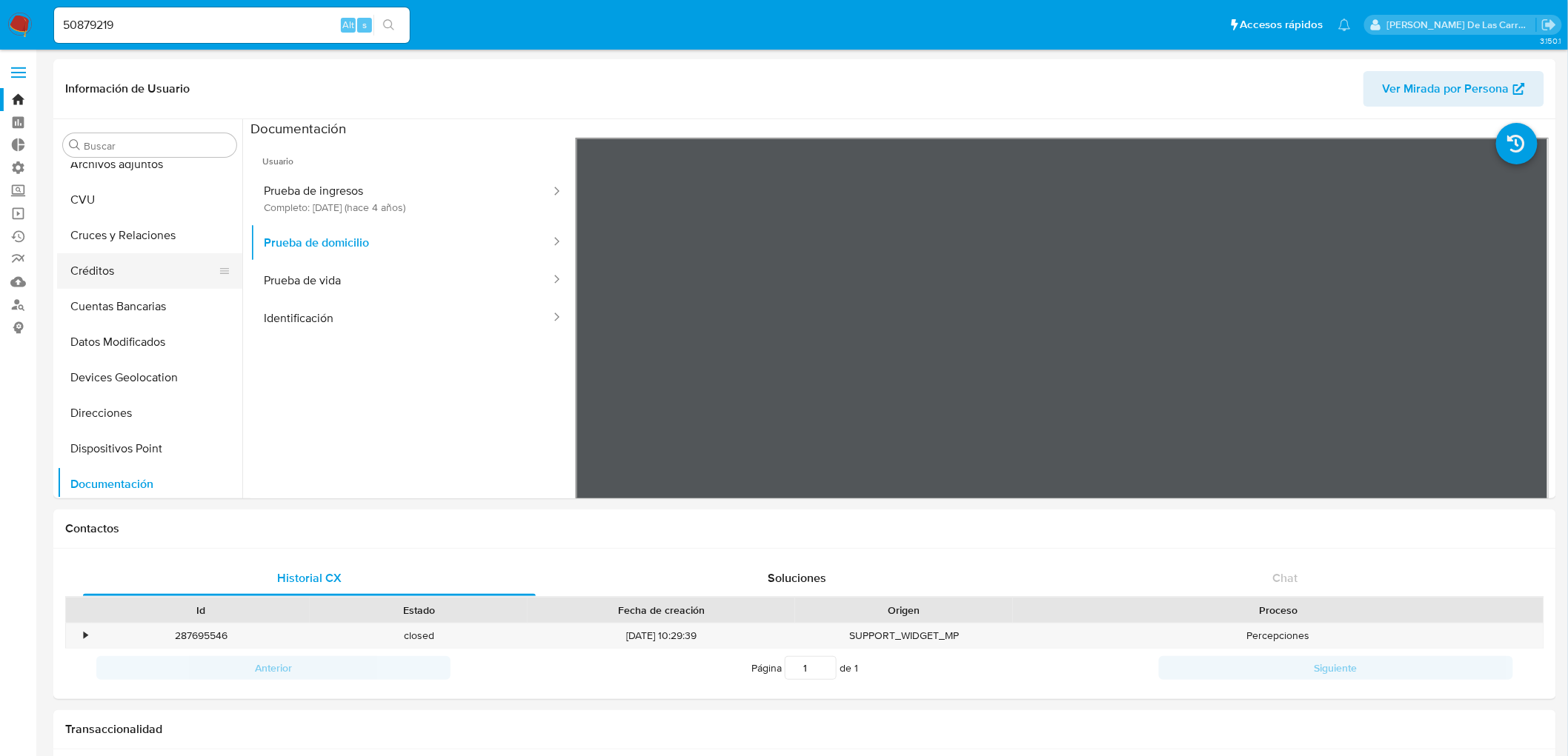
scroll to position [164, 0]
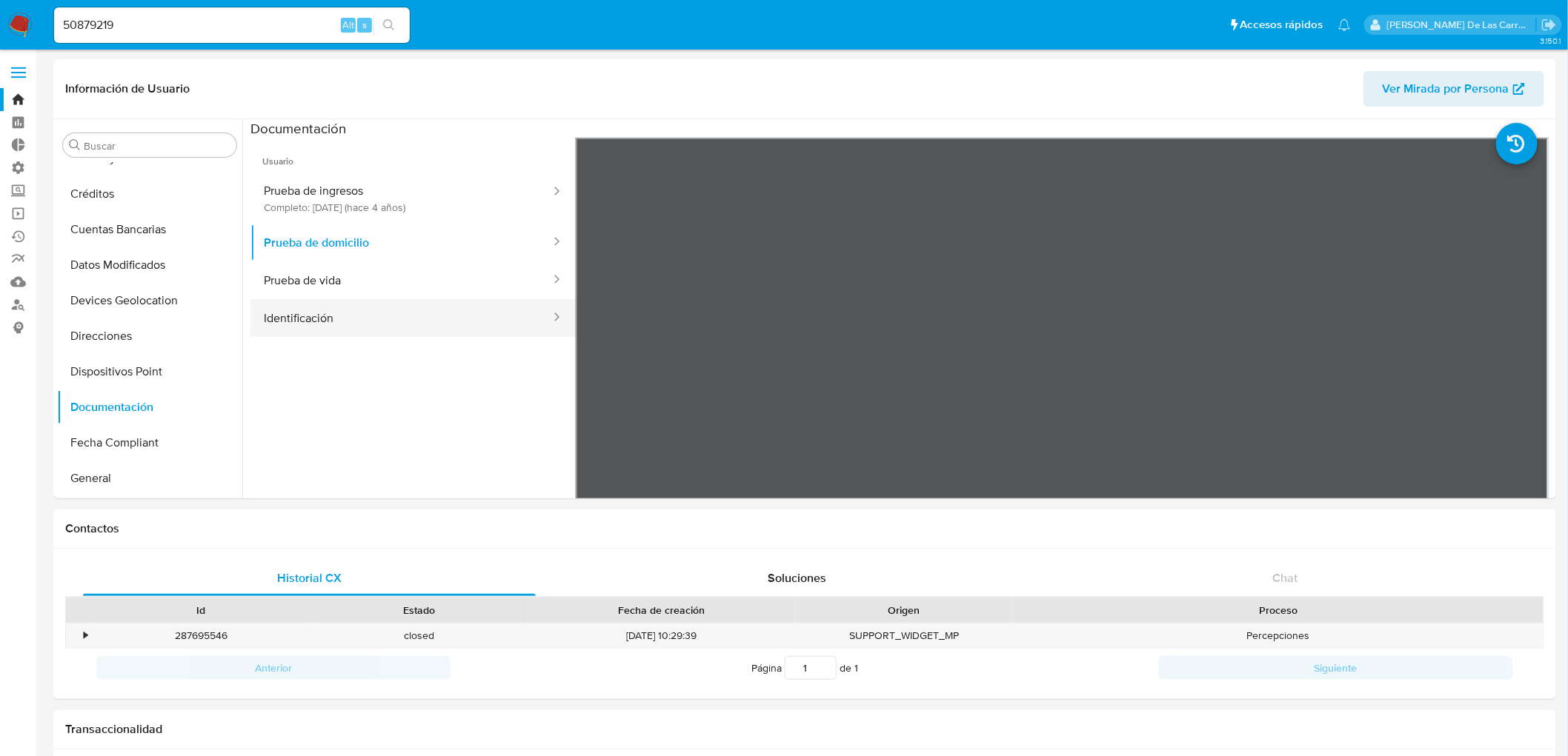
click at [331, 320] on button "Identificación" at bounding box center [401, 318] width 302 height 38
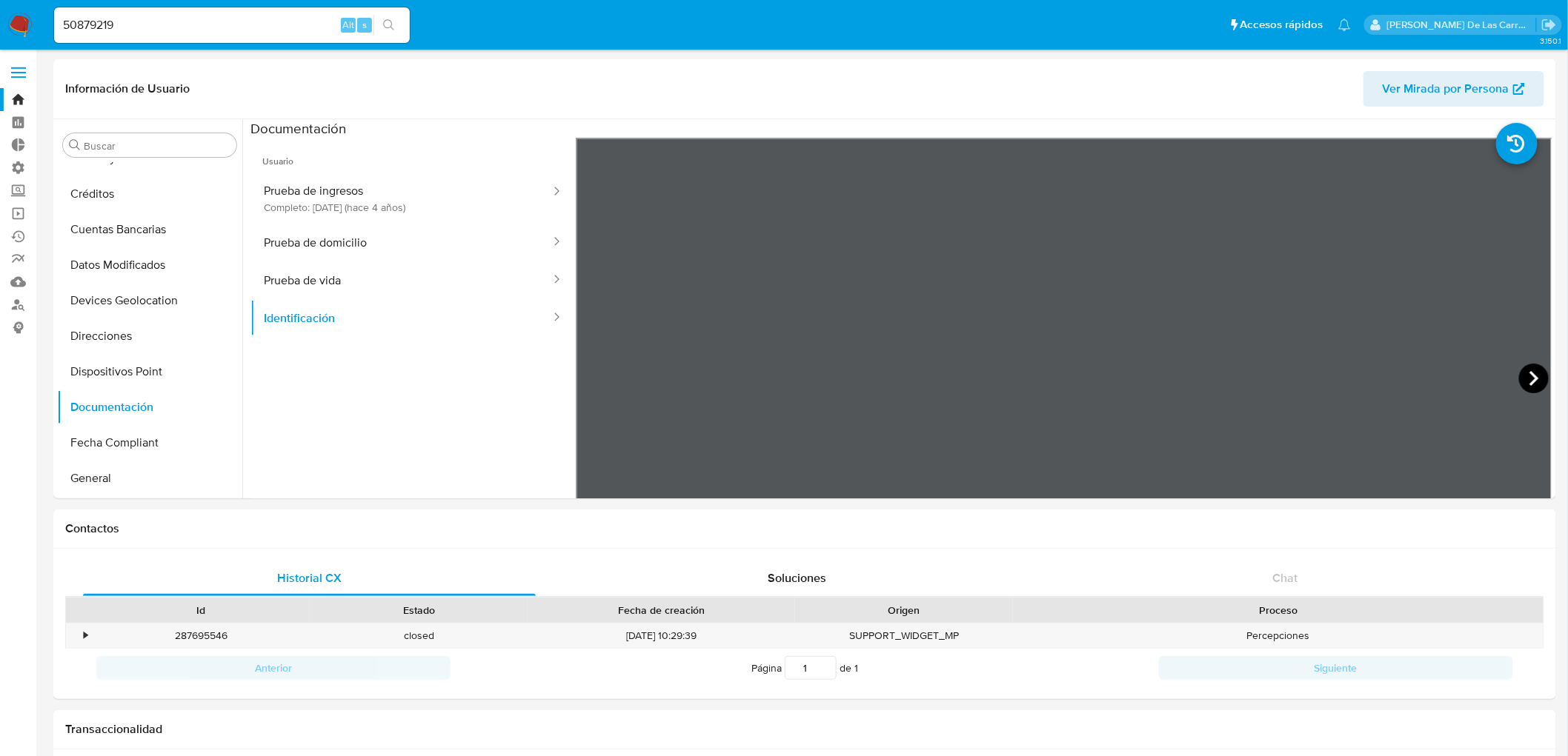
click at [1529, 375] on icon at bounding box center [1533, 378] width 9 height 15
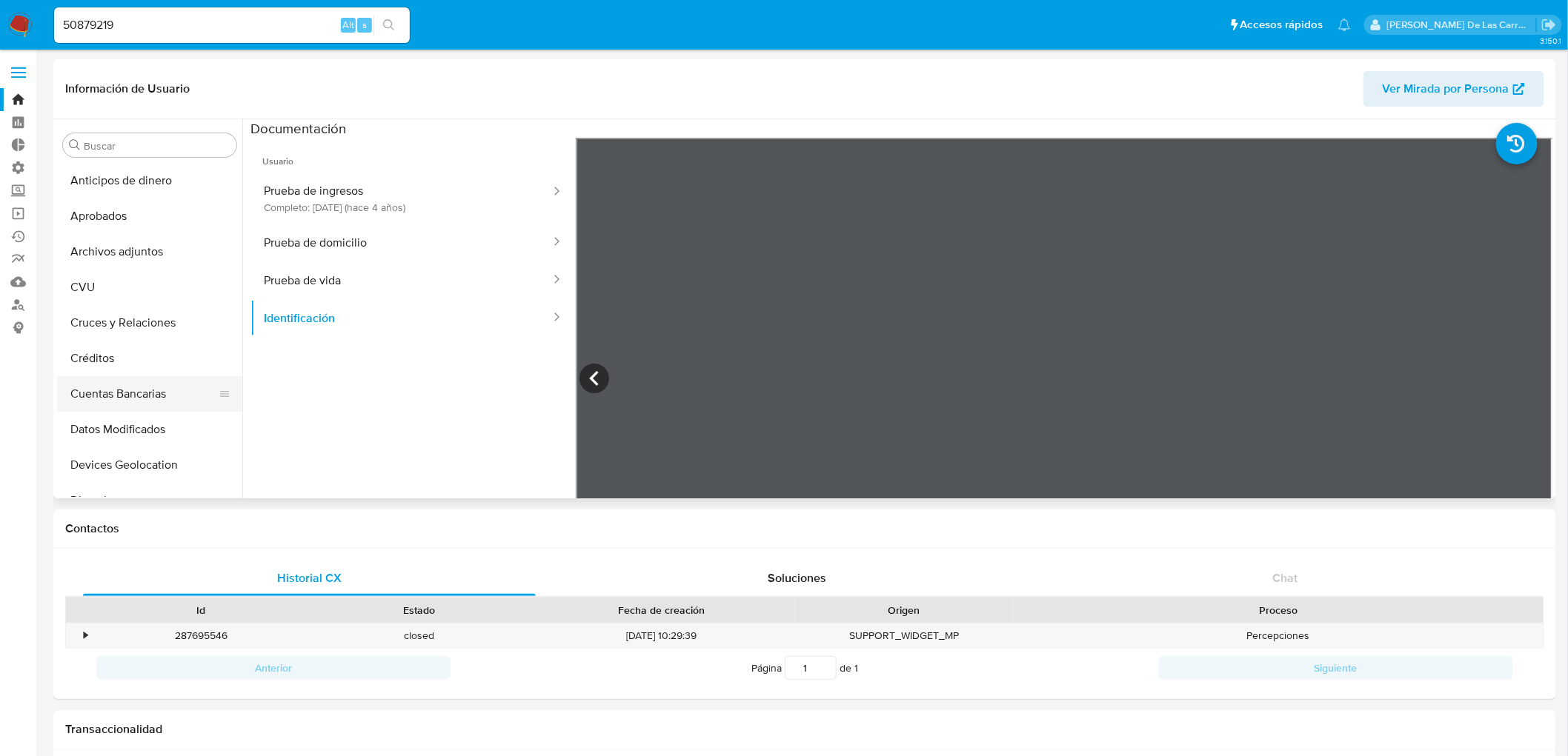
scroll to position [82, 0]
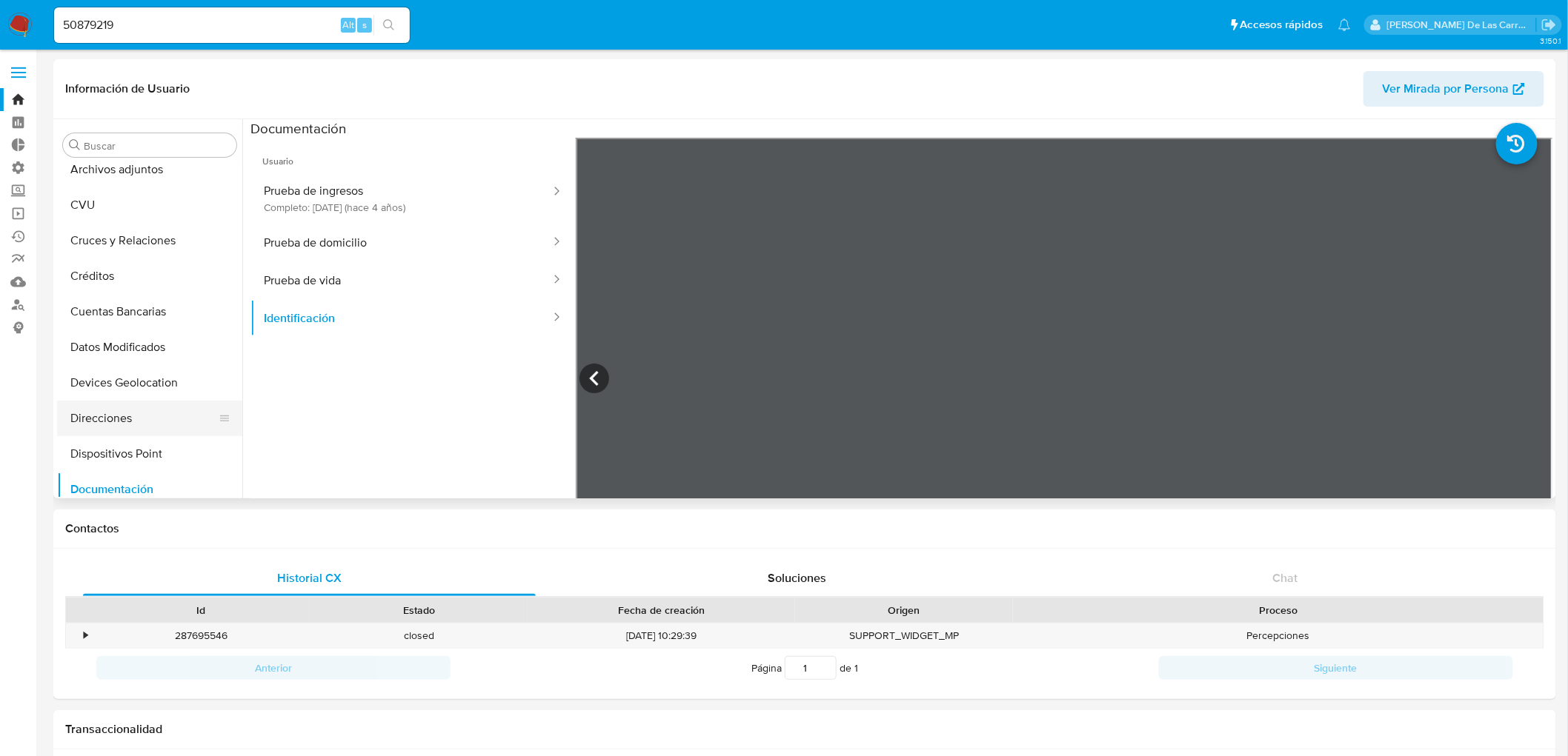
click at [102, 412] on button "Direcciones" at bounding box center [143, 418] width 173 height 35
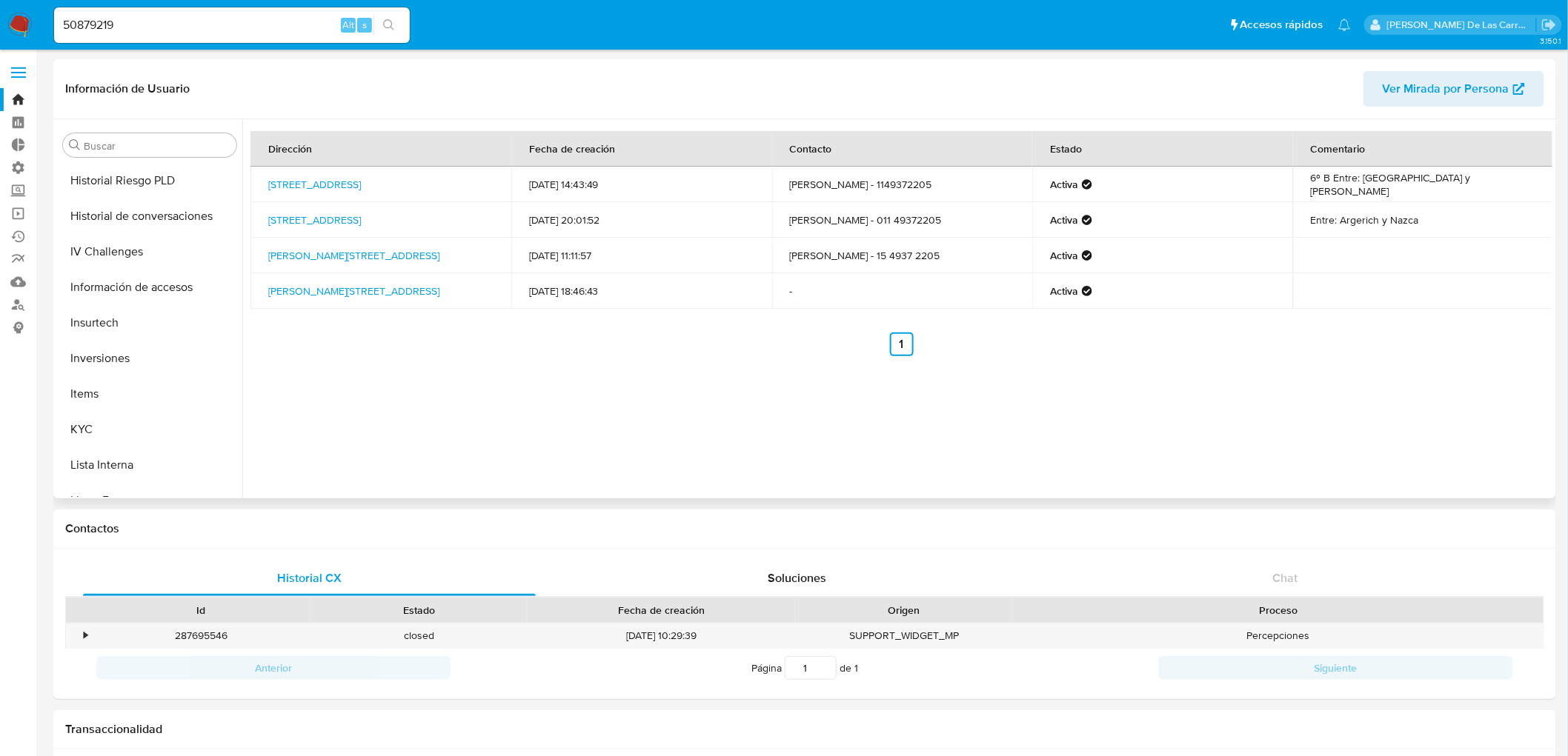
scroll to position [532, 0]
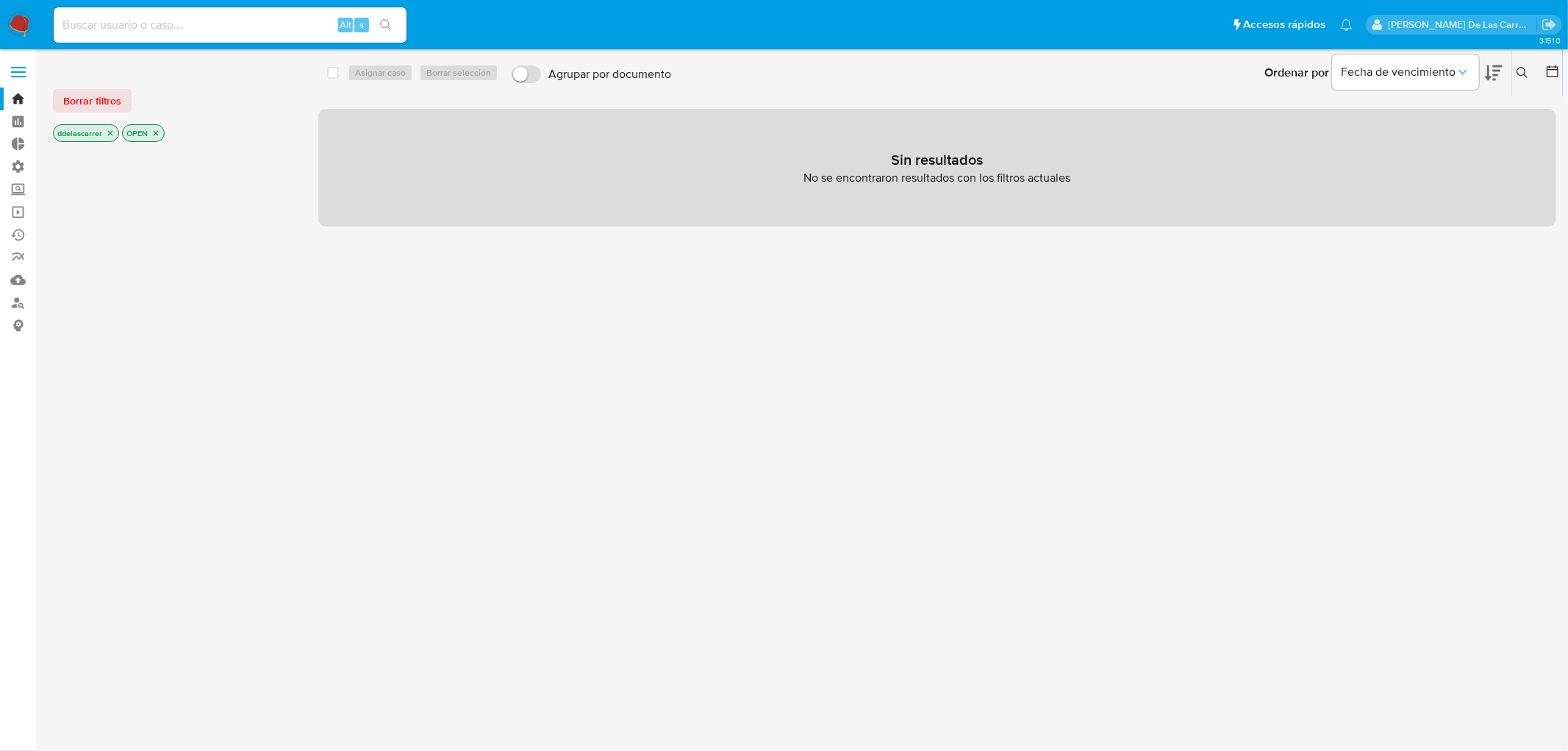
click at [114, 26] on input at bounding box center [230, 24] width 353 height 19
paste input "2381638596"
type input "2381638596"
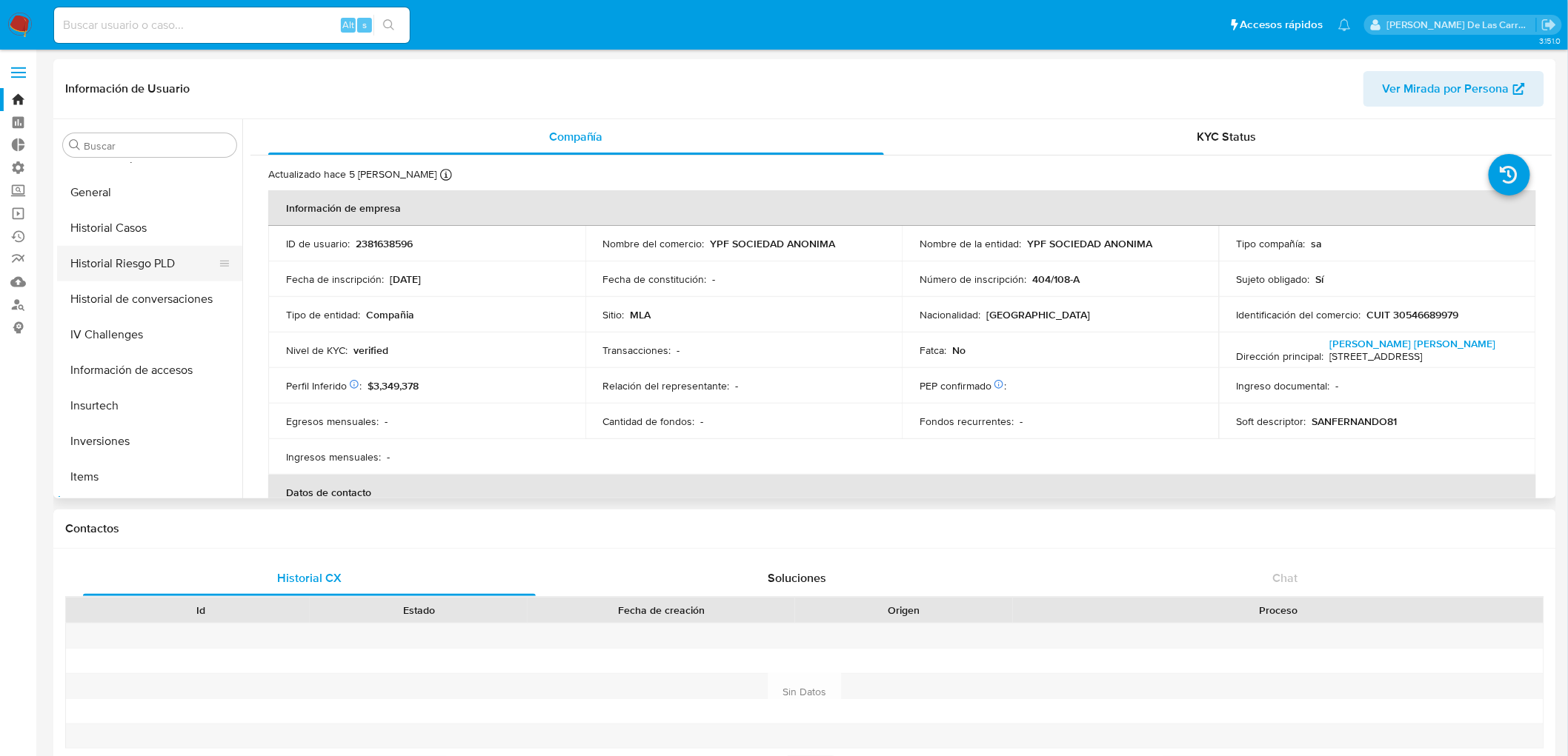
scroll to position [413, 0]
select select "10"
click at [116, 335] on button "IV Challenges" at bounding box center [143, 336] width 173 height 35
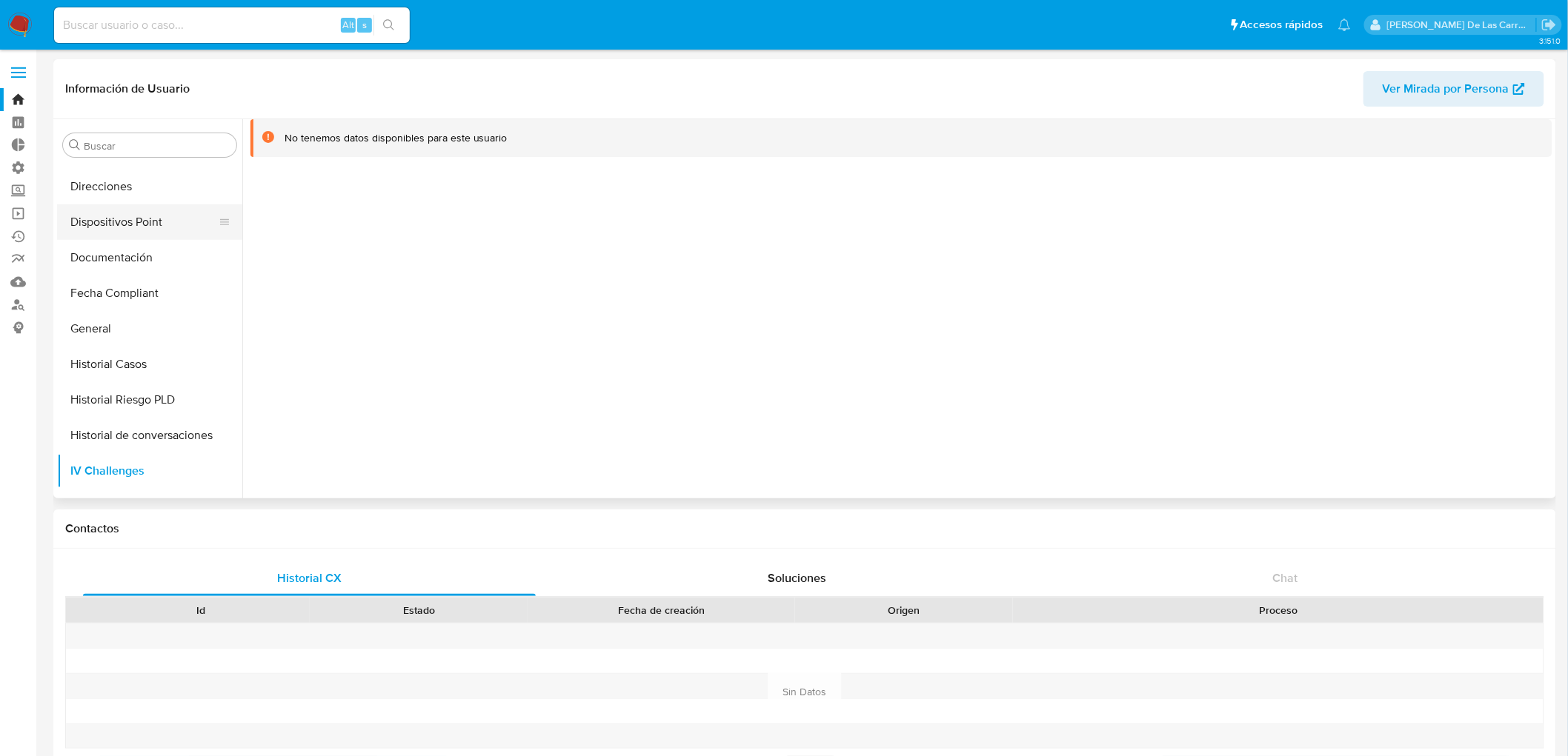
scroll to position [249, 0]
click at [115, 285] on button "Documentación" at bounding box center [143, 287] width 173 height 35
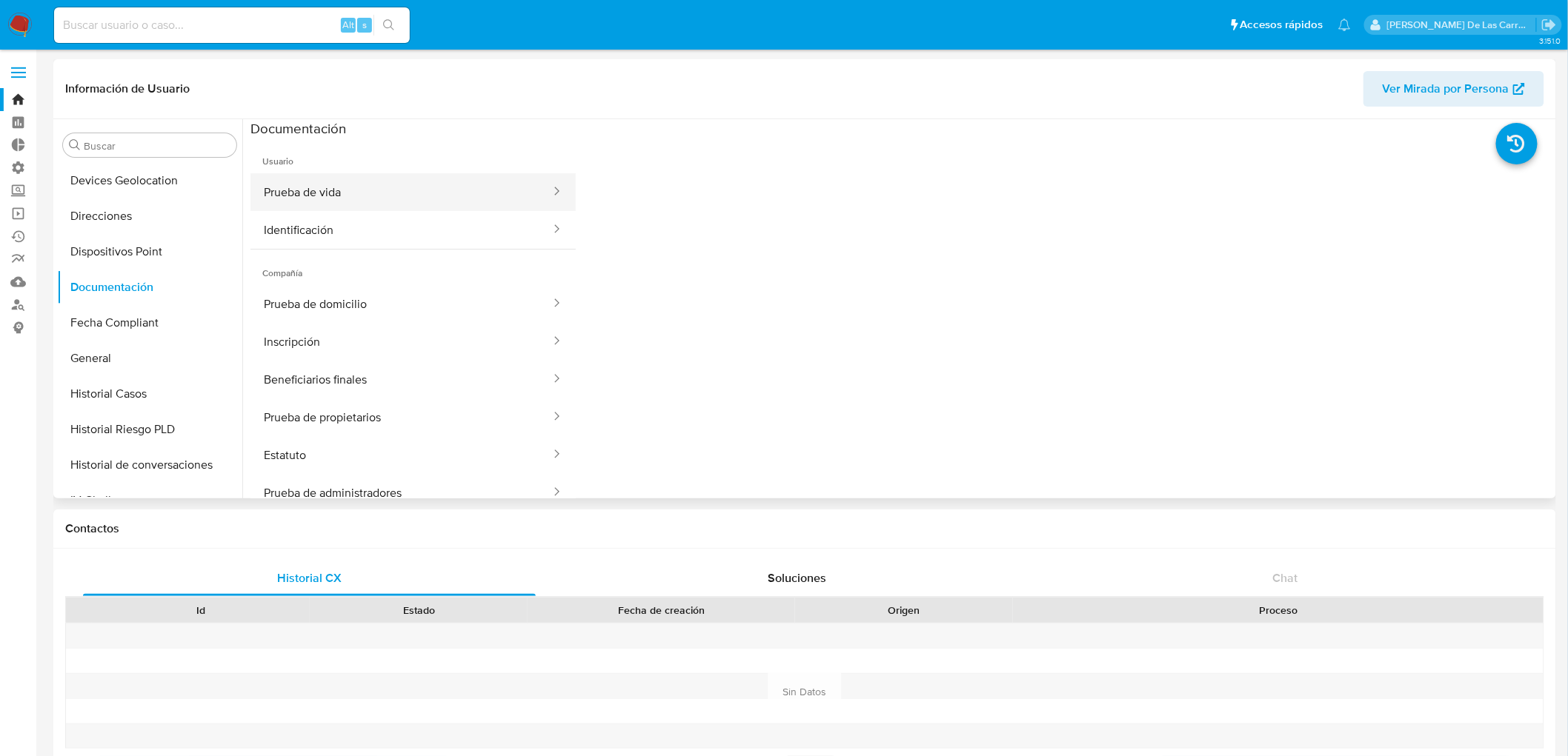
click at [361, 201] on button "Prueba de vida" at bounding box center [401, 192] width 302 height 38
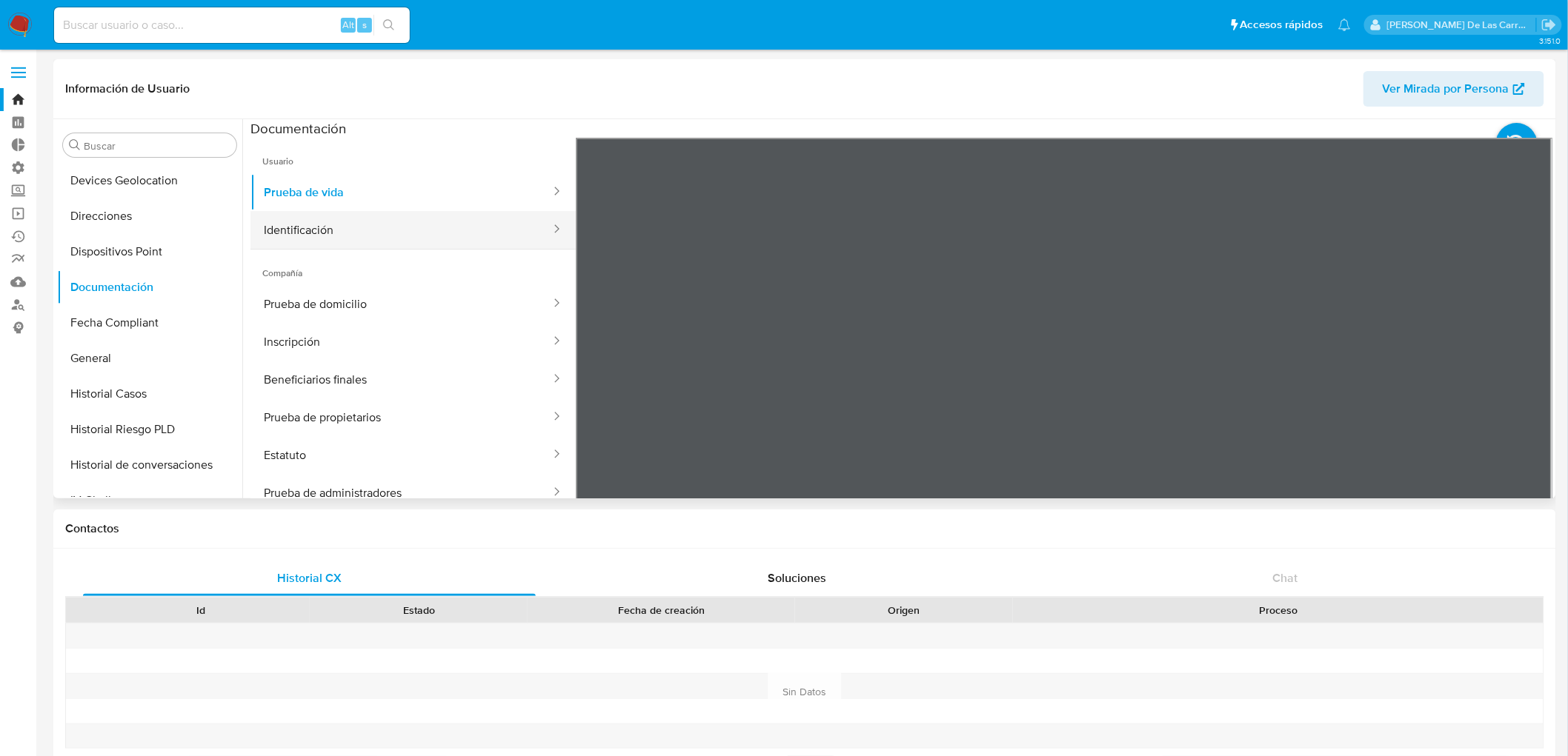
click at [409, 223] on button "Identificación" at bounding box center [401, 230] width 302 height 38
click at [1530, 374] on icon at bounding box center [1533, 378] width 30 height 30
click at [1530, 374] on div at bounding box center [1064, 380] width 977 height 486
click at [601, 375] on icon at bounding box center [594, 378] width 30 height 30
click at [1528, 374] on icon at bounding box center [1533, 378] width 30 height 30
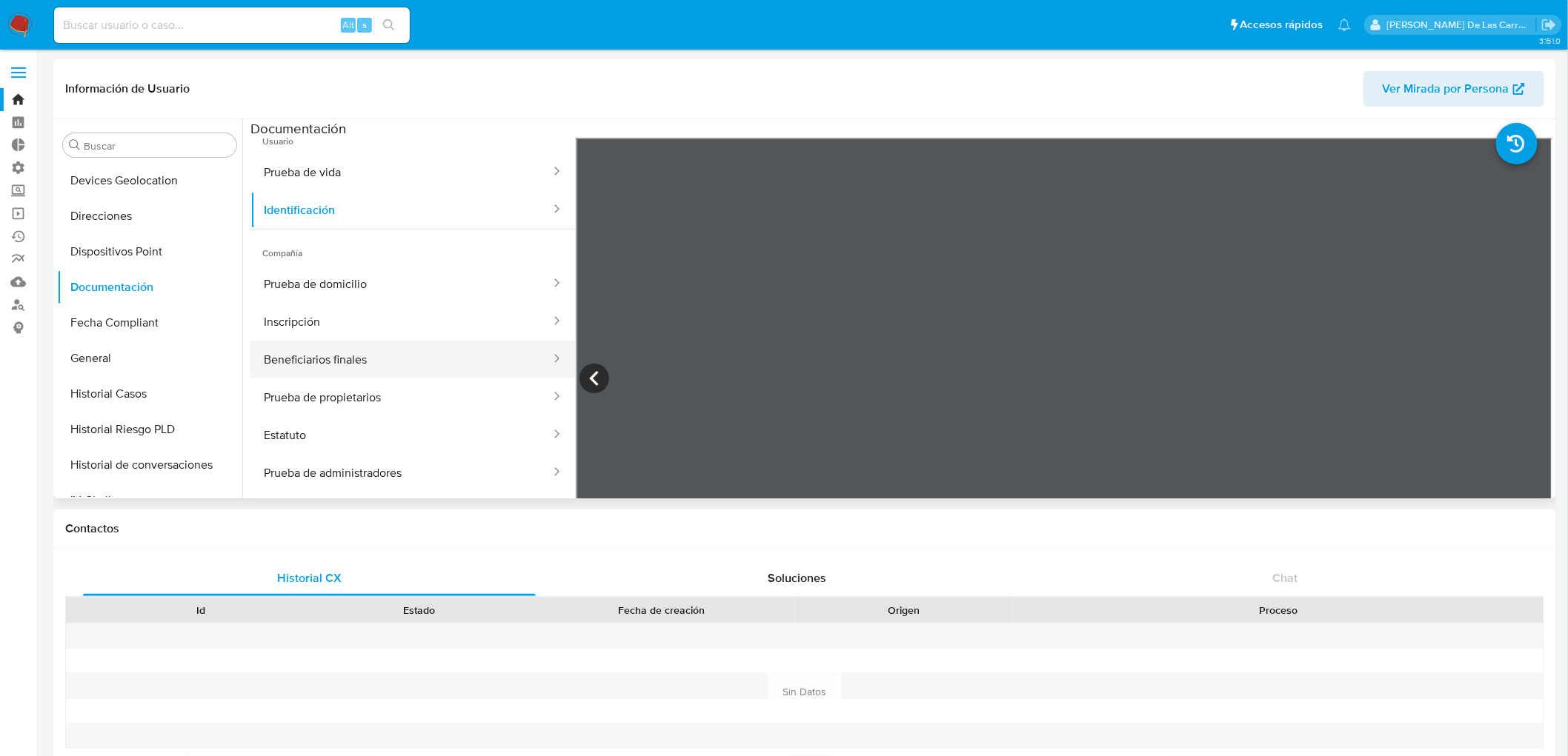
scroll to position [26, 0]
